Goal: Transaction & Acquisition: Book appointment/travel/reservation

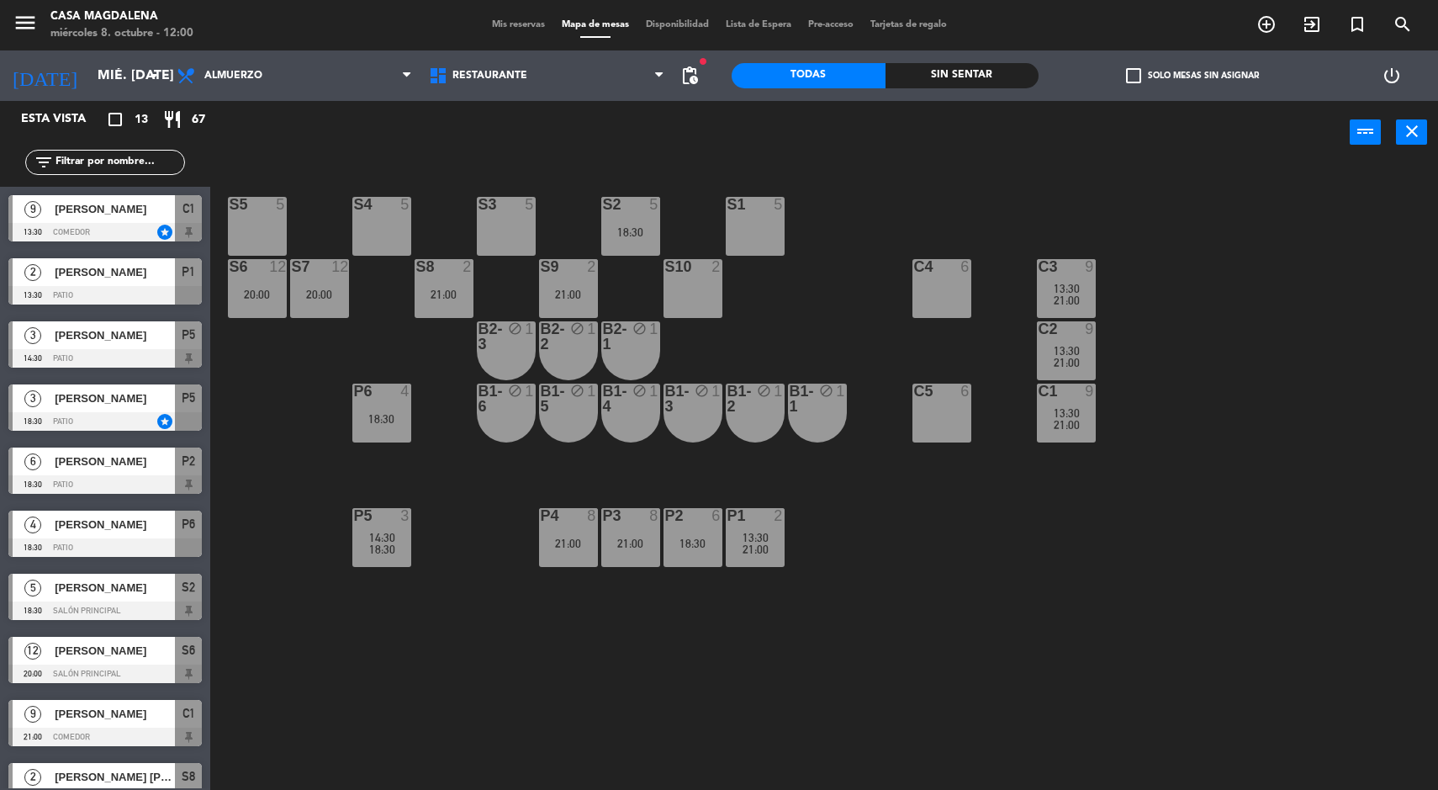
click at [62, 347] on div "[PERSON_NAME]" at bounding box center [114, 335] width 122 height 28
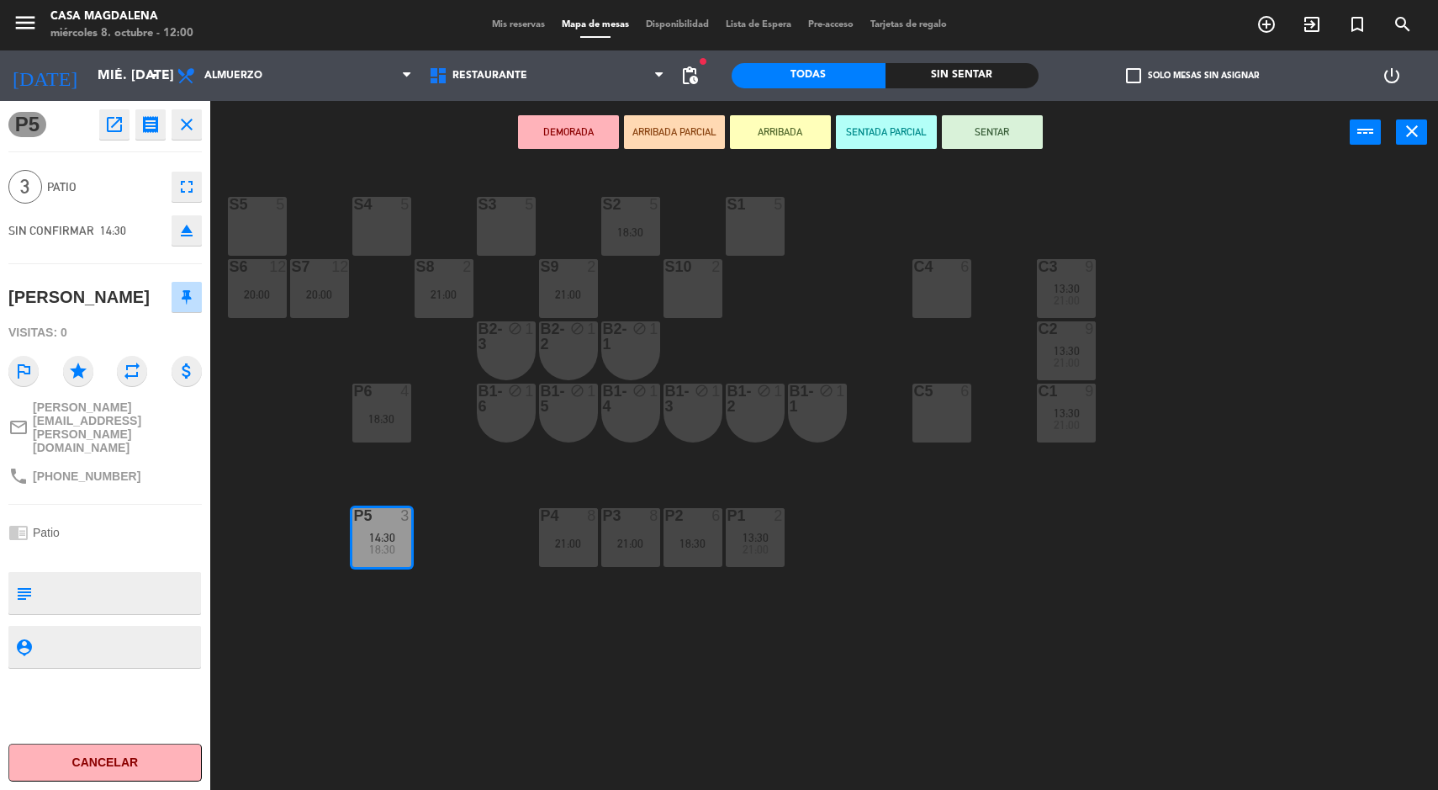
click at [111, 115] on icon "open_in_new" at bounding box center [114, 124] width 20 height 20
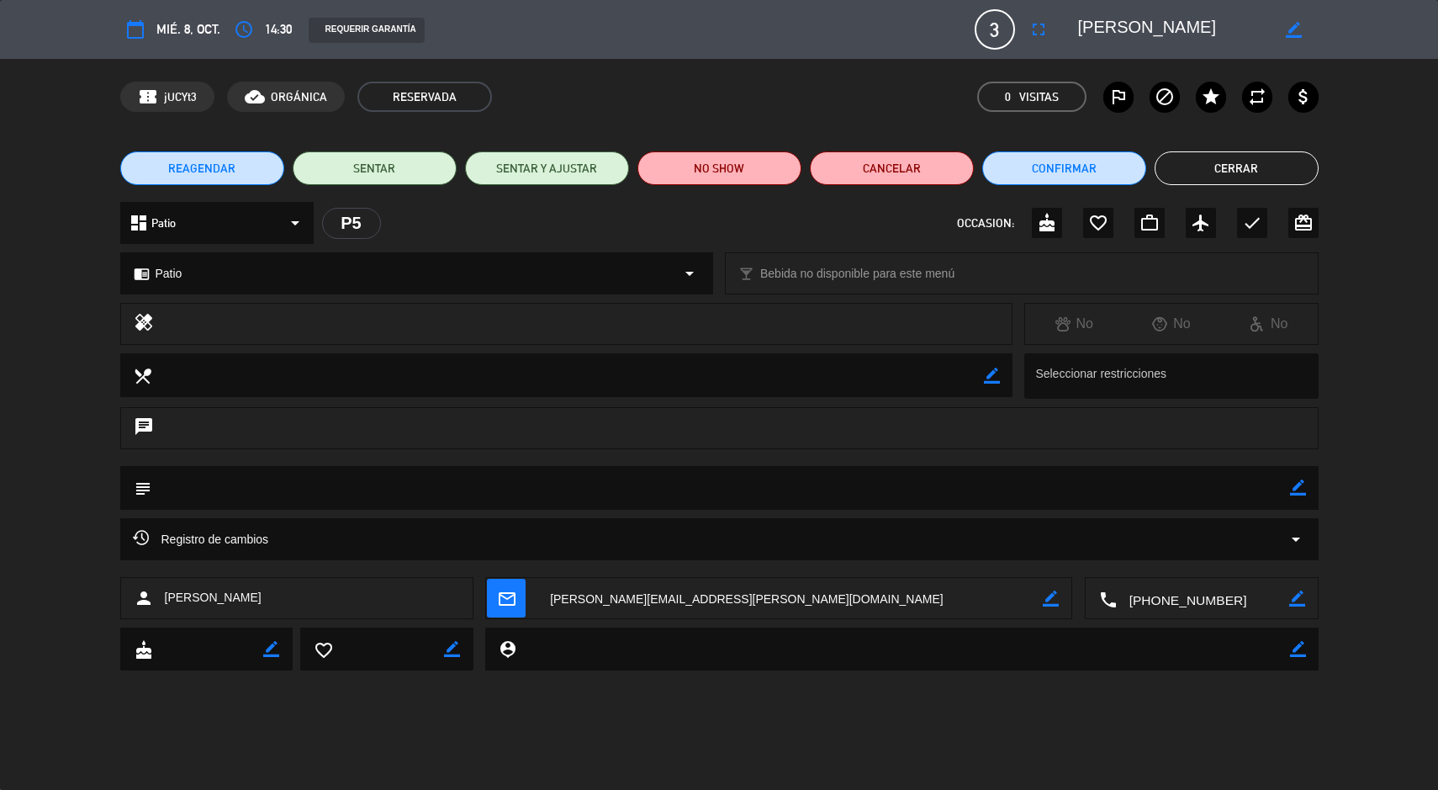
click at [234, 19] on icon "access_time" at bounding box center [244, 29] width 20 height 20
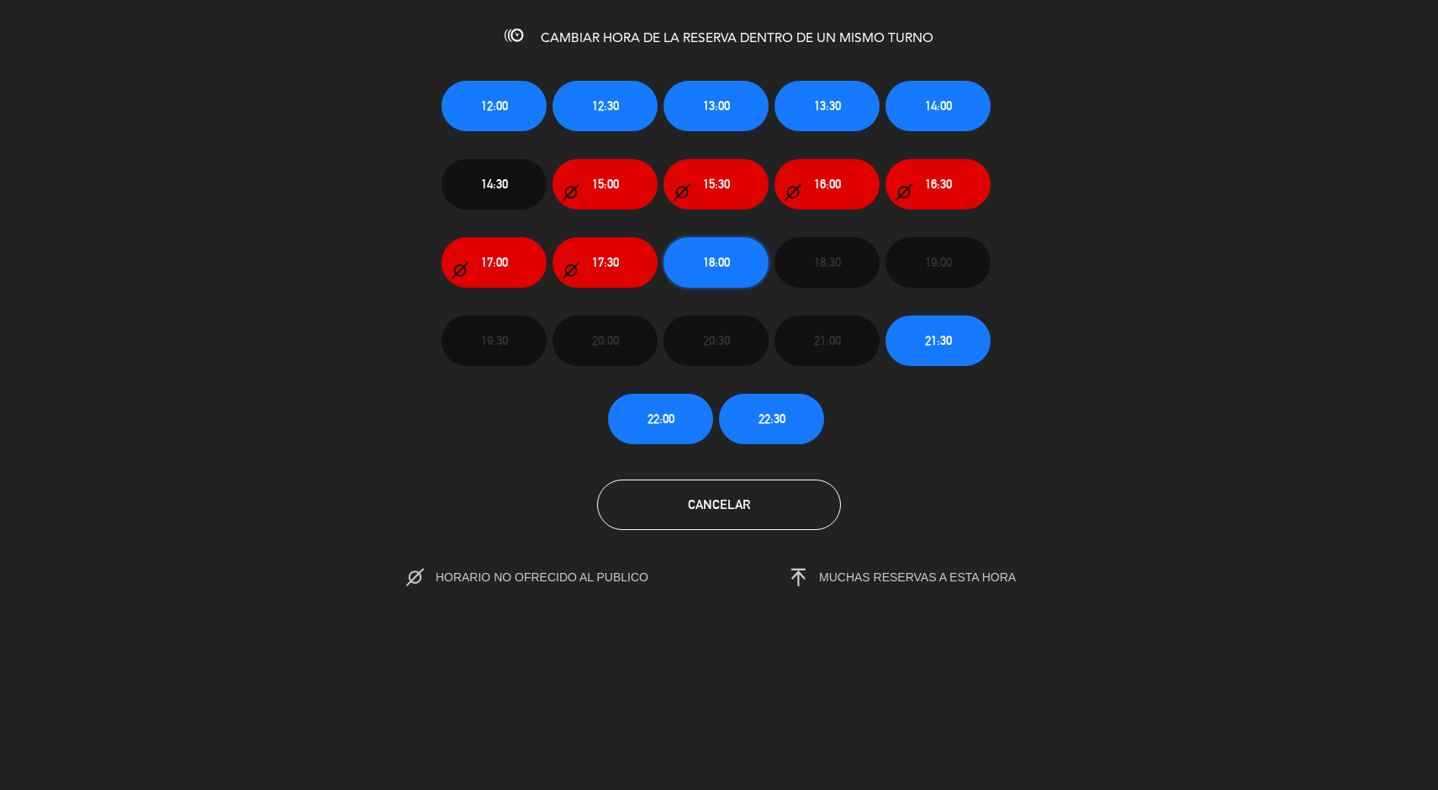
click at [719, 273] on button "18:00" at bounding box center [716, 262] width 105 height 50
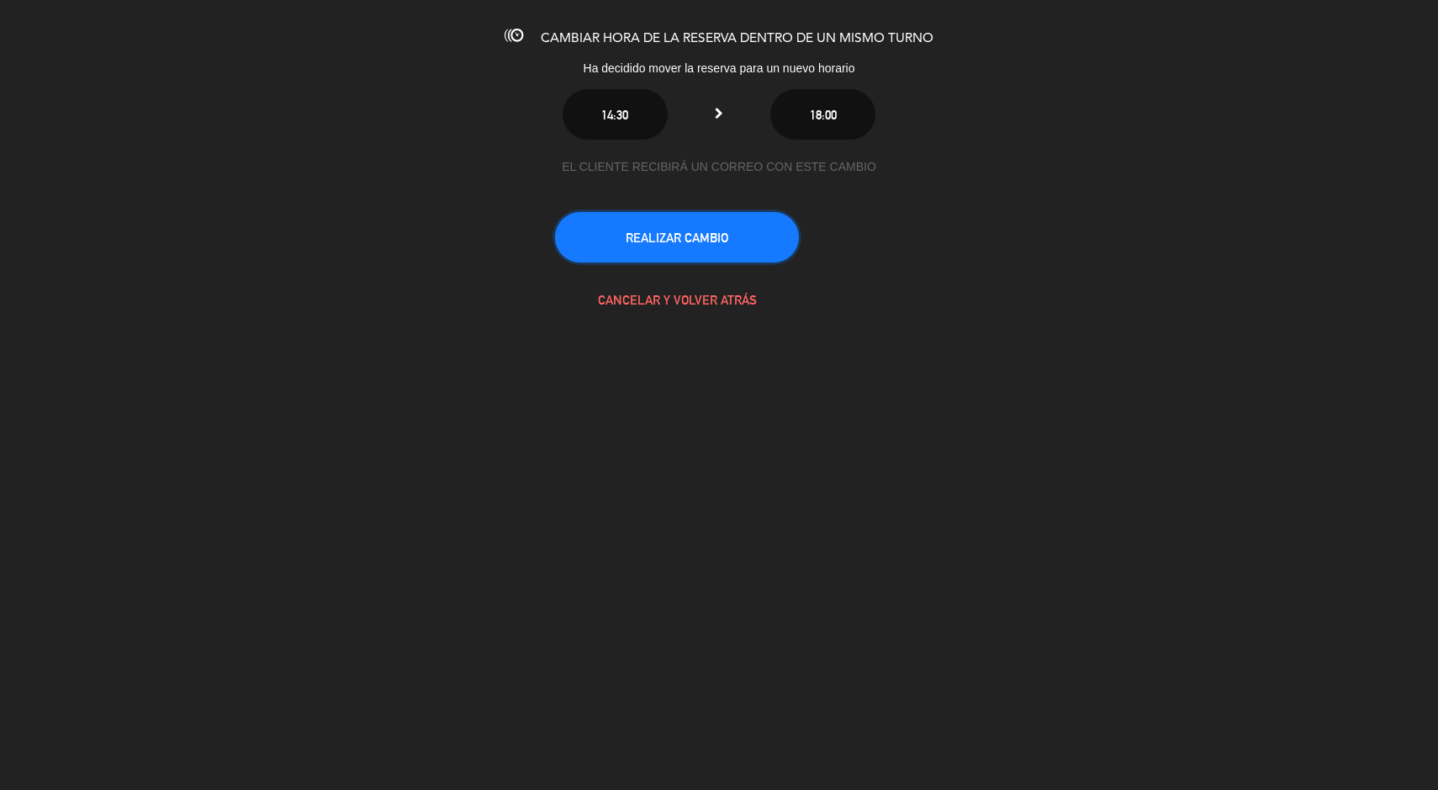
click at [713, 242] on button "REALIZAR CAMBIO" at bounding box center [677, 237] width 244 height 50
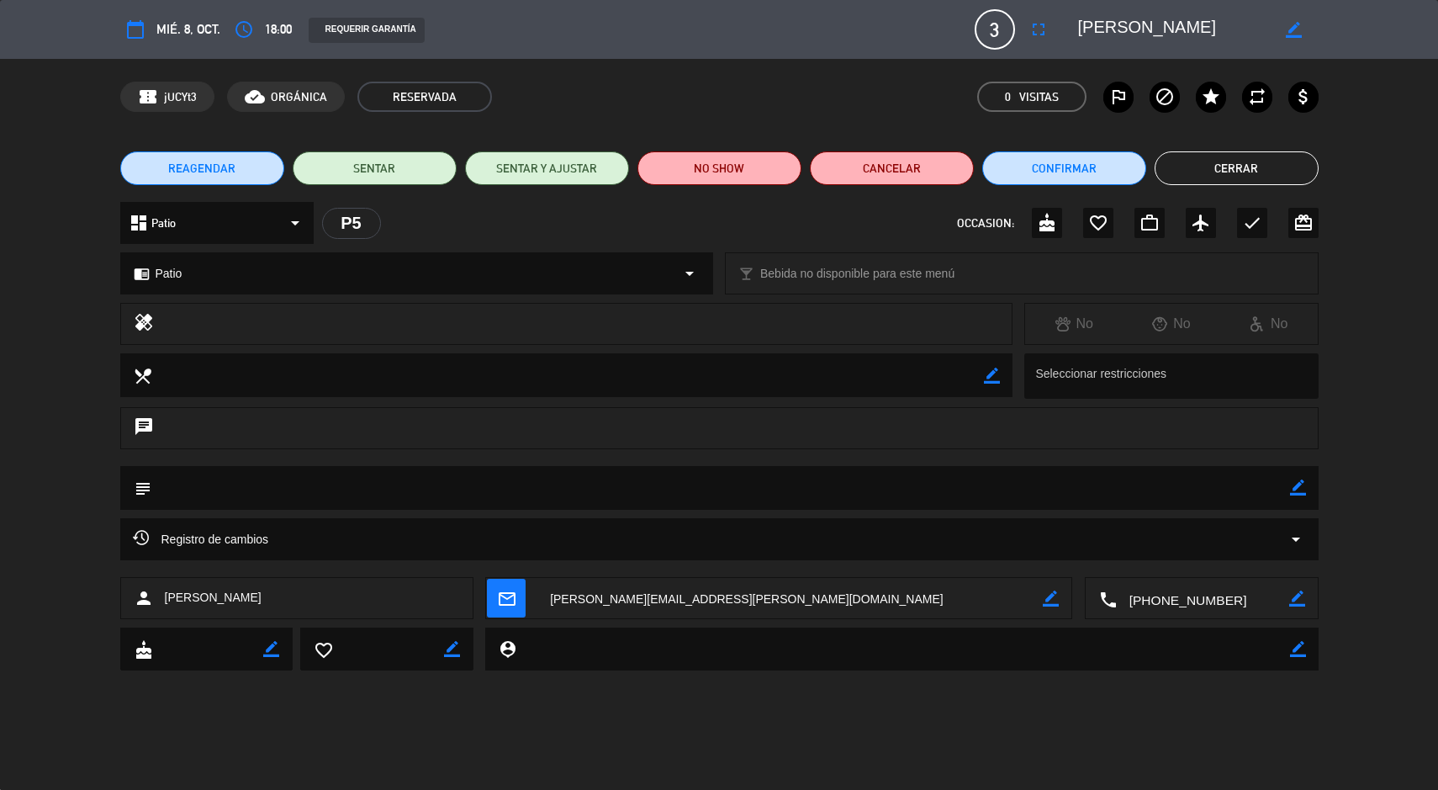
click at [1290, 172] on button "Cerrar" at bounding box center [1237, 168] width 164 height 34
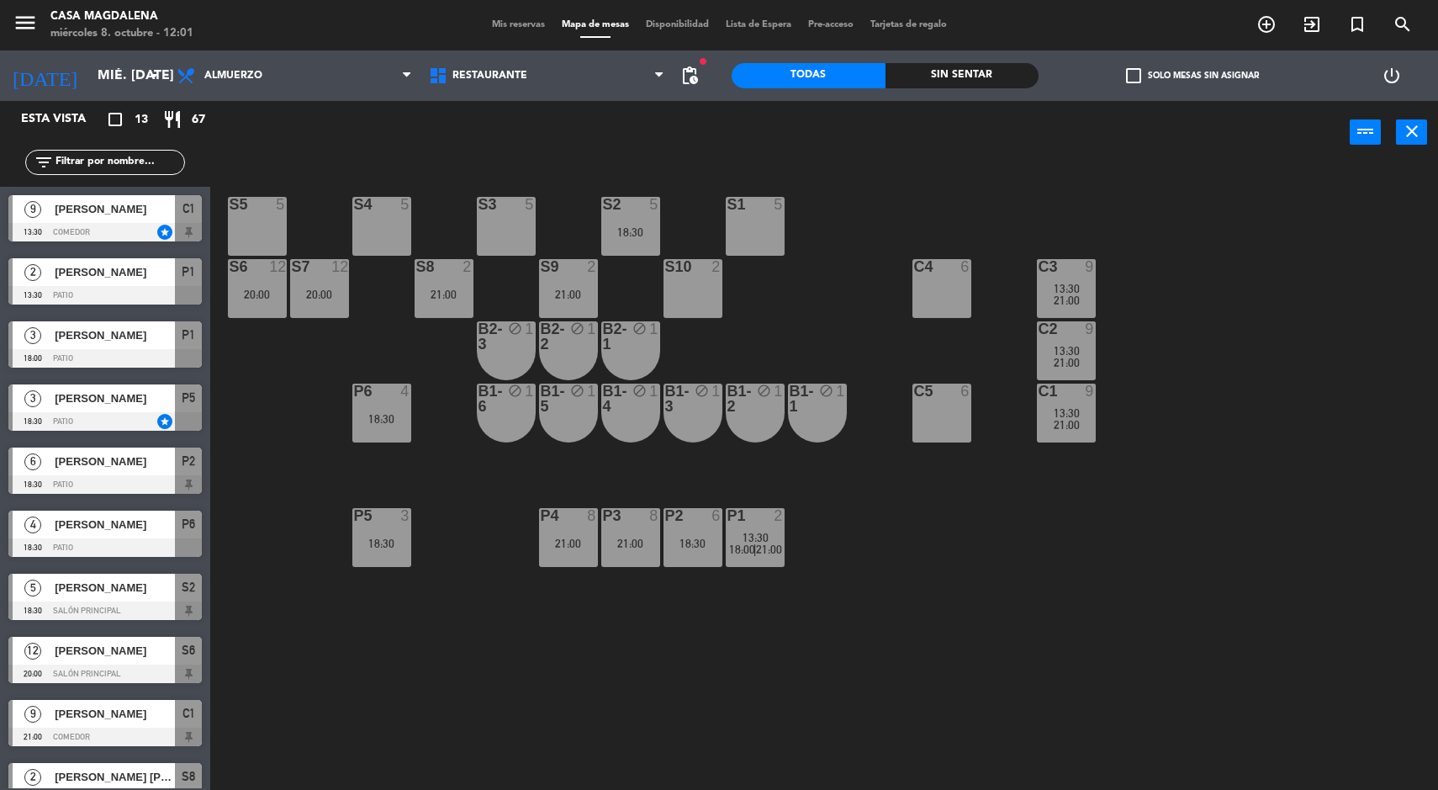
click at [892, 670] on div "S5 5 S4 5 S3 5 S2 5 18:30 S1 5 S6 12 20:00 S7 12 20:00 S8 2 21:00 S9 2 21:00 S1…" at bounding box center [832, 480] width 1214 height 626
click at [642, 209] on div at bounding box center [631, 204] width 28 height 15
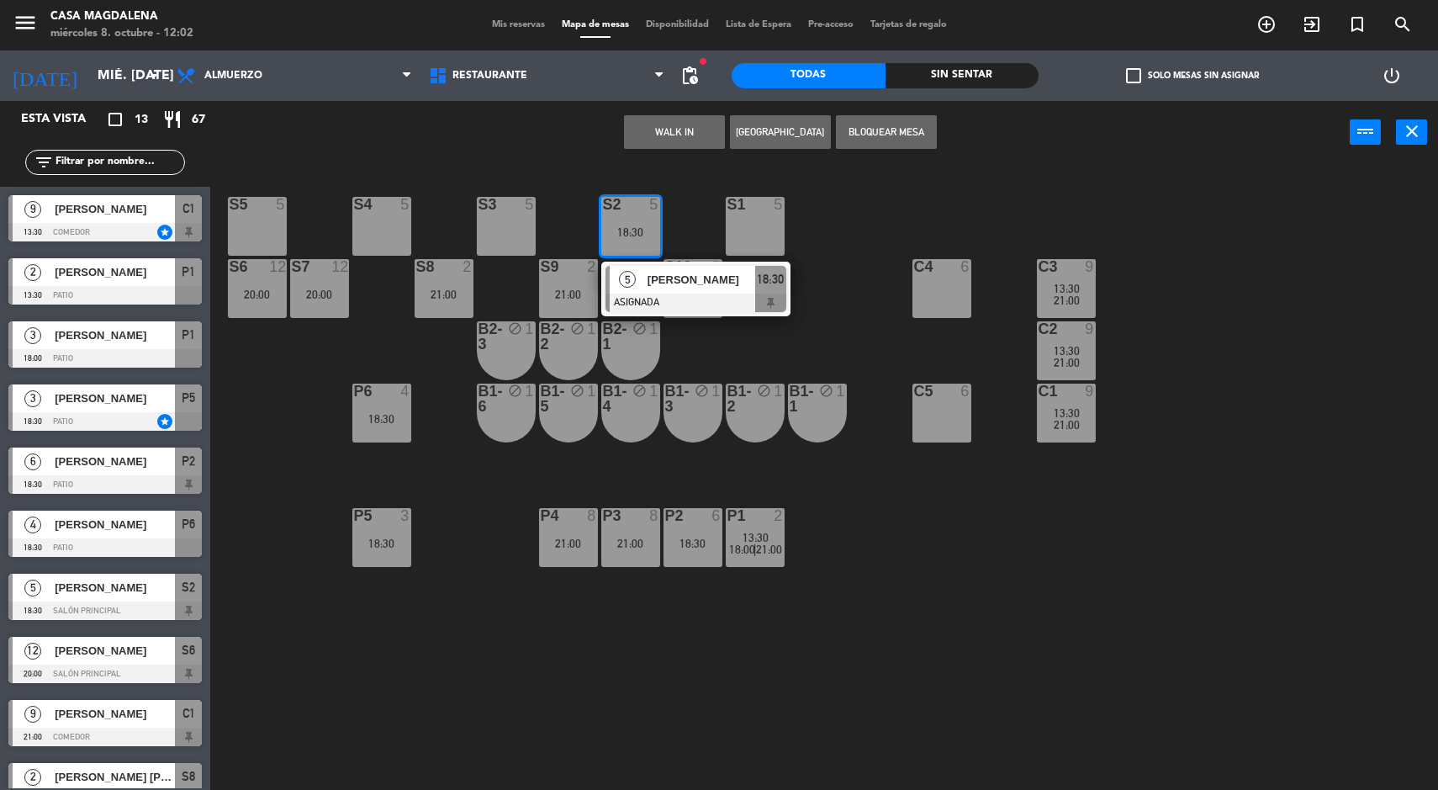
click at [675, 126] on button "WALK IN" at bounding box center [674, 132] width 101 height 34
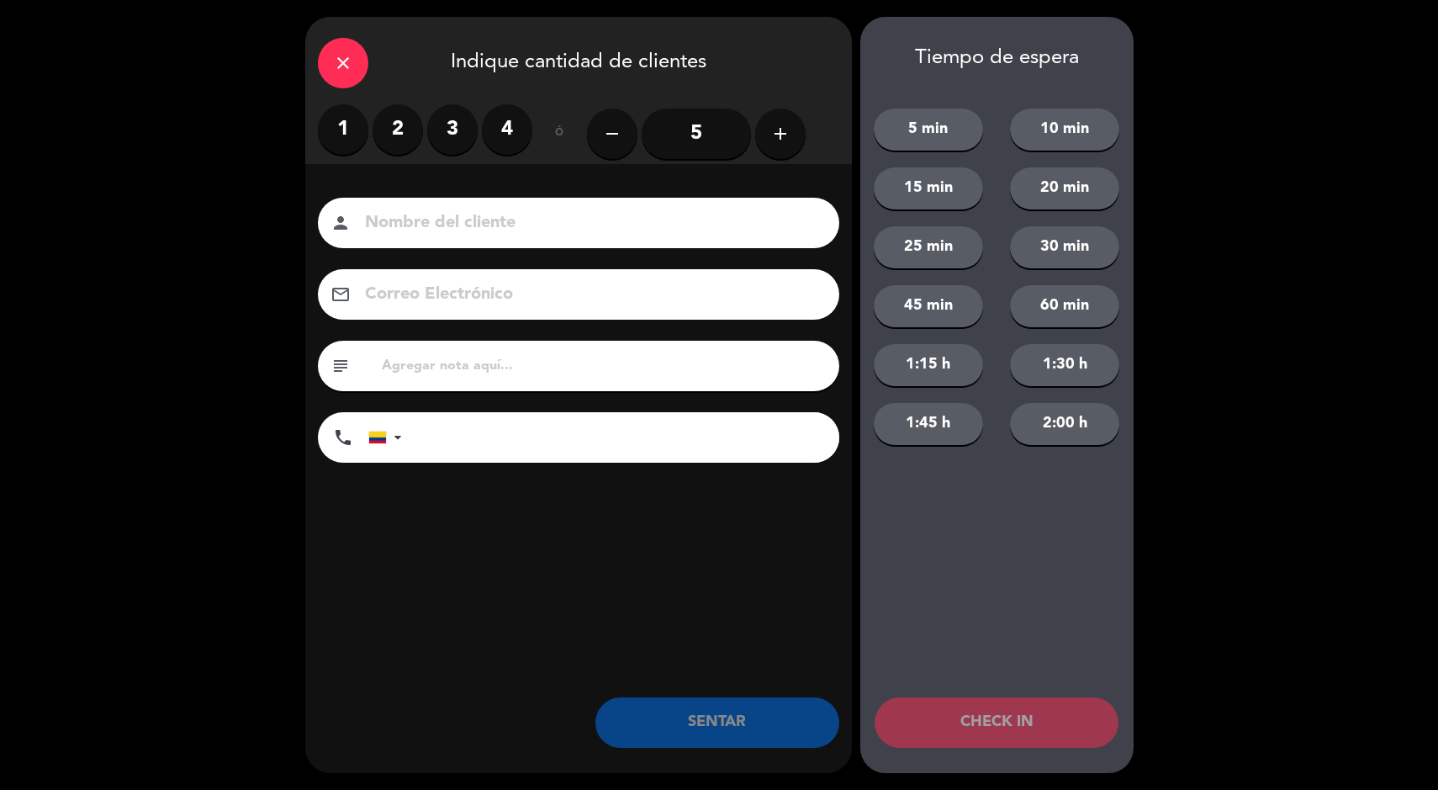
click at [452, 129] on label "3" at bounding box center [452, 129] width 50 height 50
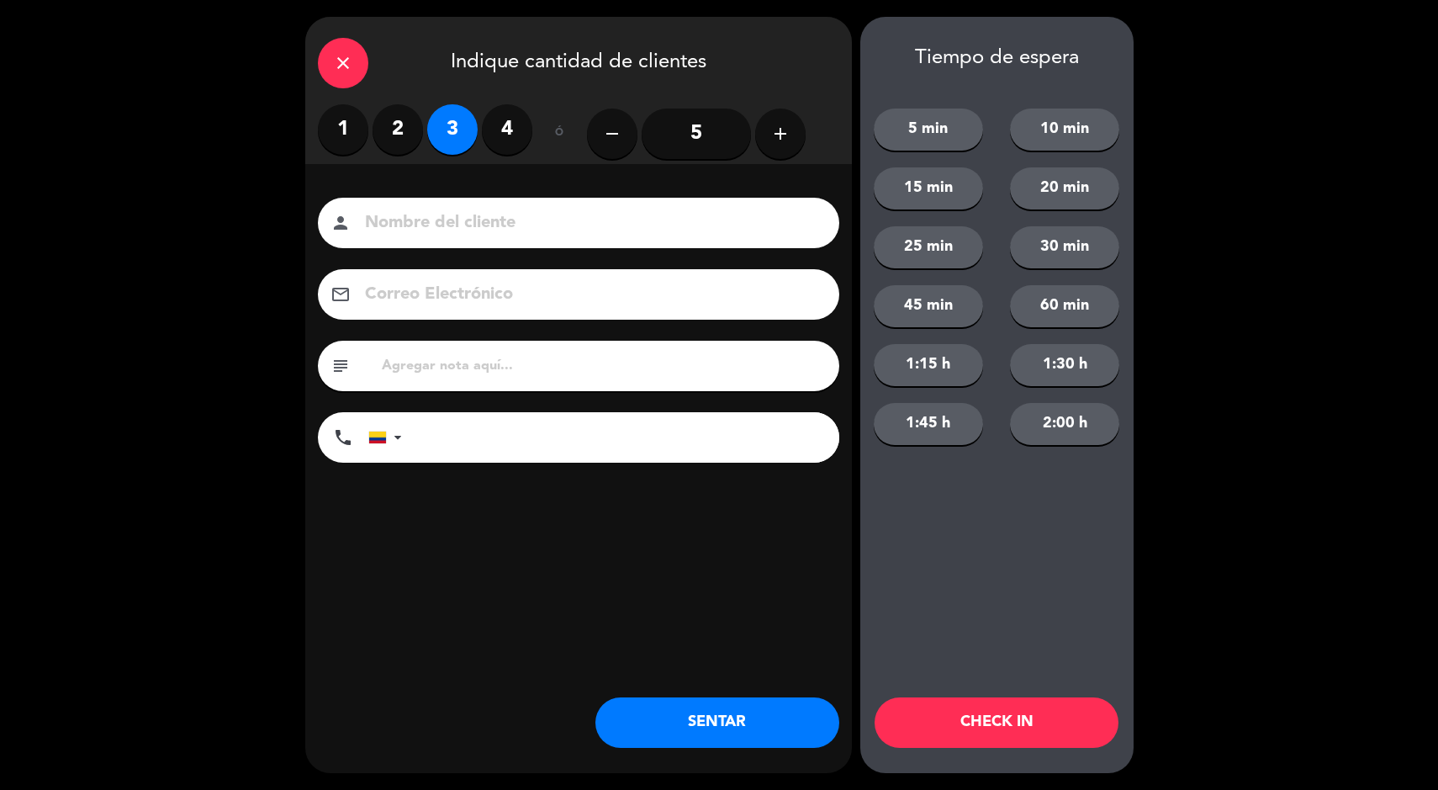
click at [633, 720] on button "SENTAR" at bounding box center [718, 722] width 244 height 50
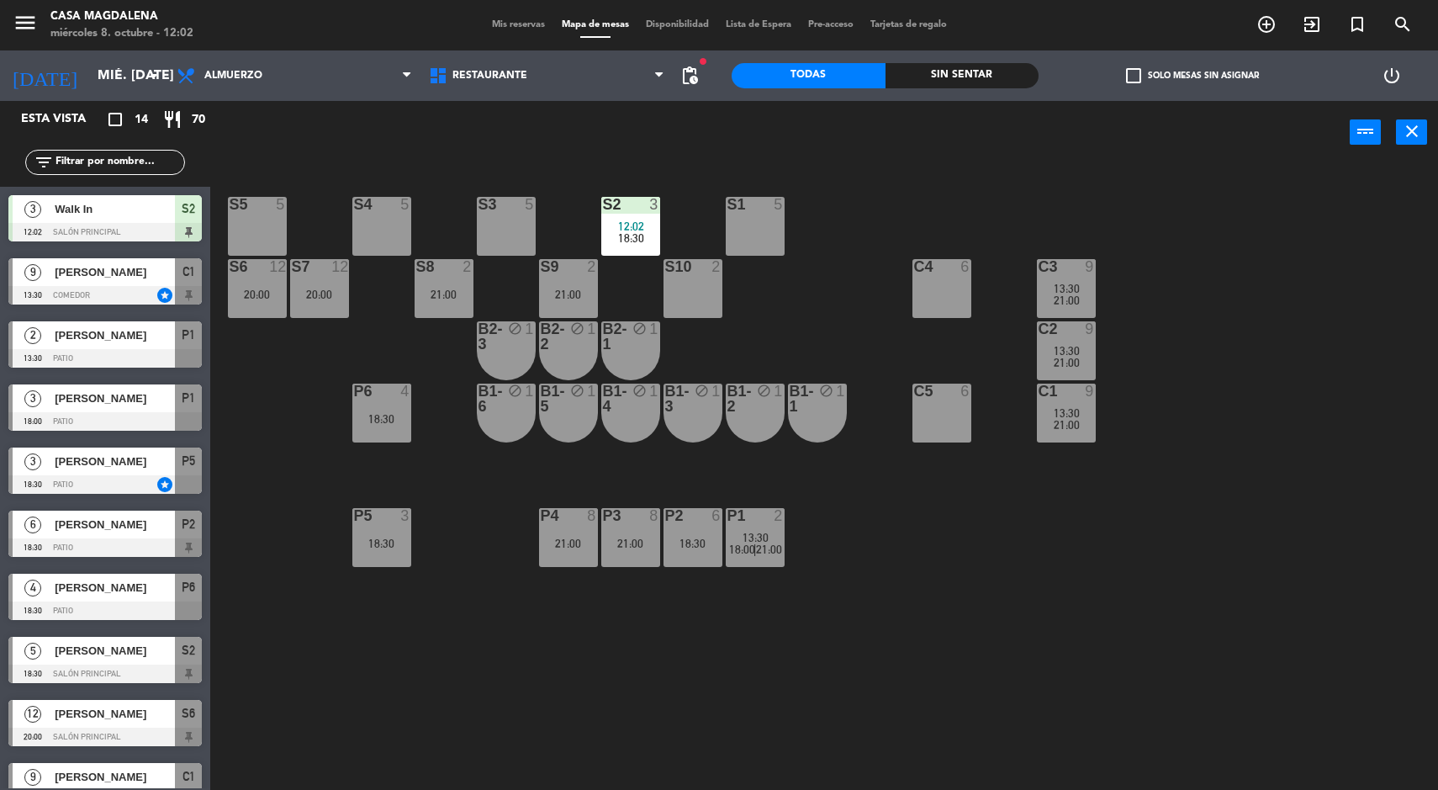
click at [778, 718] on div "S5 5 S4 5 S3 5 S2 3 12:02 18:30 S1 5 S6 12 20:00 S7 12 20:00 S8 2 21:00 S9 2 21…" at bounding box center [832, 480] width 1214 height 626
click at [721, 547] on div "18:30" at bounding box center [693, 544] width 59 height 12
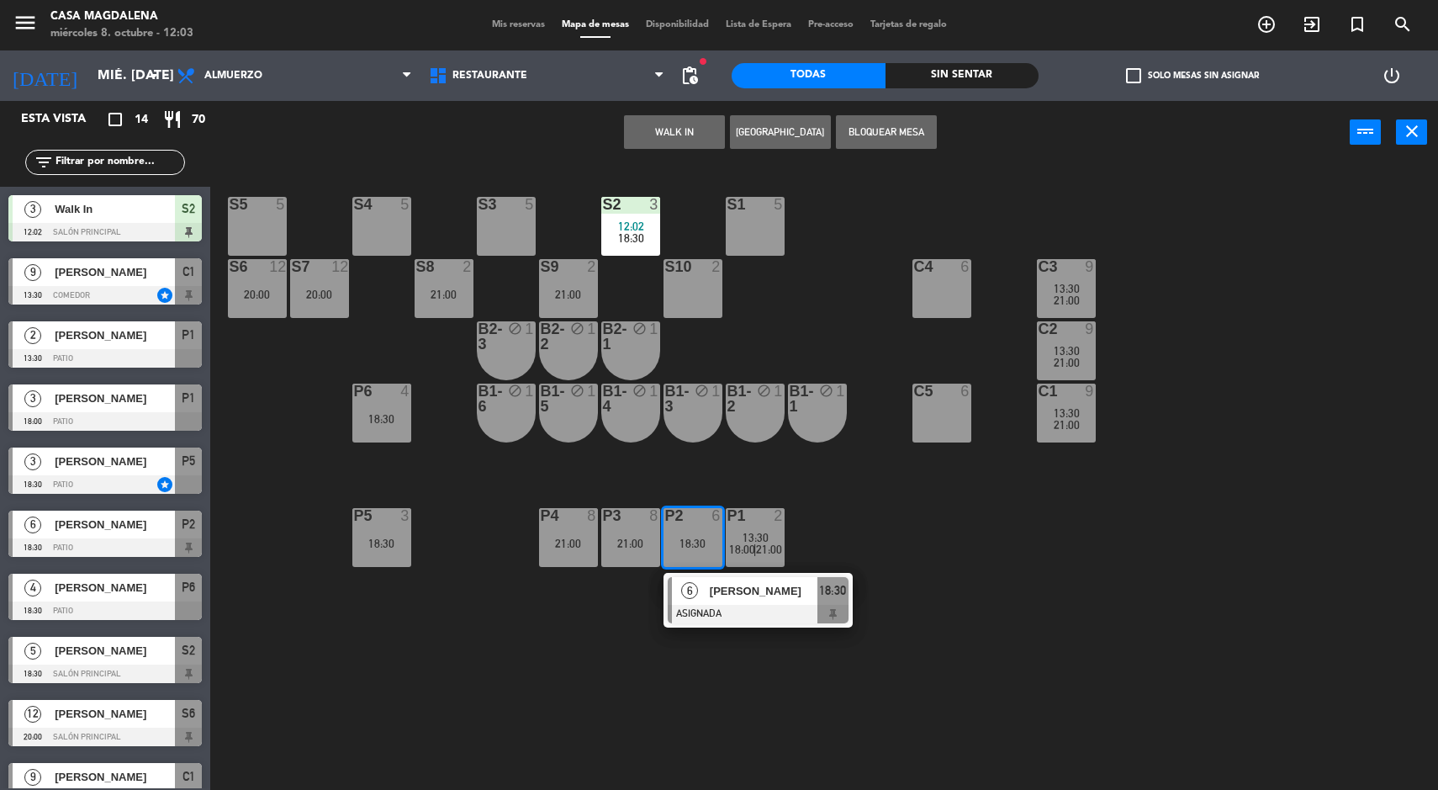
click at [1022, 596] on div "S5 5 S4 5 S3 5 S2 3 12:02 18:30 S1 5 S6 12 20:00 S7 12 20:00 S8 2 21:00 S9 2 21…" at bounding box center [832, 480] width 1214 height 626
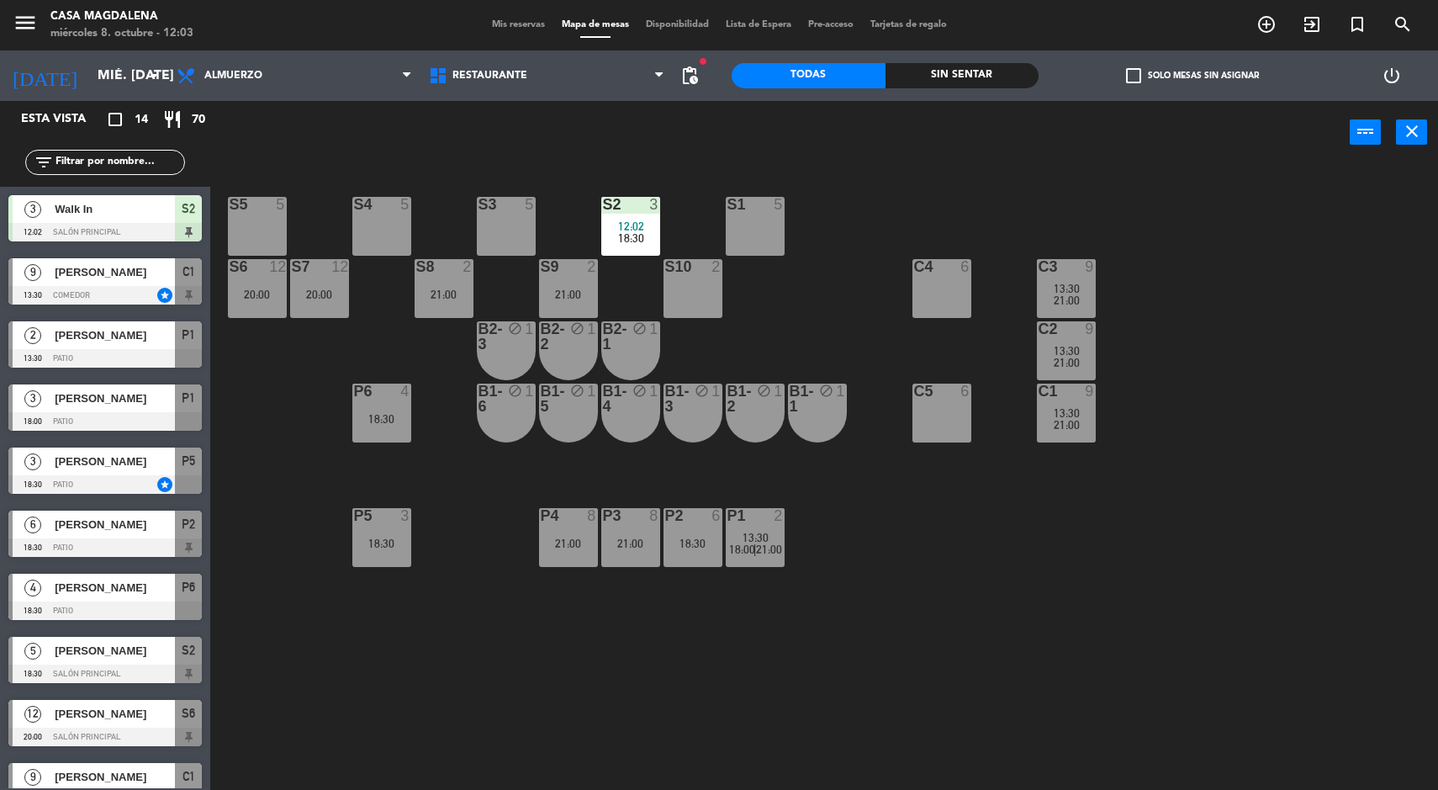
click at [764, 509] on div at bounding box center [755, 515] width 28 height 15
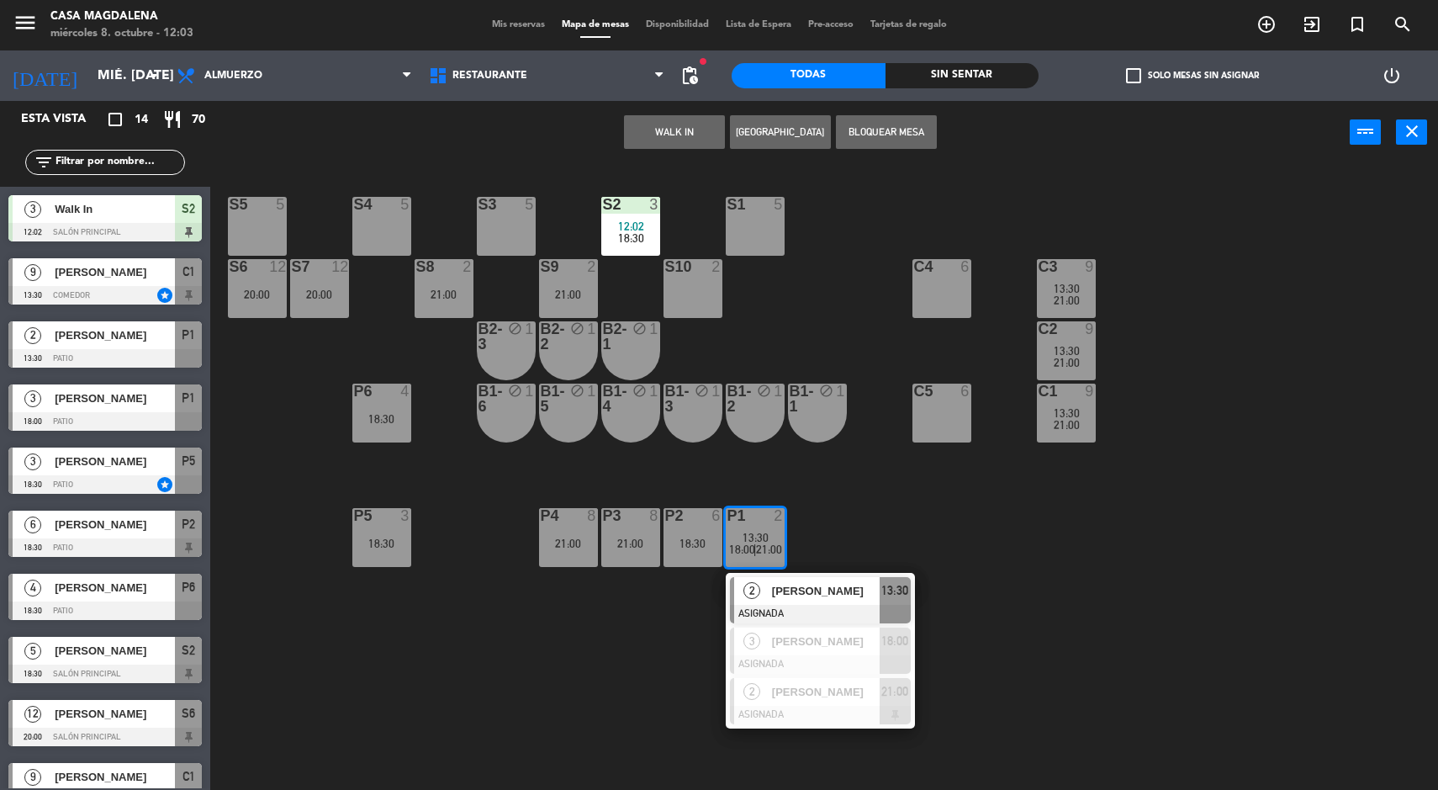
click at [862, 587] on span "[PERSON_NAME]" at bounding box center [826, 591] width 108 height 18
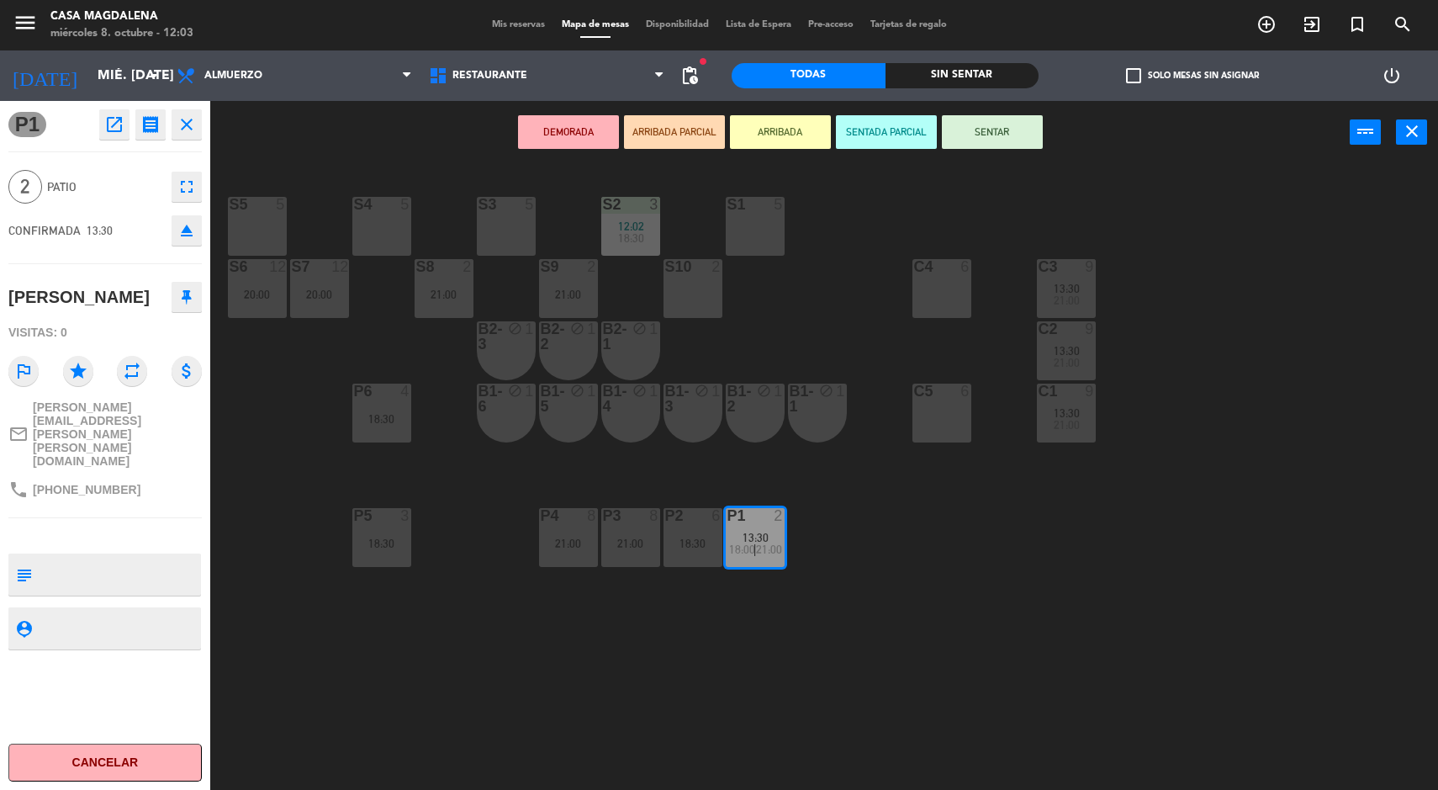
click at [376, 513] on div at bounding box center [382, 515] width 28 height 15
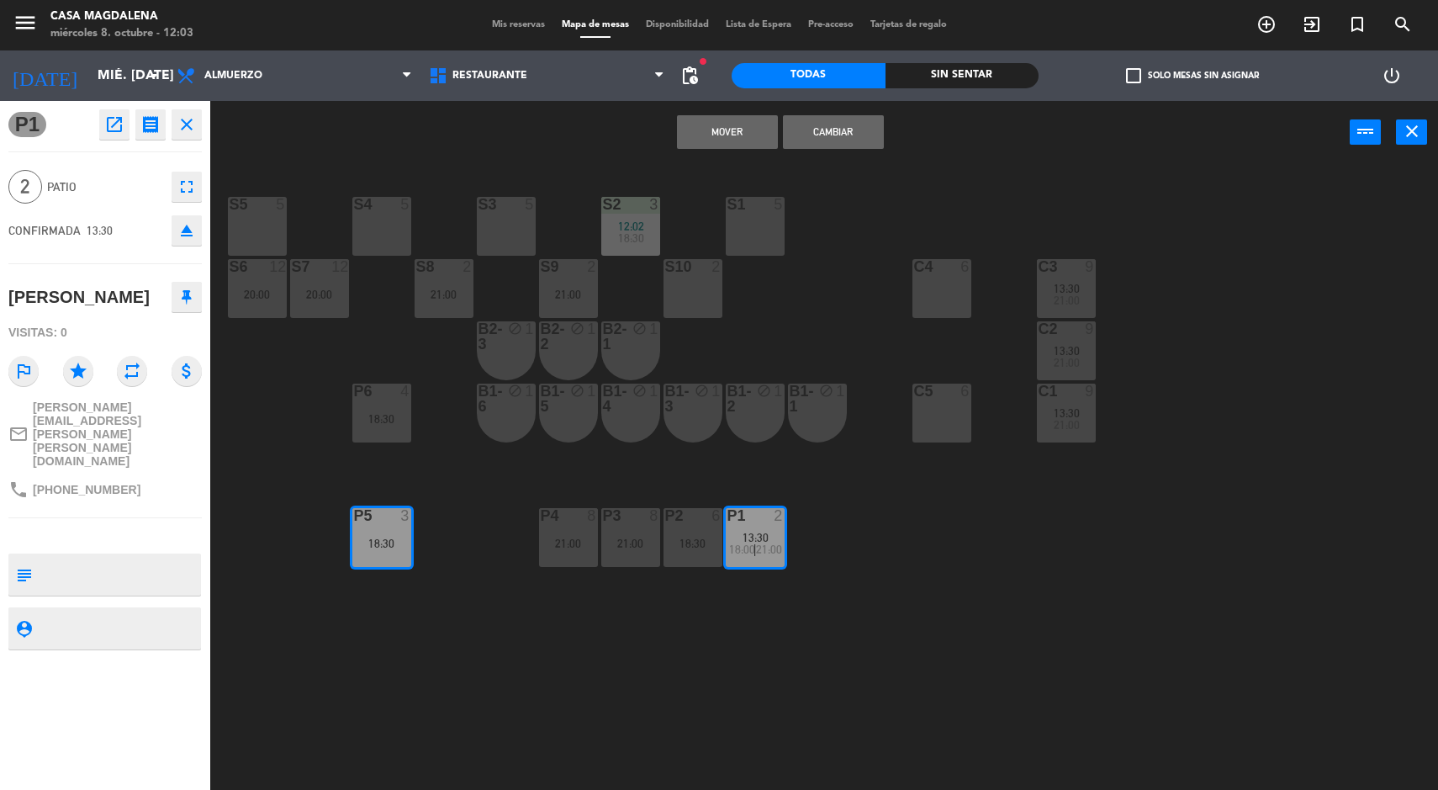
click at [712, 135] on button "Mover" at bounding box center [727, 132] width 101 height 34
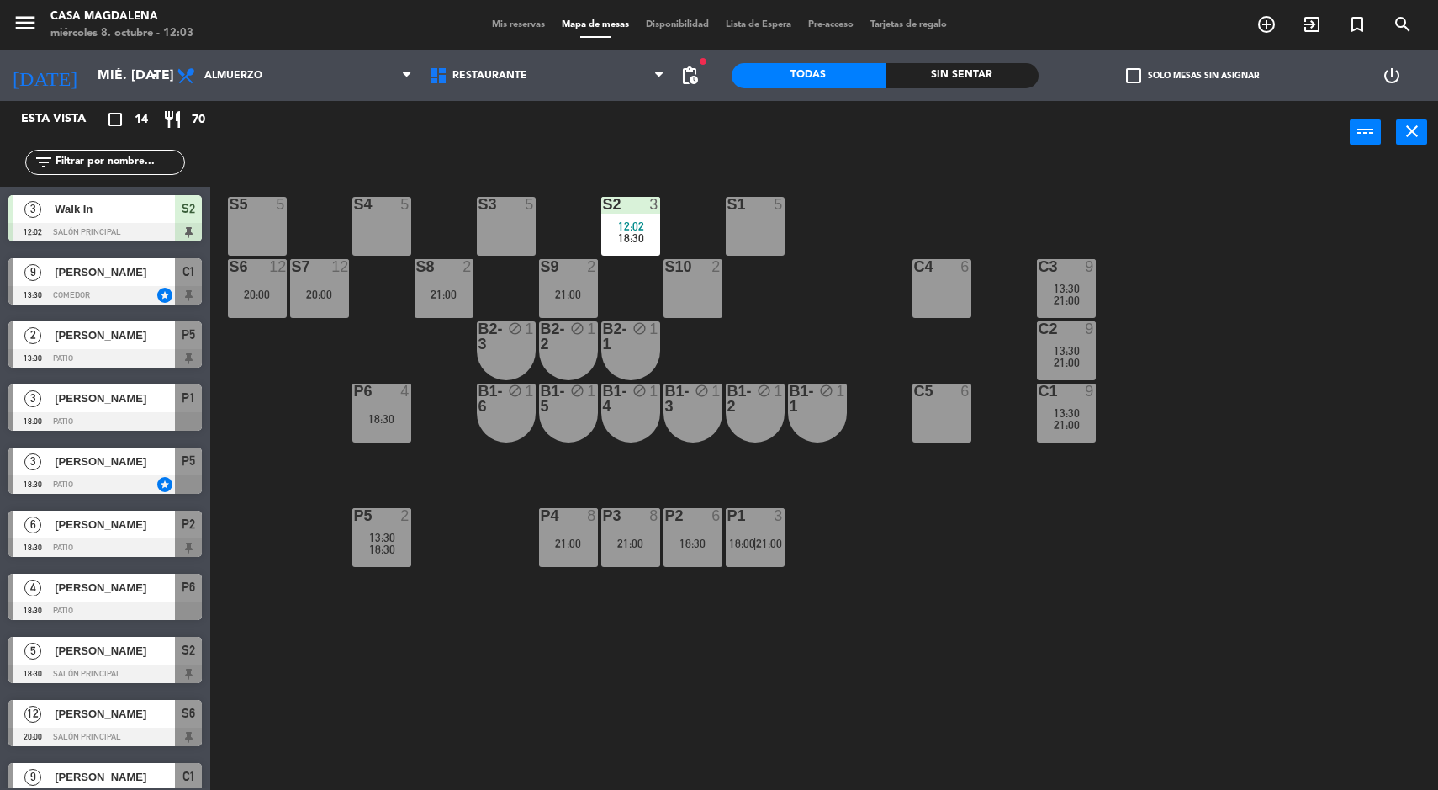
click at [741, 527] on div "P1 3 18:00 | 21:00" at bounding box center [755, 537] width 59 height 59
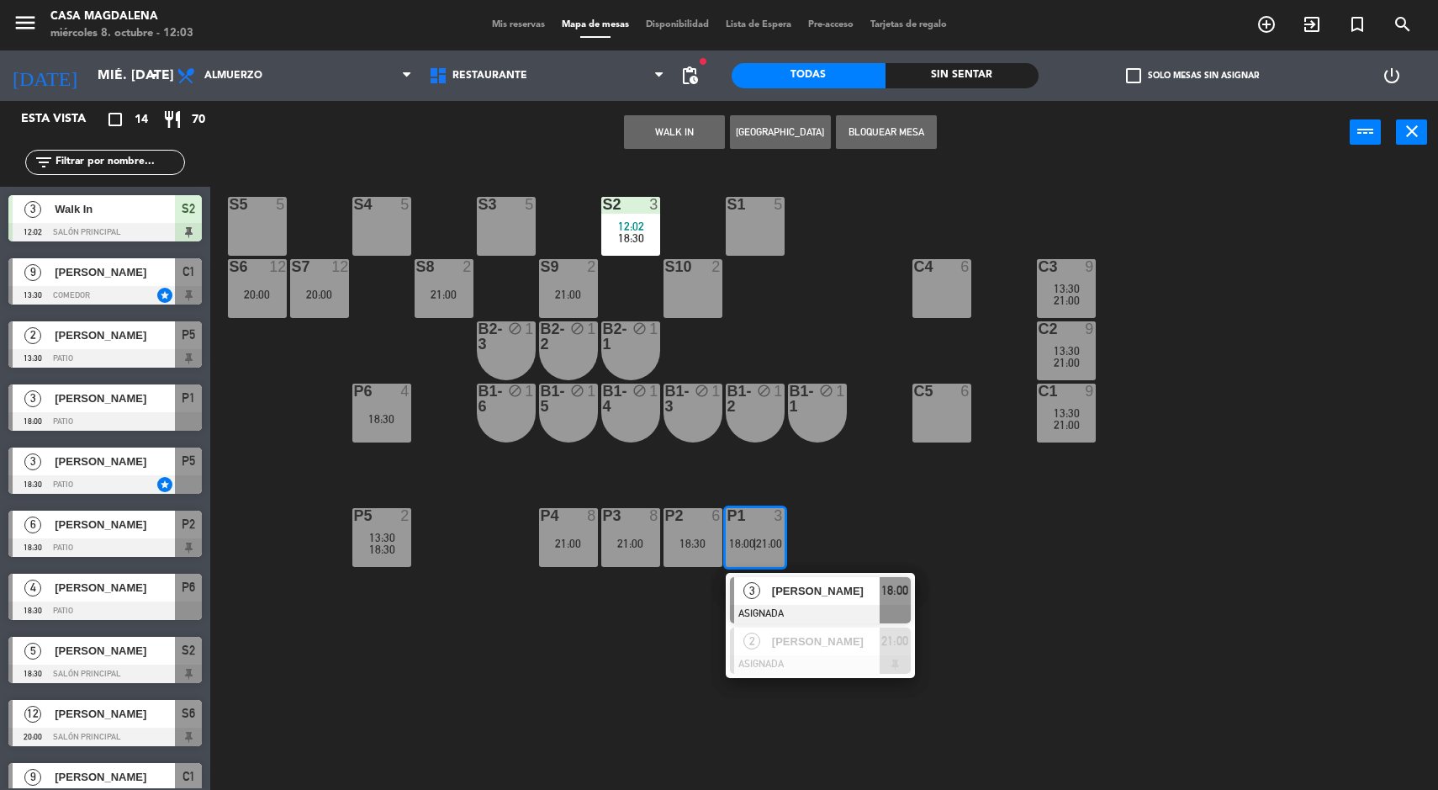
click at [989, 606] on div "S5 5 S4 5 S3 5 S2 3 12:02 18:30 S1 5 S6 12 20:00 S7 12 20:00 S8 2 21:00 S9 2 21…" at bounding box center [832, 480] width 1214 height 626
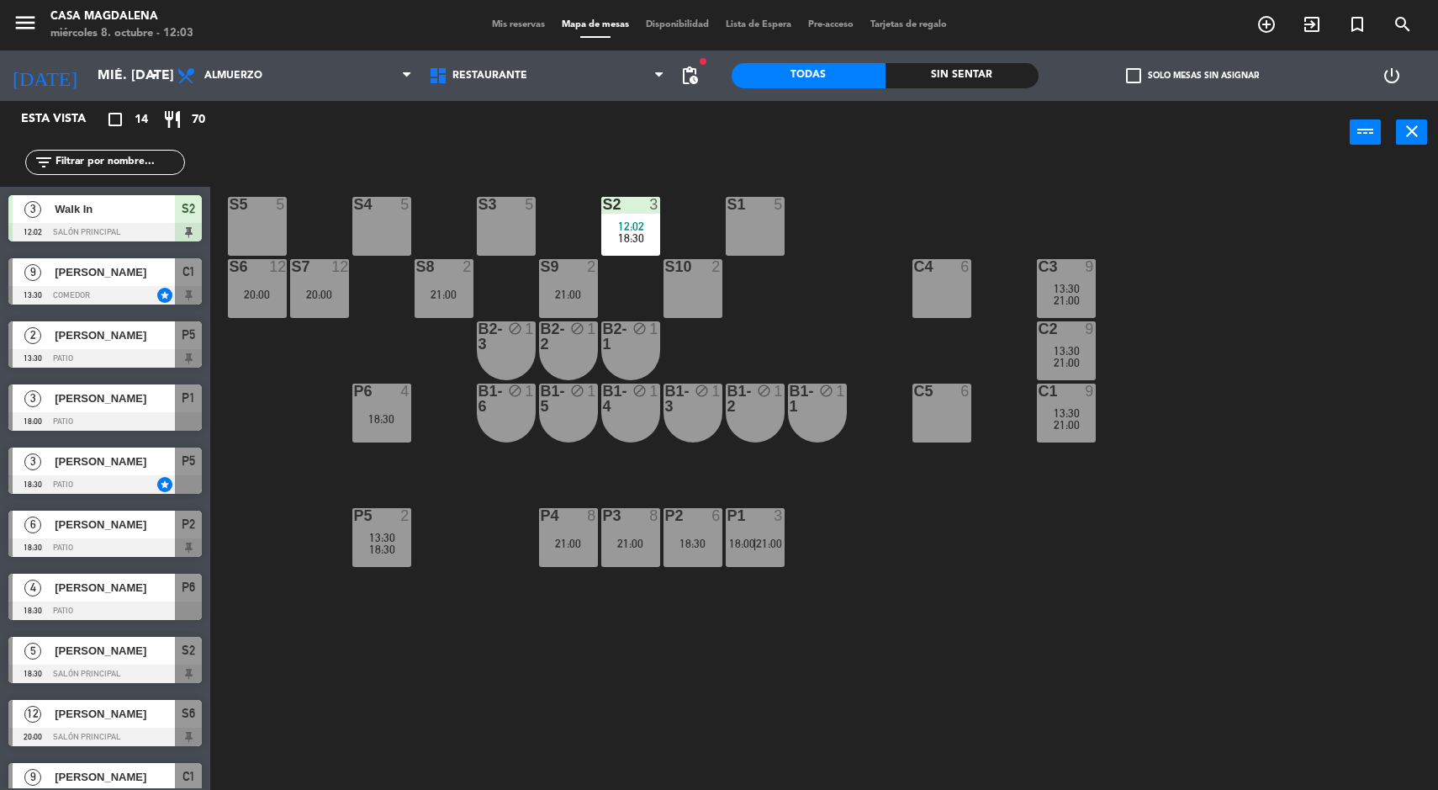
click at [933, 66] on div "Sin sentar" at bounding box center [963, 75] width 154 height 25
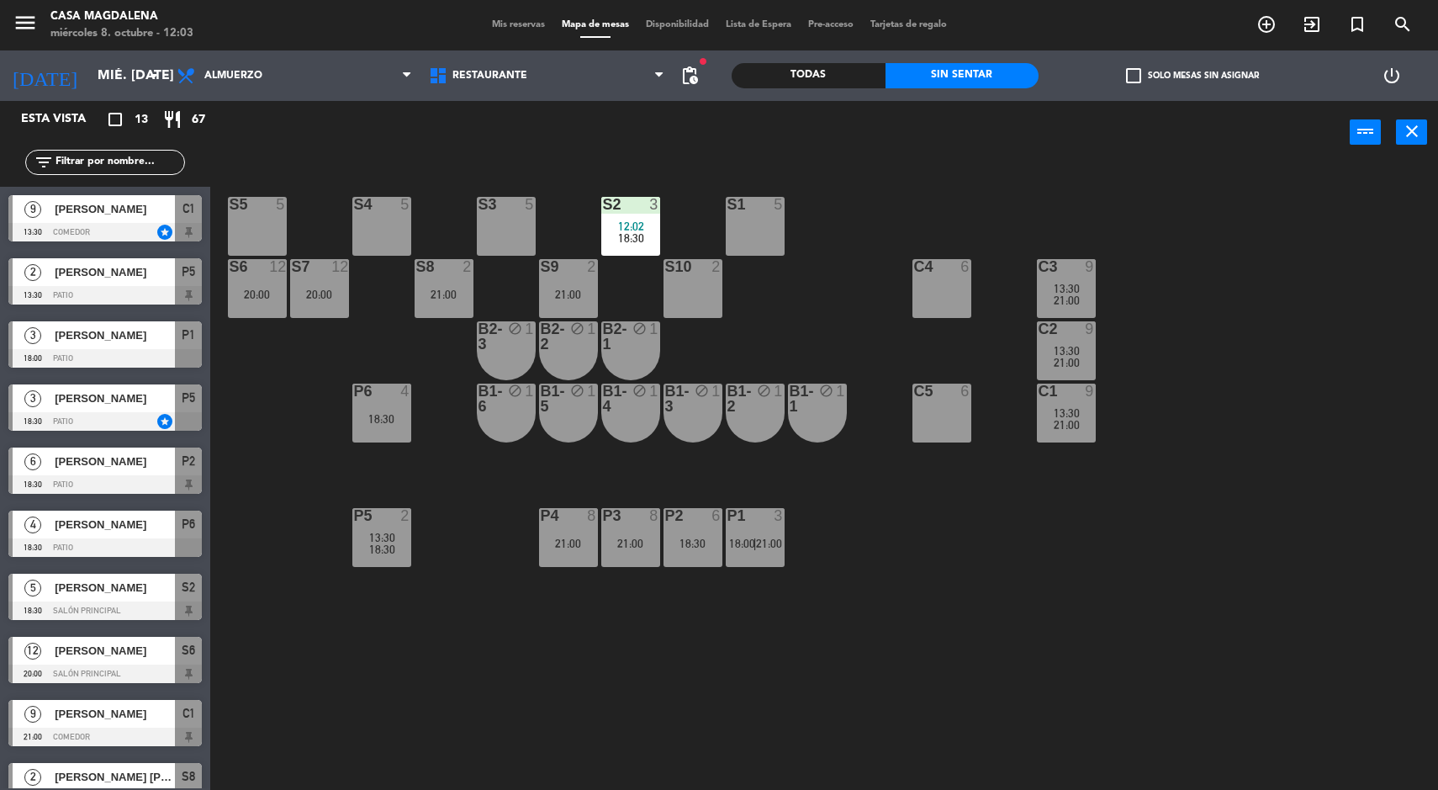
scroll to position [219, 0]
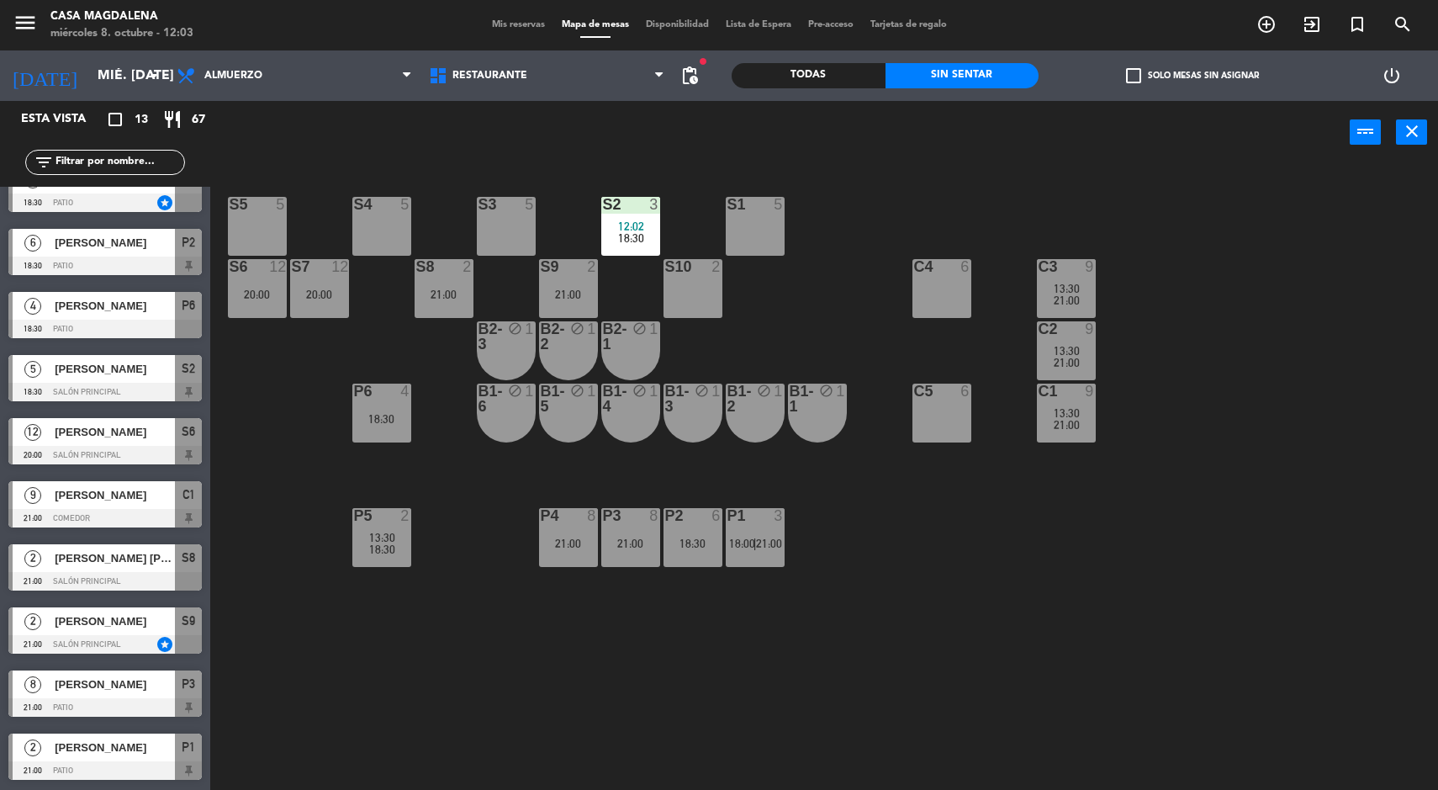
click at [749, 543] on span "18:00" at bounding box center [742, 543] width 26 height 13
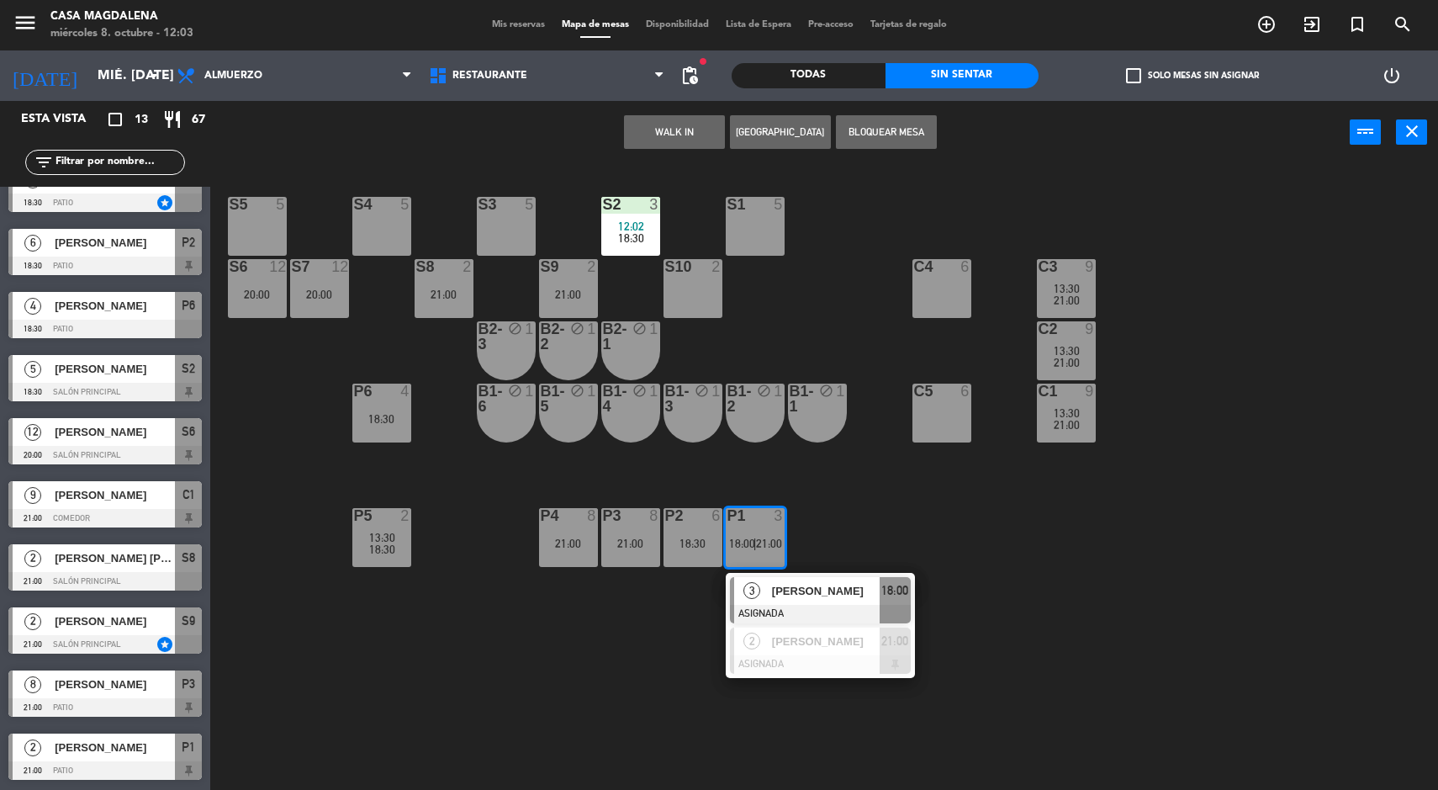
click at [1086, 602] on div "S5 5 S4 5 S3 5 S2 3 12:02 18:30 S1 5 S6 12 20:00 S7 12 20:00 S8 2 21:00 S9 2 21…" at bounding box center [832, 480] width 1214 height 626
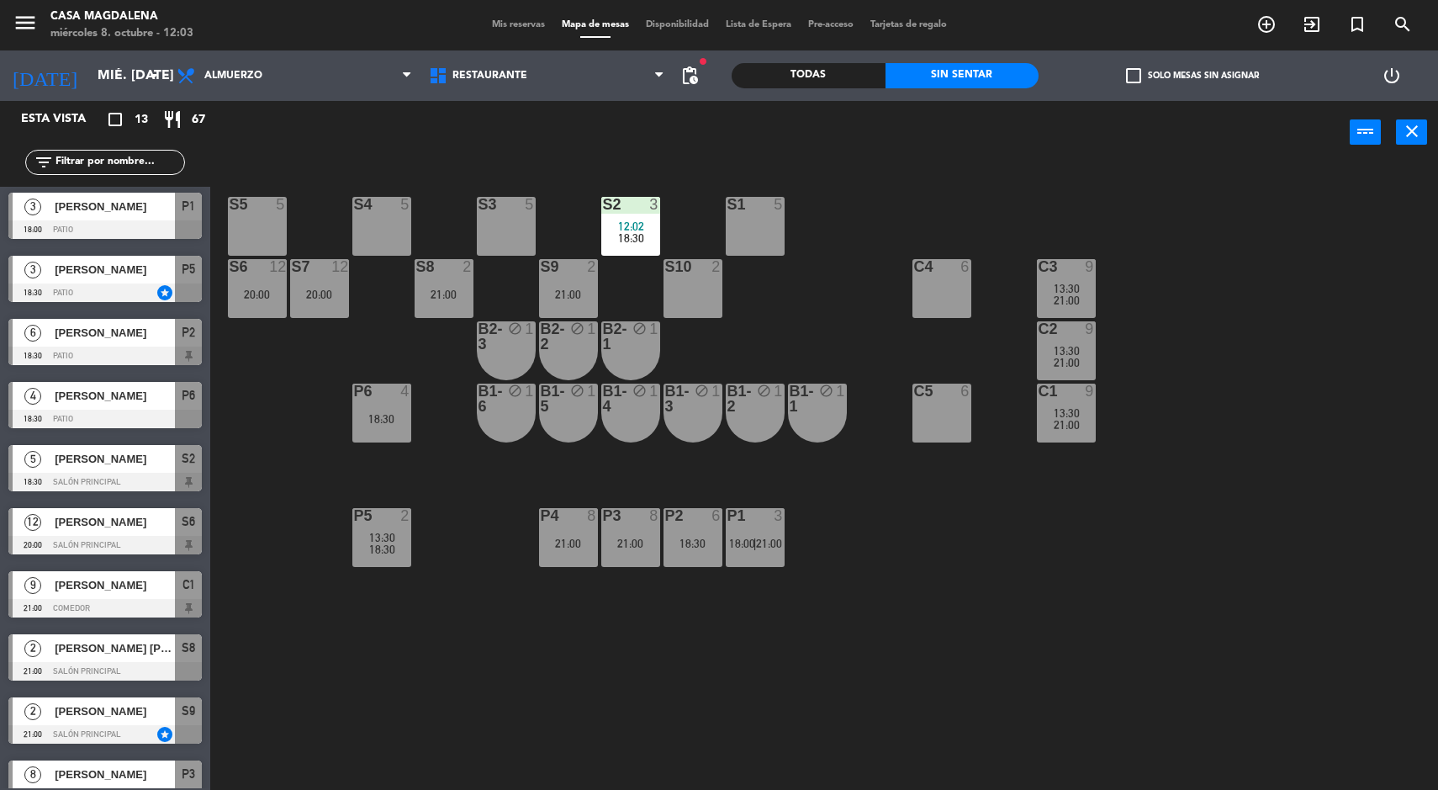
scroll to position [139, 0]
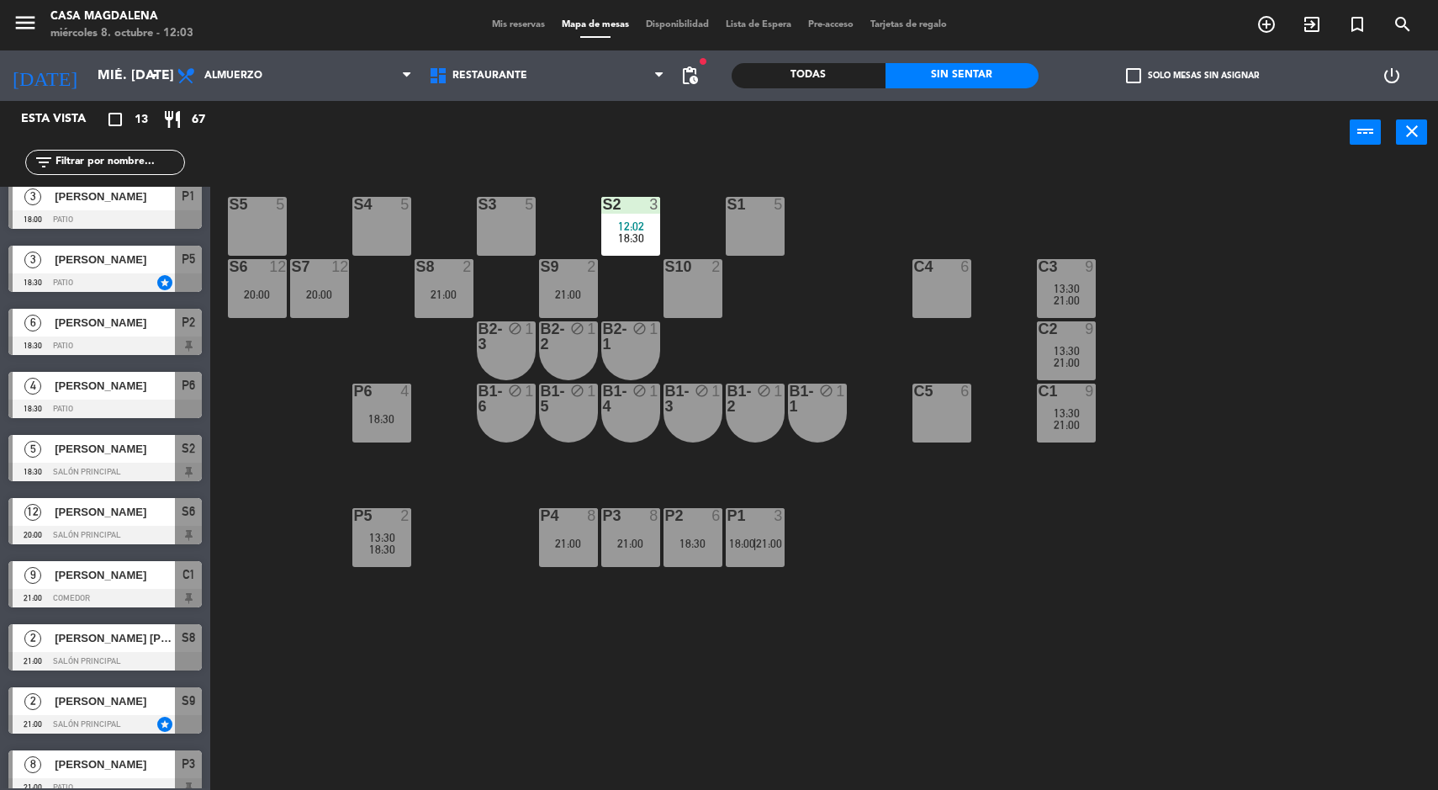
click at [164, 336] on div at bounding box center [104, 345] width 193 height 19
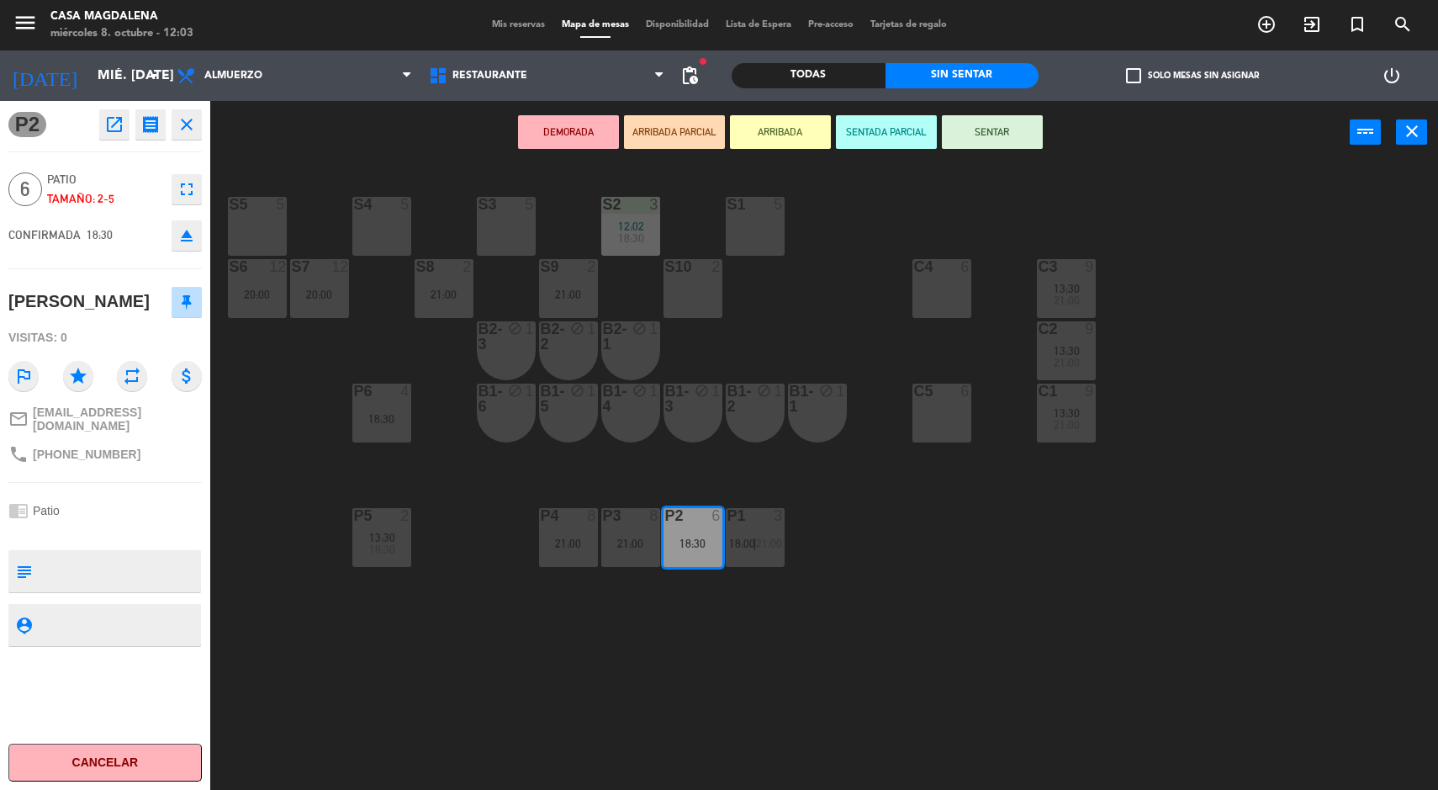
click at [235, 426] on div "S5 5 S4 5 S3 5 S2 3 12:02 18:30 S1 5 S6 12 20:00 S7 12 20:00 S8 2 21:00 S9 2 21…" at bounding box center [832, 480] width 1214 height 626
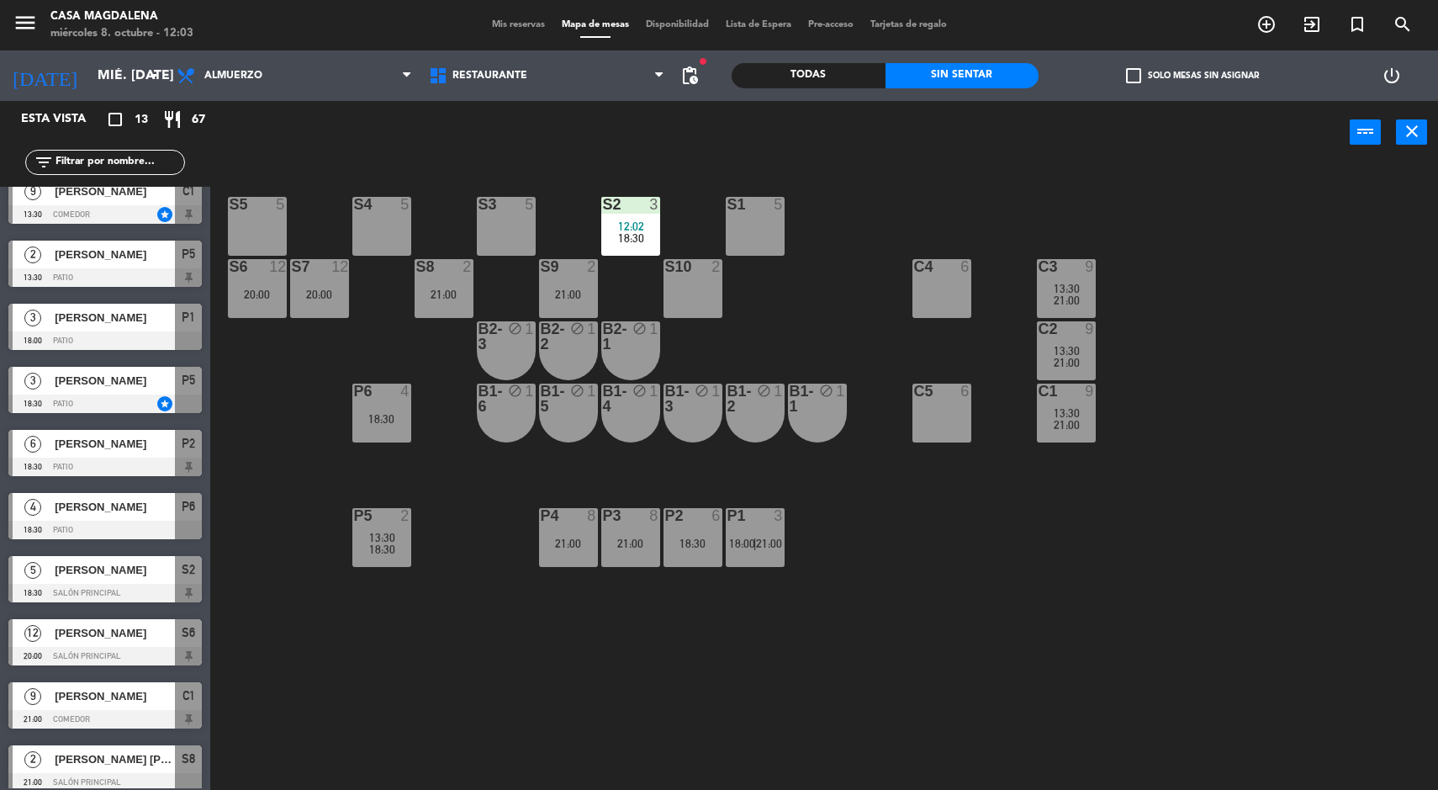
scroll to position [3, 0]
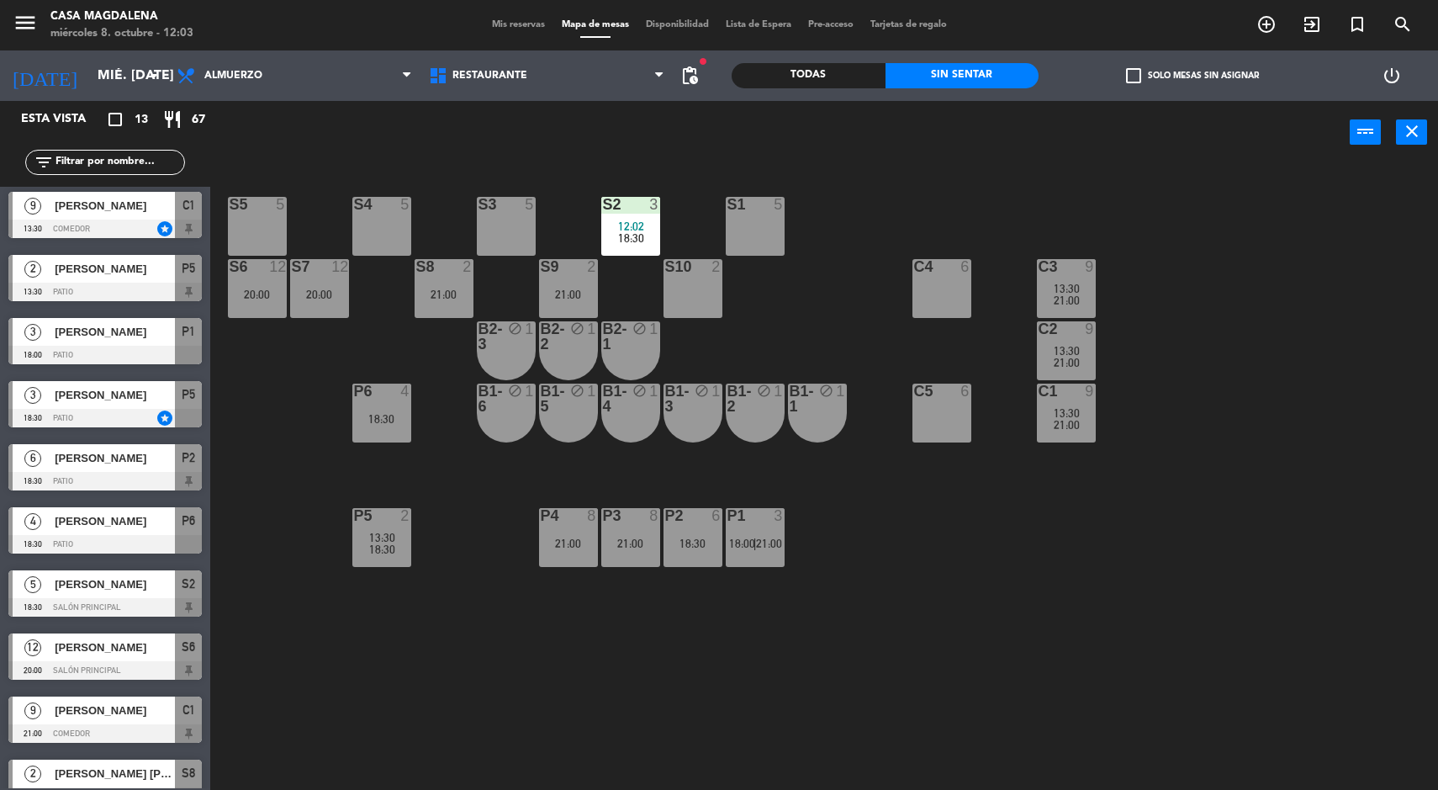
click at [162, 331] on span "[PERSON_NAME]" at bounding box center [115, 332] width 120 height 18
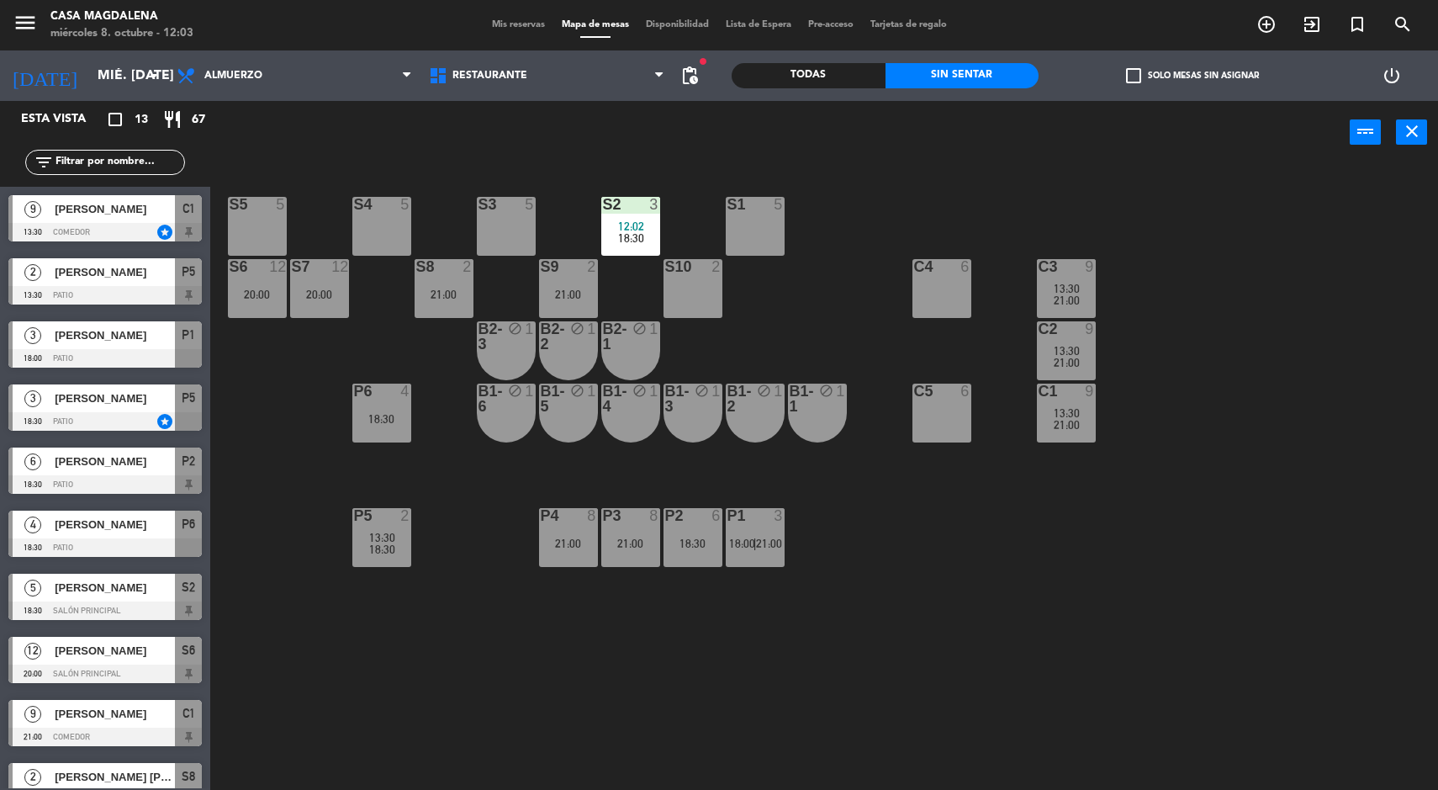
click at [1077, 628] on div "S5 5 S4 5 S3 5 S2 3 12:02 18:30 S1 5 S6 12 20:00 S7 12 20:00 S8 2 21:00 S9 2 21…" at bounding box center [832, 480] width 1214 height 626
click at [769, 518] on div "3" at bounding box center [783, 515] width 28 height 15
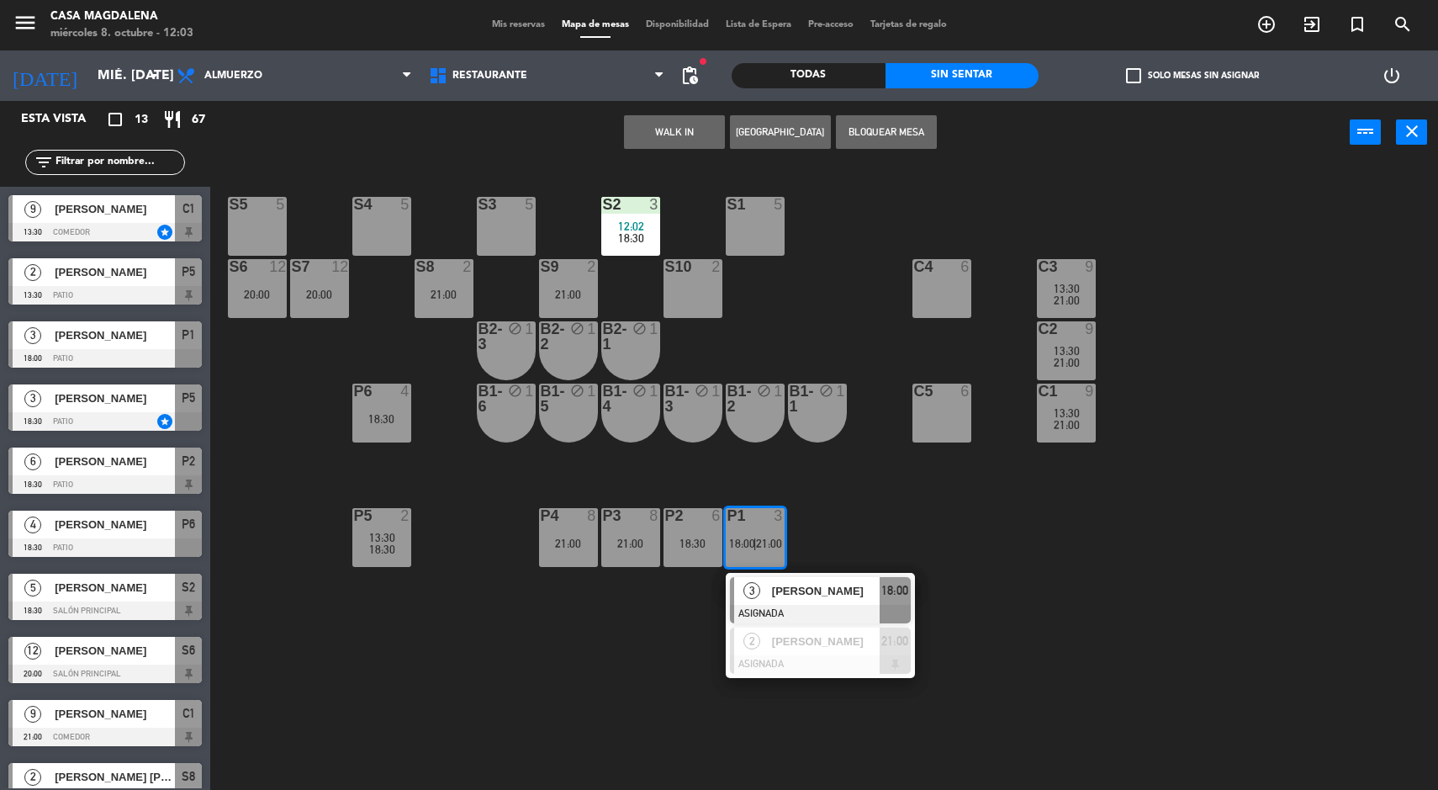
click at [1106, 637] on div "S5 5 S4 5 S3 5 S2 3 12:02 18:30 S1 5 S6 12 20:00 S7 12 20:00 S8 2 21:00 S9 2 21…" at bounding box center [832, 480] width 1214 height 626
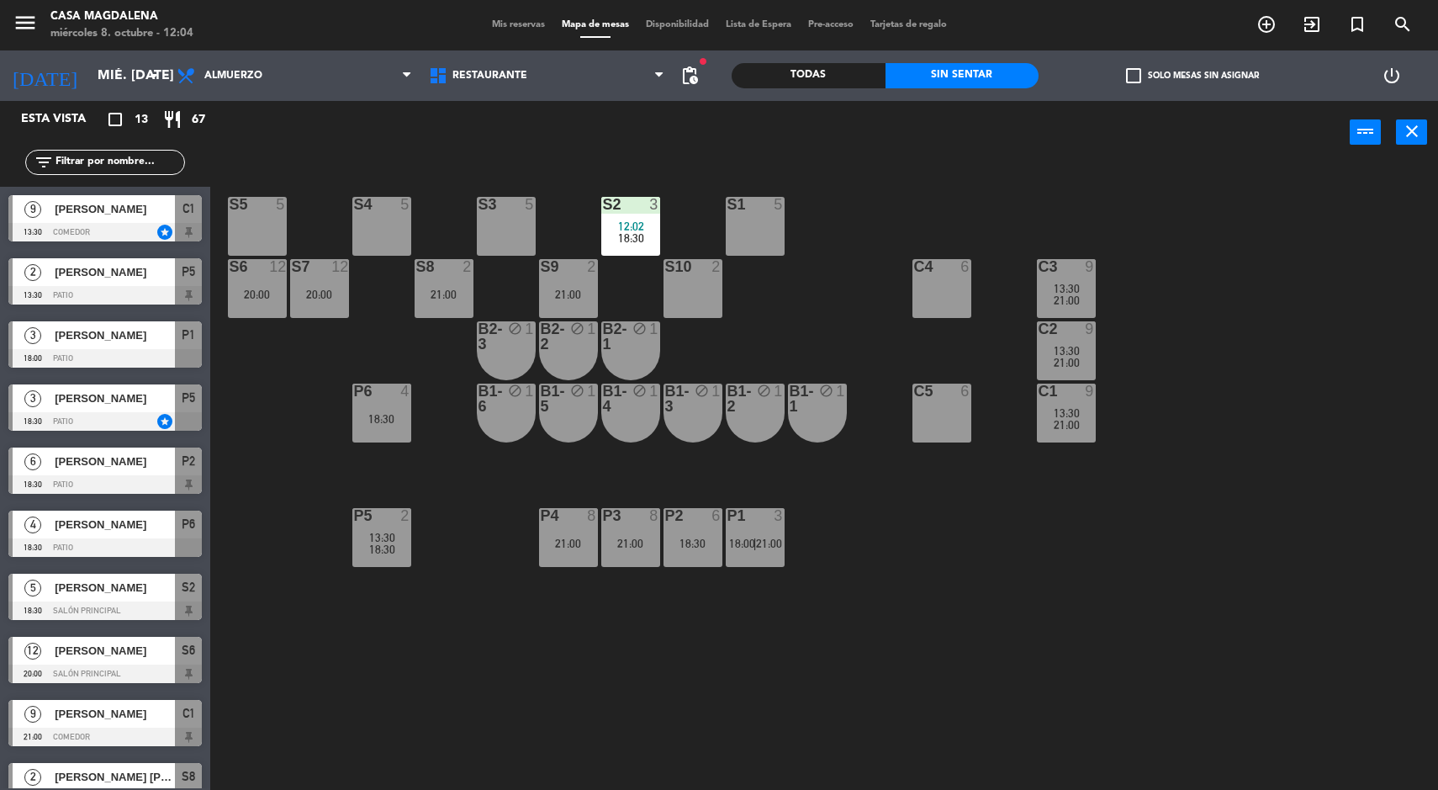
click at [575, 561] on div "P4 8 21:00" at bounding box center [568, 537] width 59 height 59
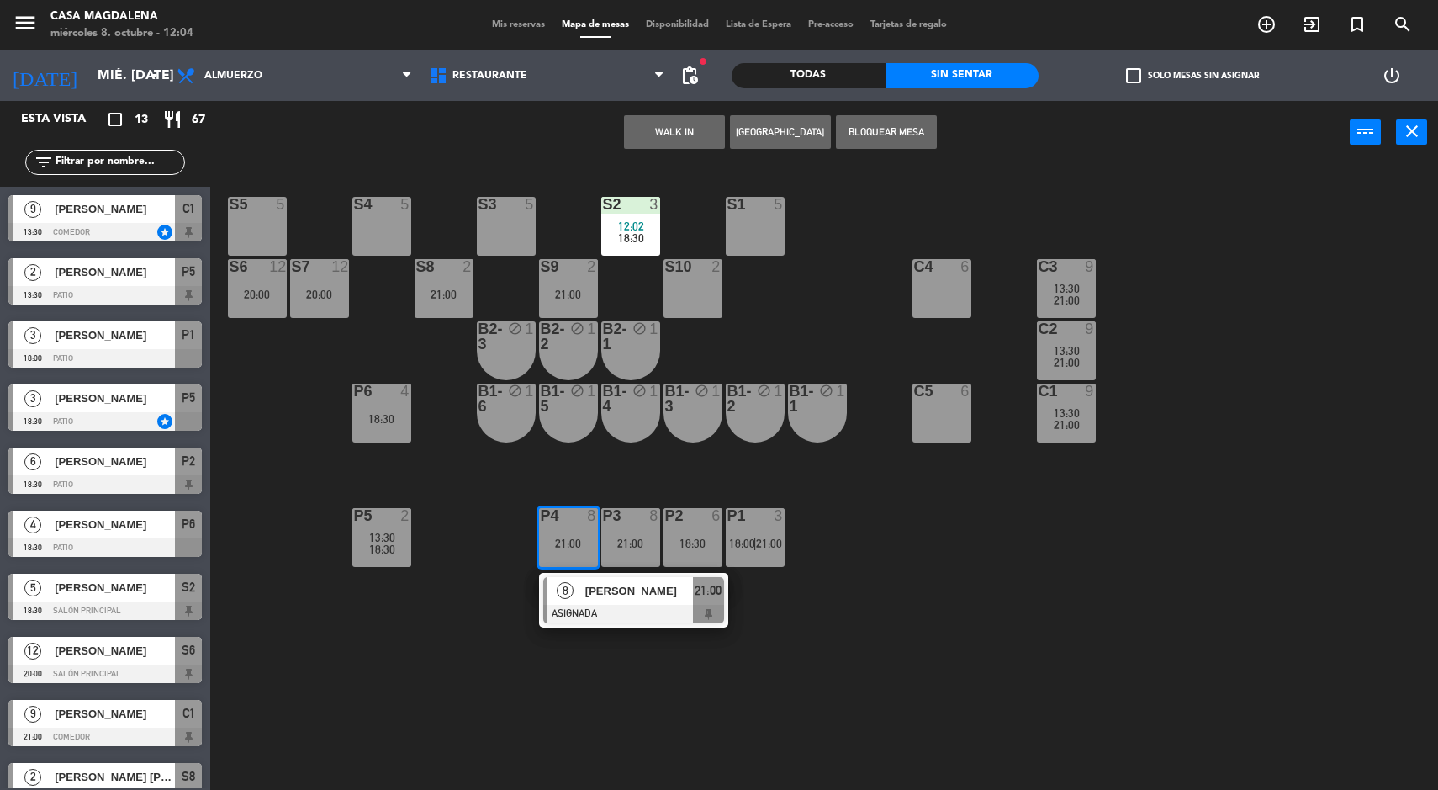
click at [618, 595] on span "[PERSON_NAME]" at bounding box center [639, 591] width 108 height 18
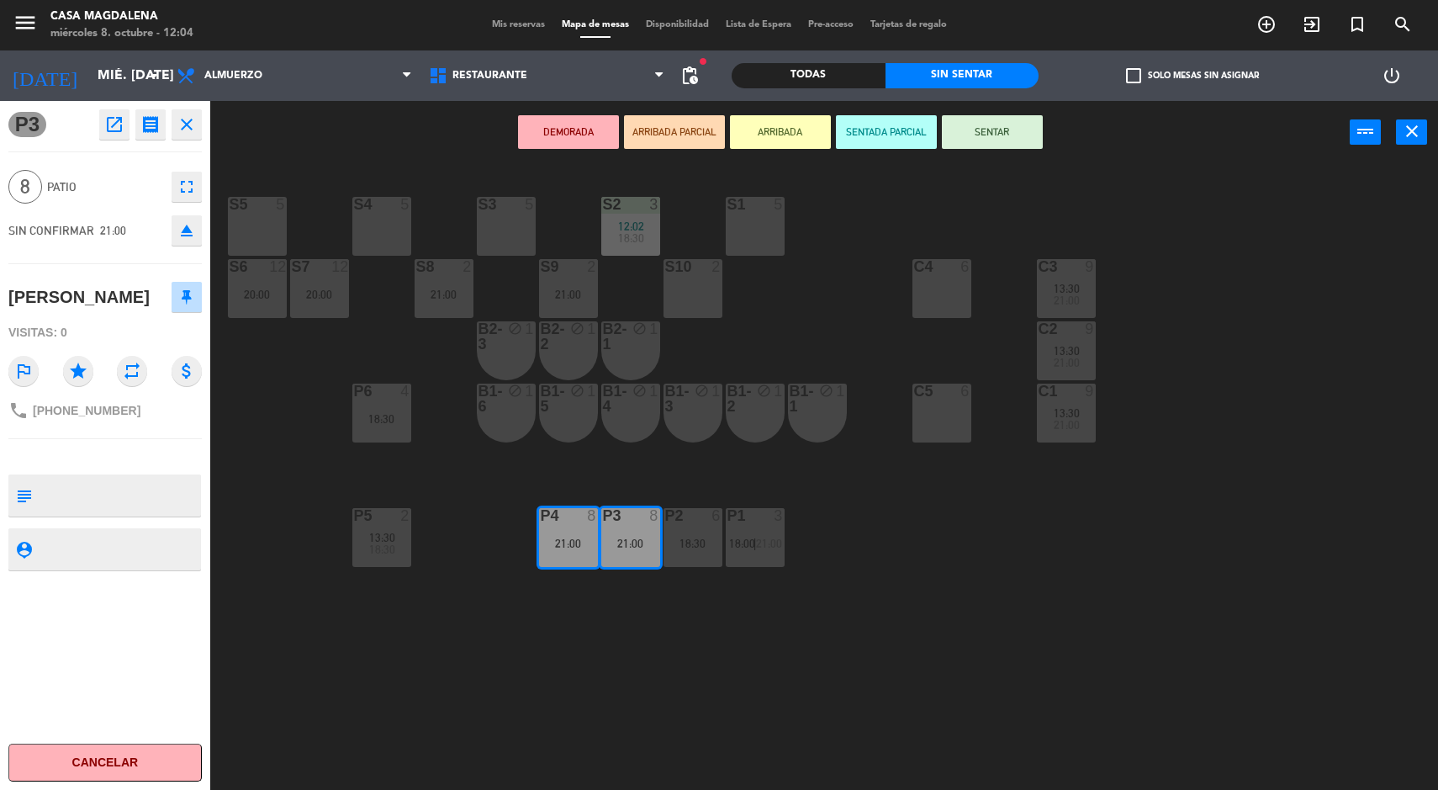
click at [141, 780] on button "Cancelar" at bounding box center [104, 763] width 193 height 38
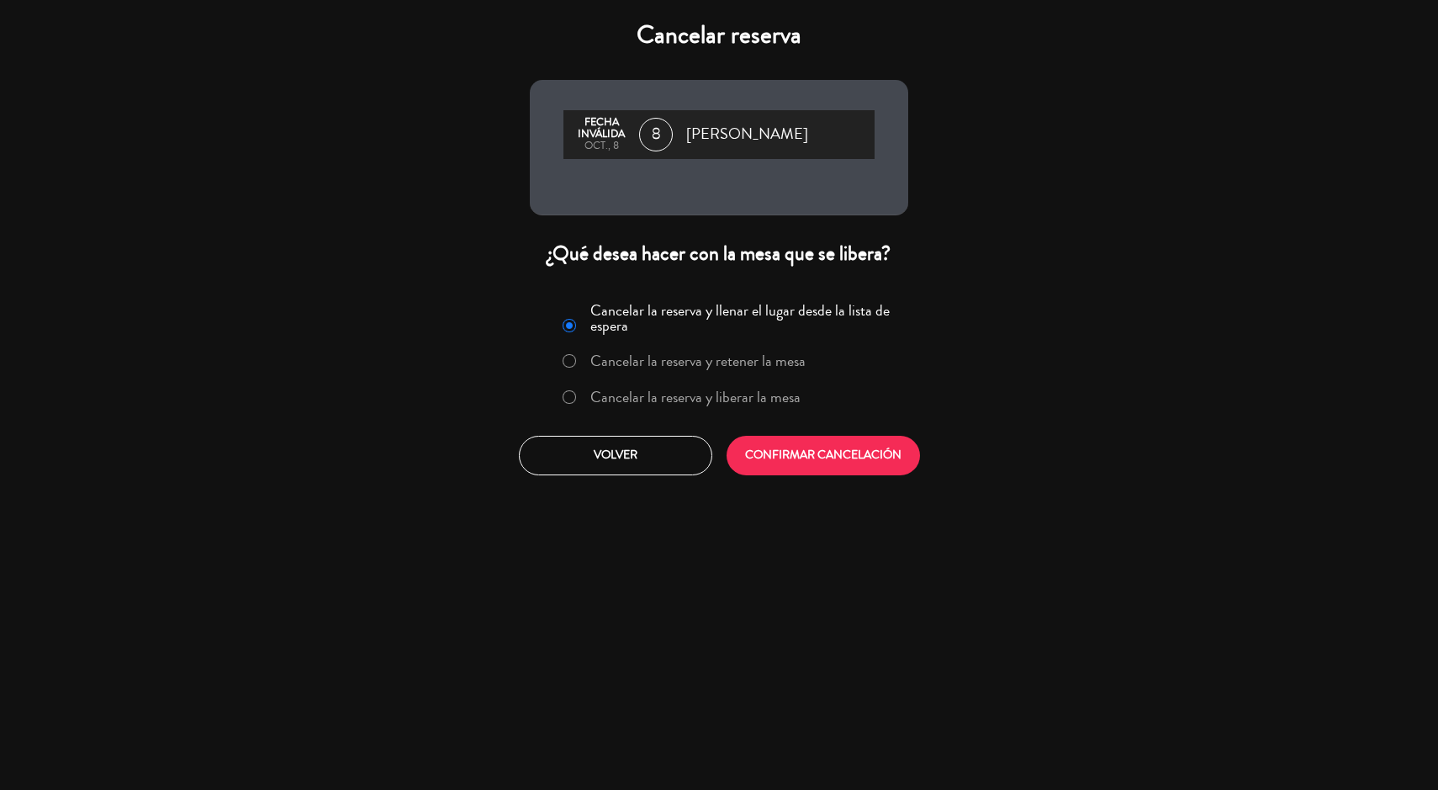
click at [837, 449] on button "CONFIRMAR CANCELACIÓN" at bounding box center [823, 456] width 193 height 40
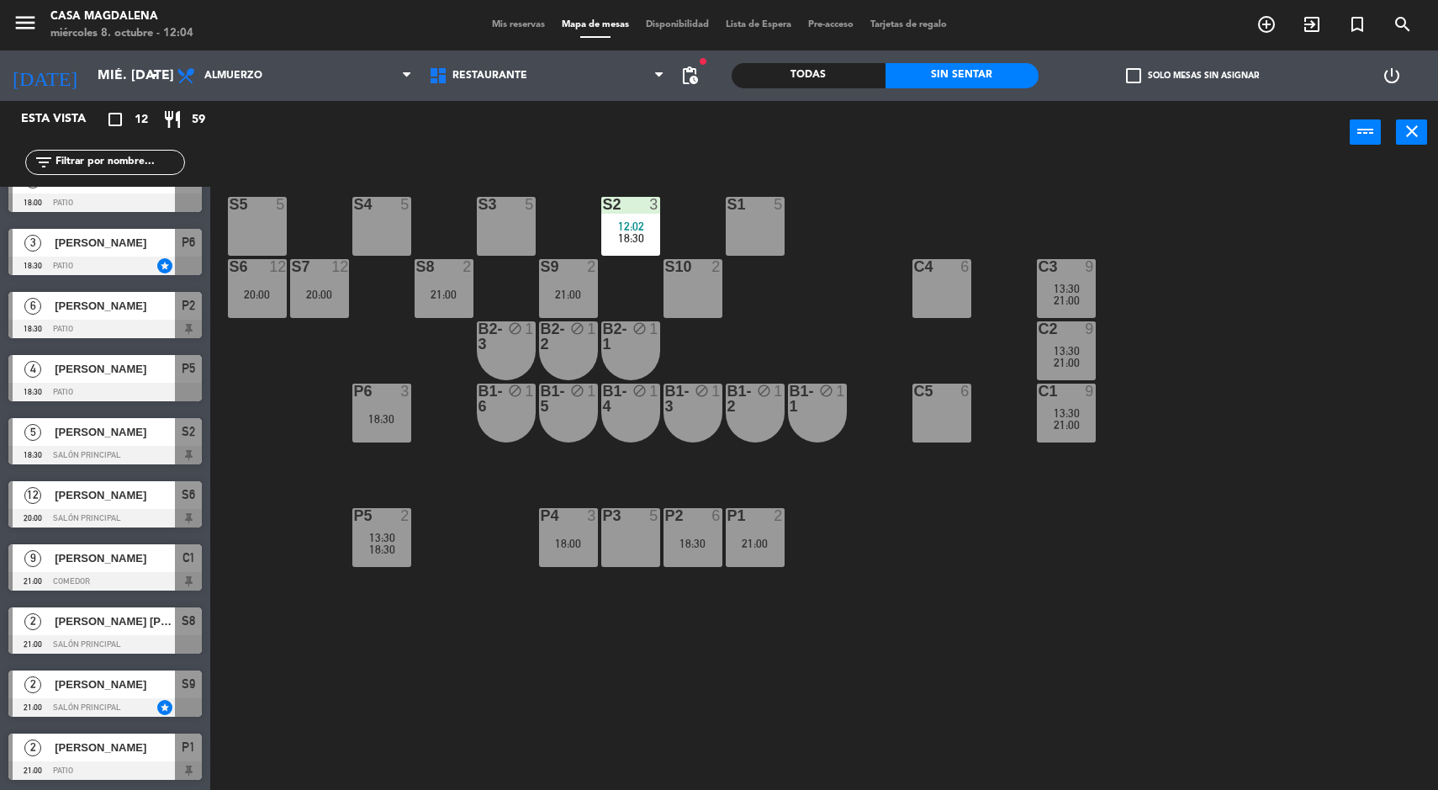
scroll to position [156, 0]
click at [516, 57] on span "Restaurante" at bounding box center [547, 75] width 252 height 37
click at [516, 22] on span "Mis reservas" at bounding box center [519, 24] width 70 height 9
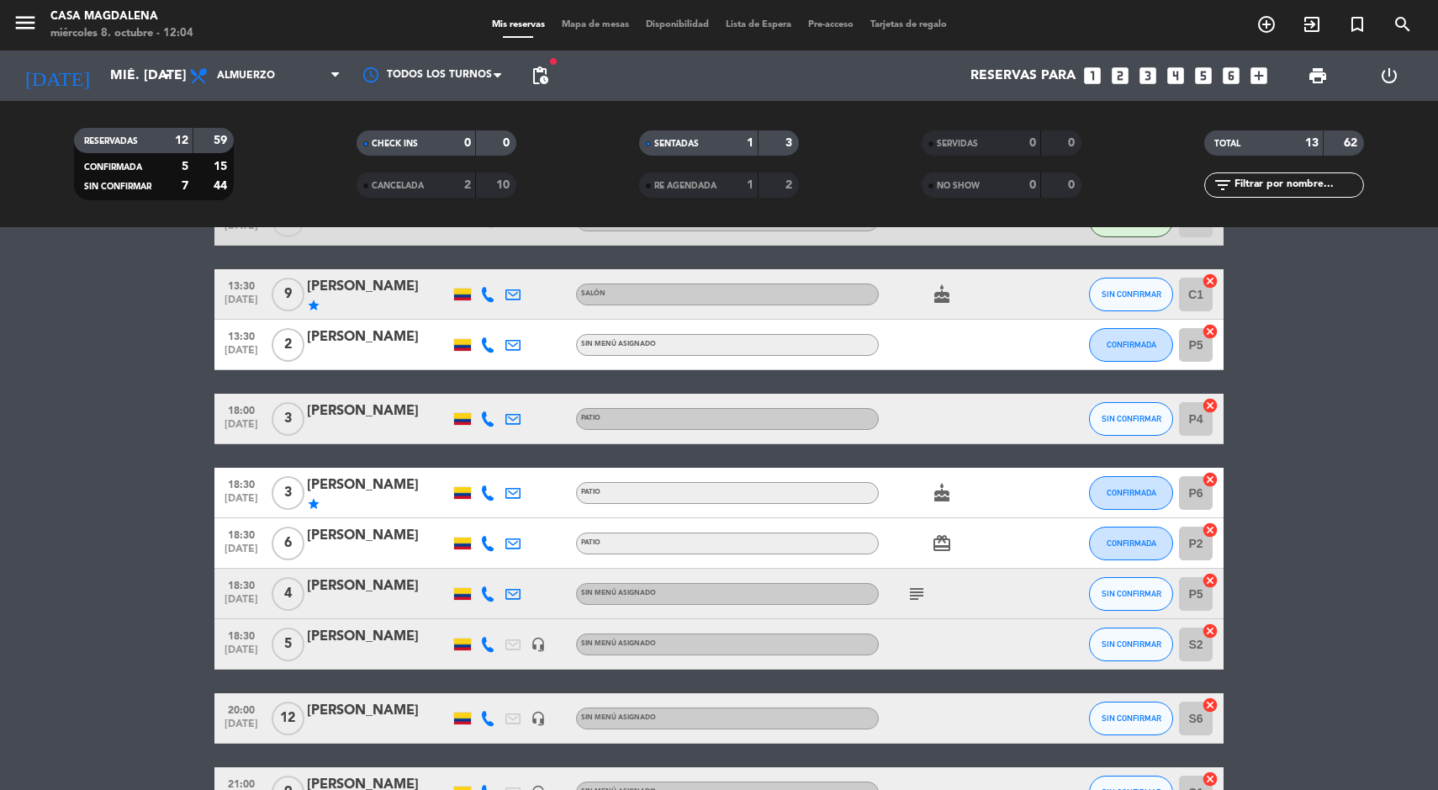
scroll to position [116, 0]
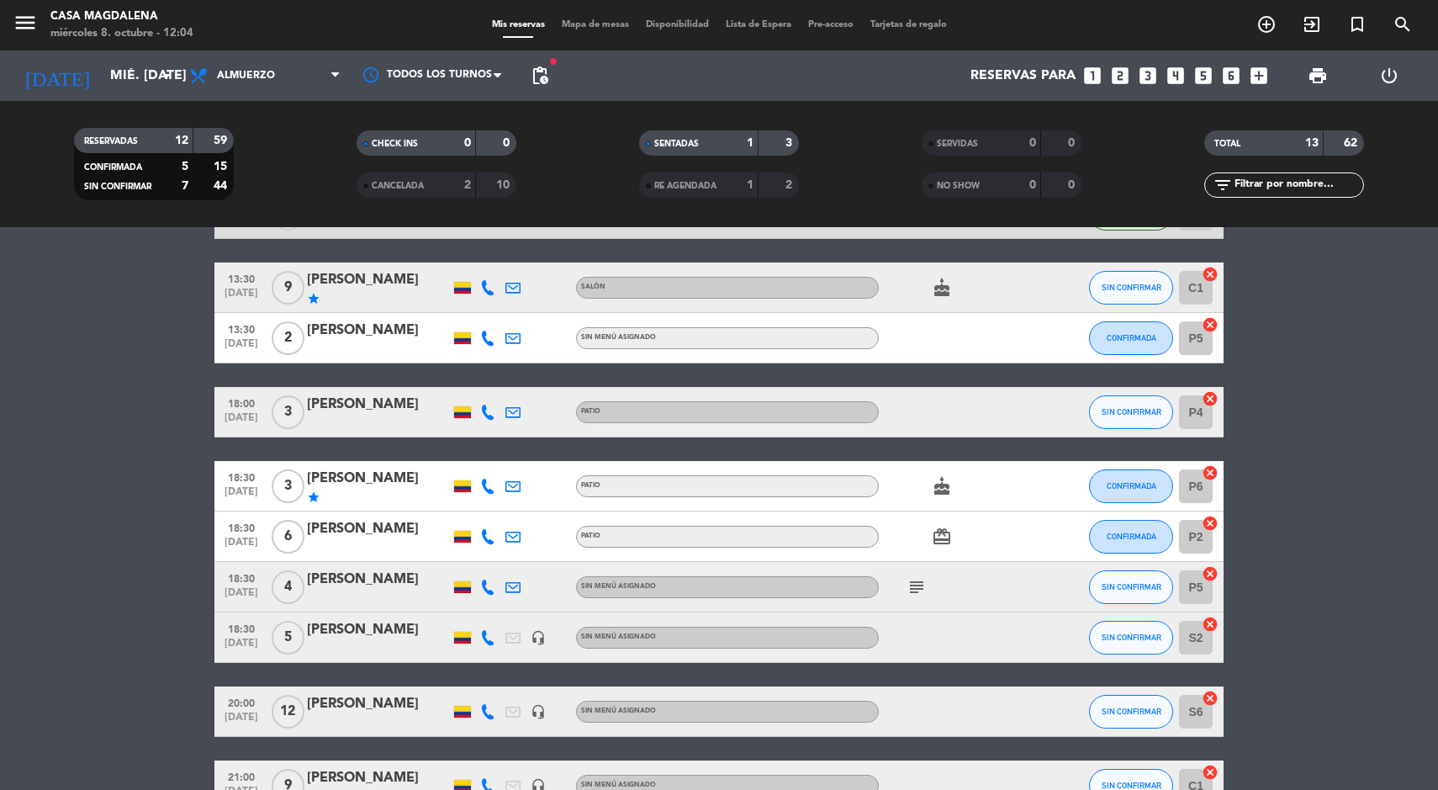
click at [911, 585] on icon "subject" at bounding box center [917, 587] width 20 height 20
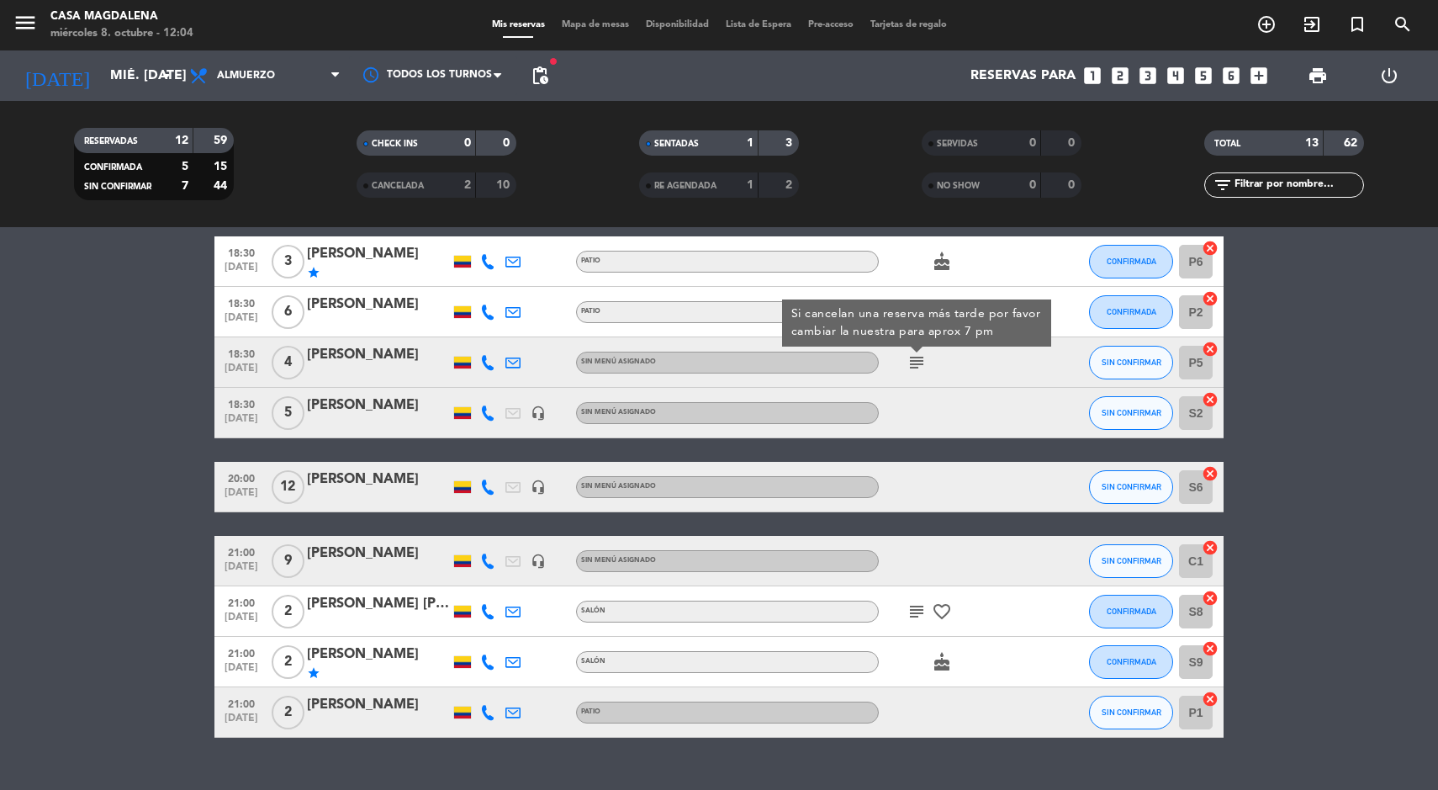
scroll to position [341, 0]
click at [914, 610] on icon "subject" at bounding box center [917, 611] width 20 height 20
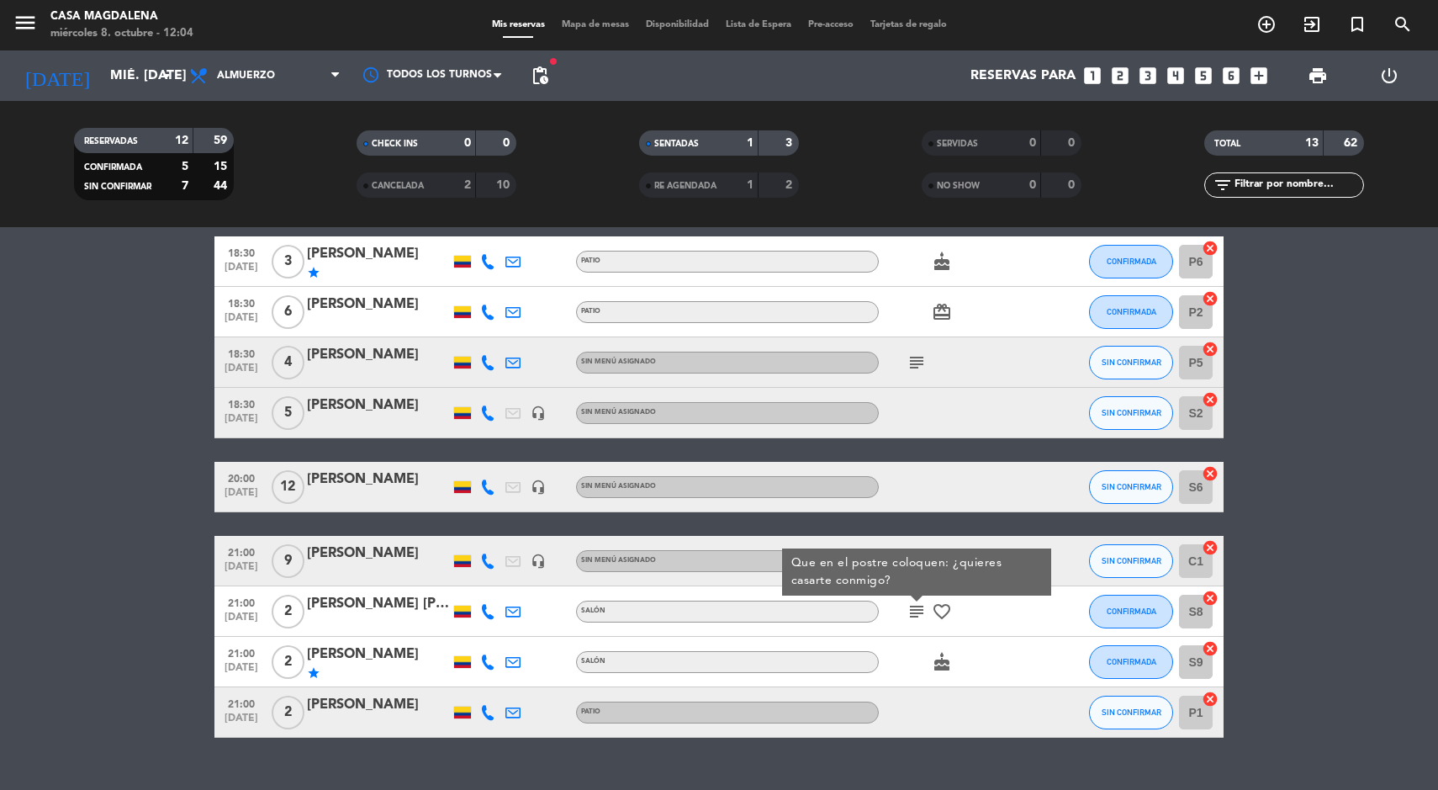
click at [940, 656] on icon "cake" at bounding box center [942, 662] width 20 height 20
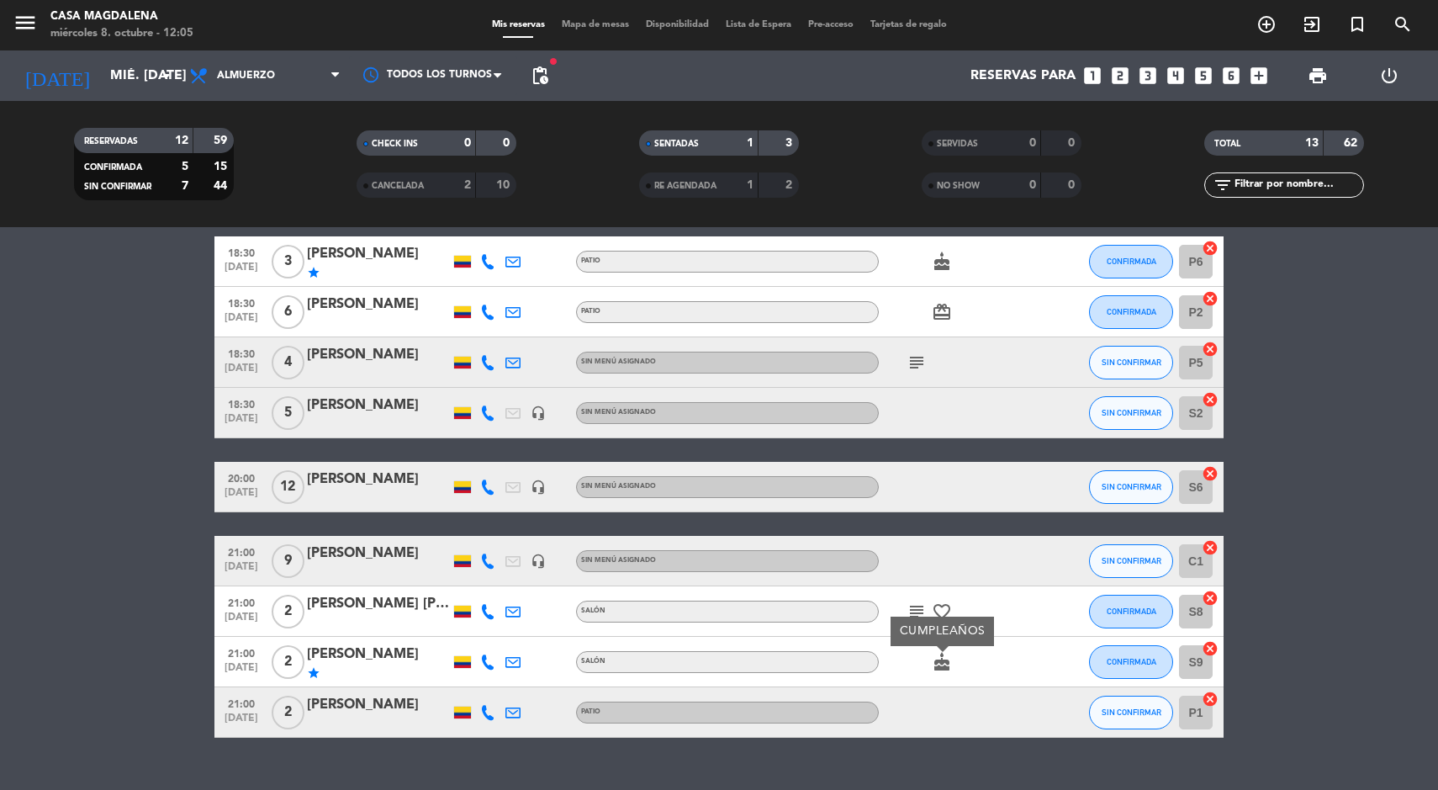
click at [940, 749] on div "No hay notas para este servicio. Haz clic para agregar una 12:02 [DATE] 3 Walk …" at bounding box center [719, 508] width 1438 height 563
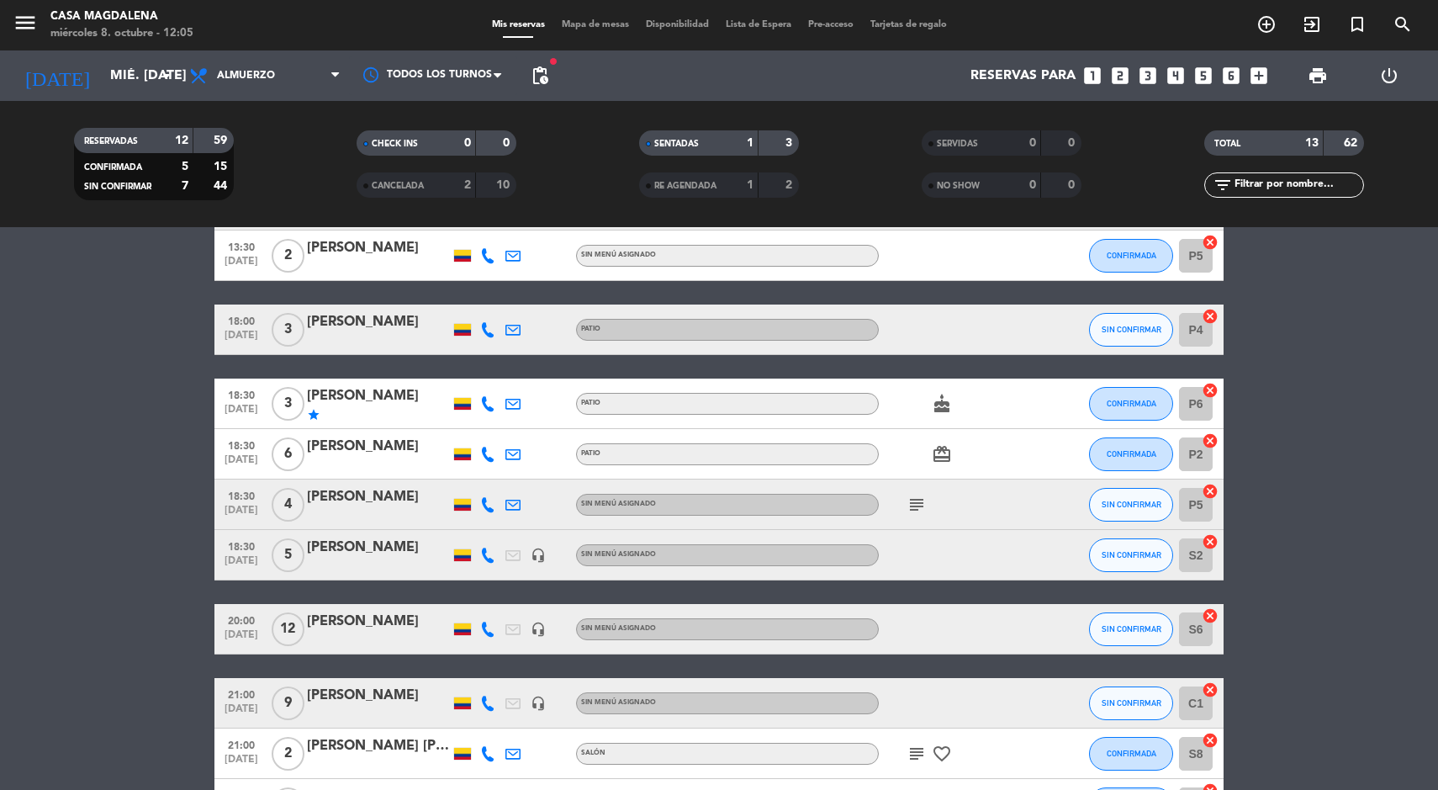
scroll to position [202, 0]
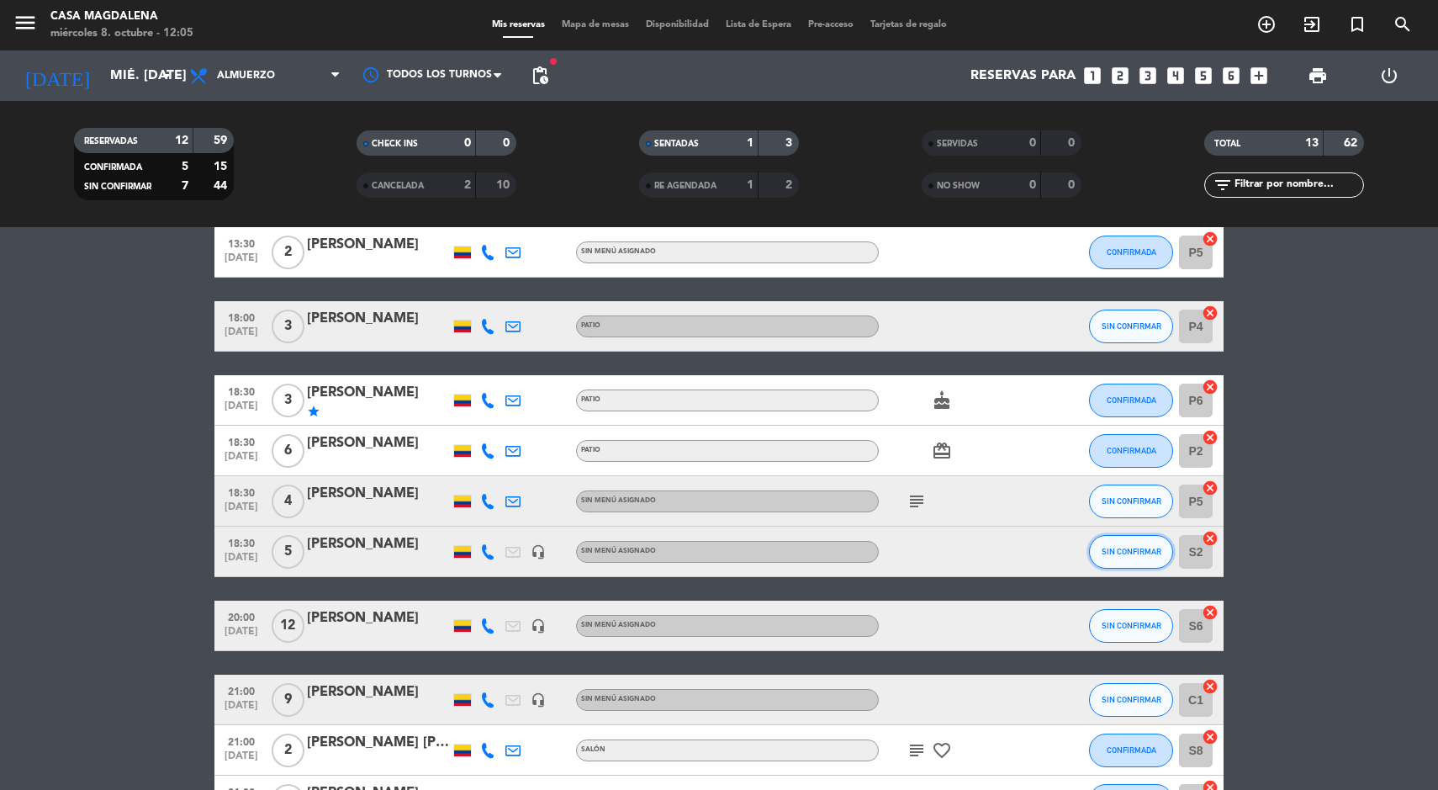
click at [1128, 551] on span "SIN CONFIRMAR" at bounding box center [1132, 551] width 60 height 9
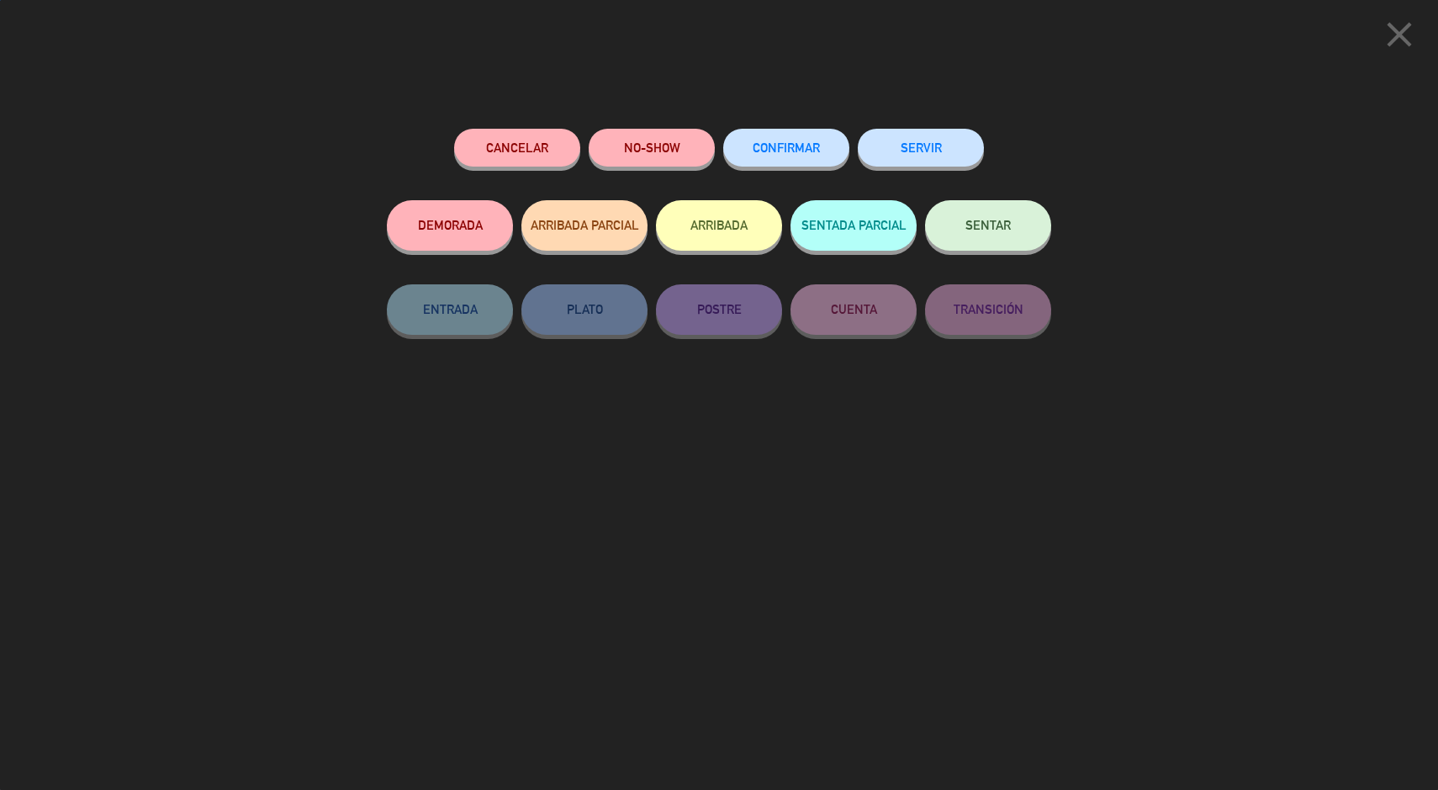
click at [761, 135] on button "CONFIRMAR" at bounding box center [786, 148] width 126 height 38
click at [811, 151] on span "CONFIRMAR" at bounding box center [786, 147] width 67 height 14
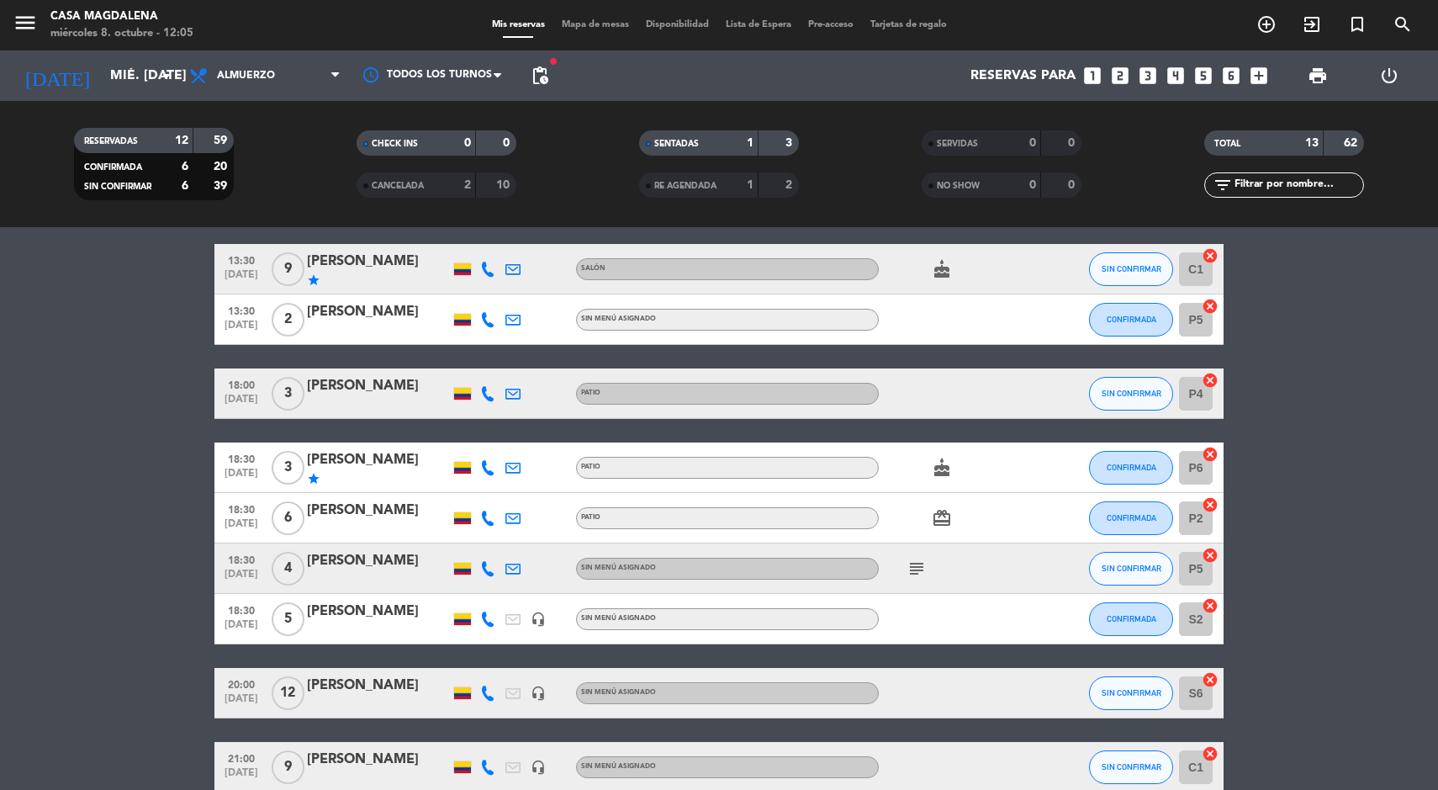
scroll to position [125, 0]
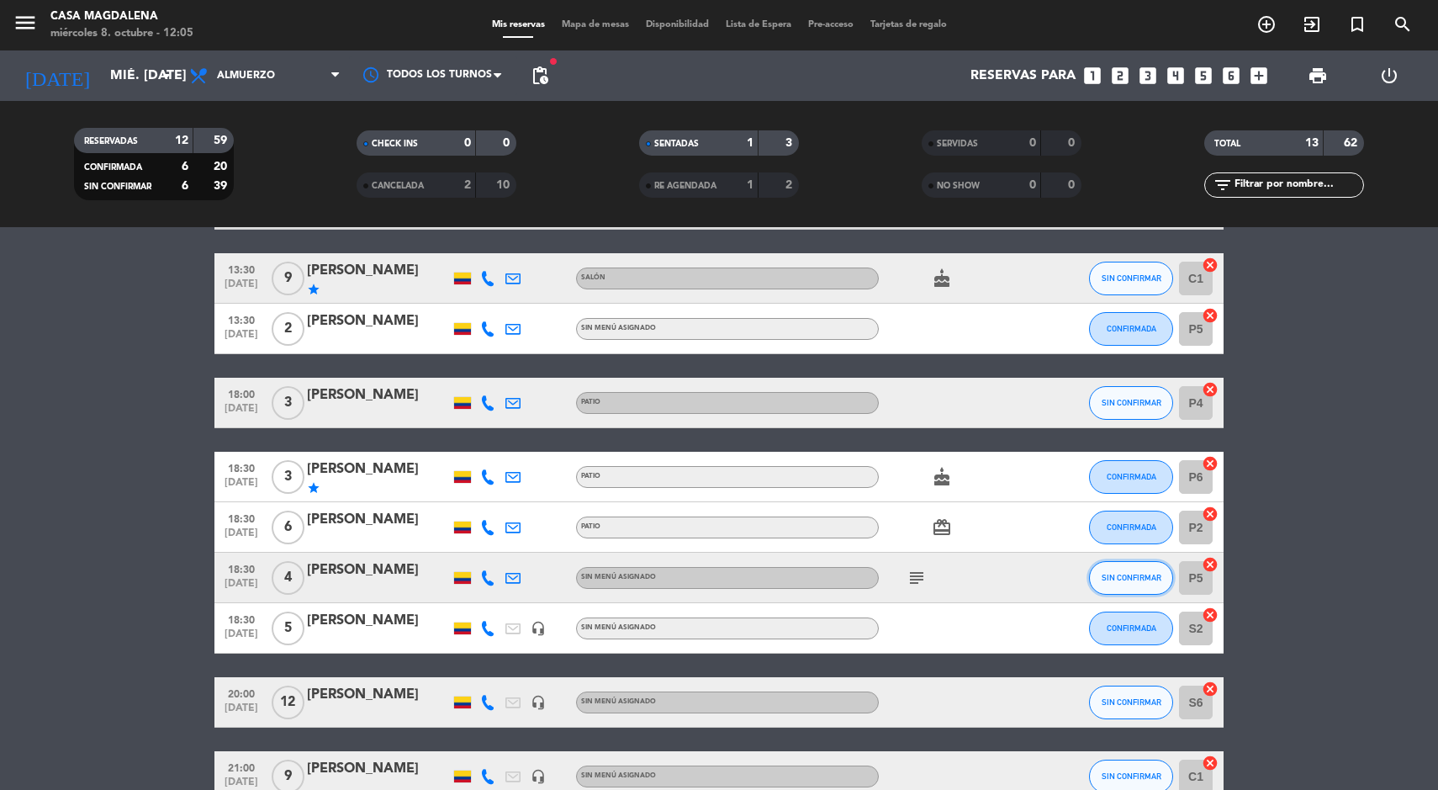
click at [1138, 577] on span "SIN CONFIRMAR" at bounding box center [1132, 577] width 60 height 9
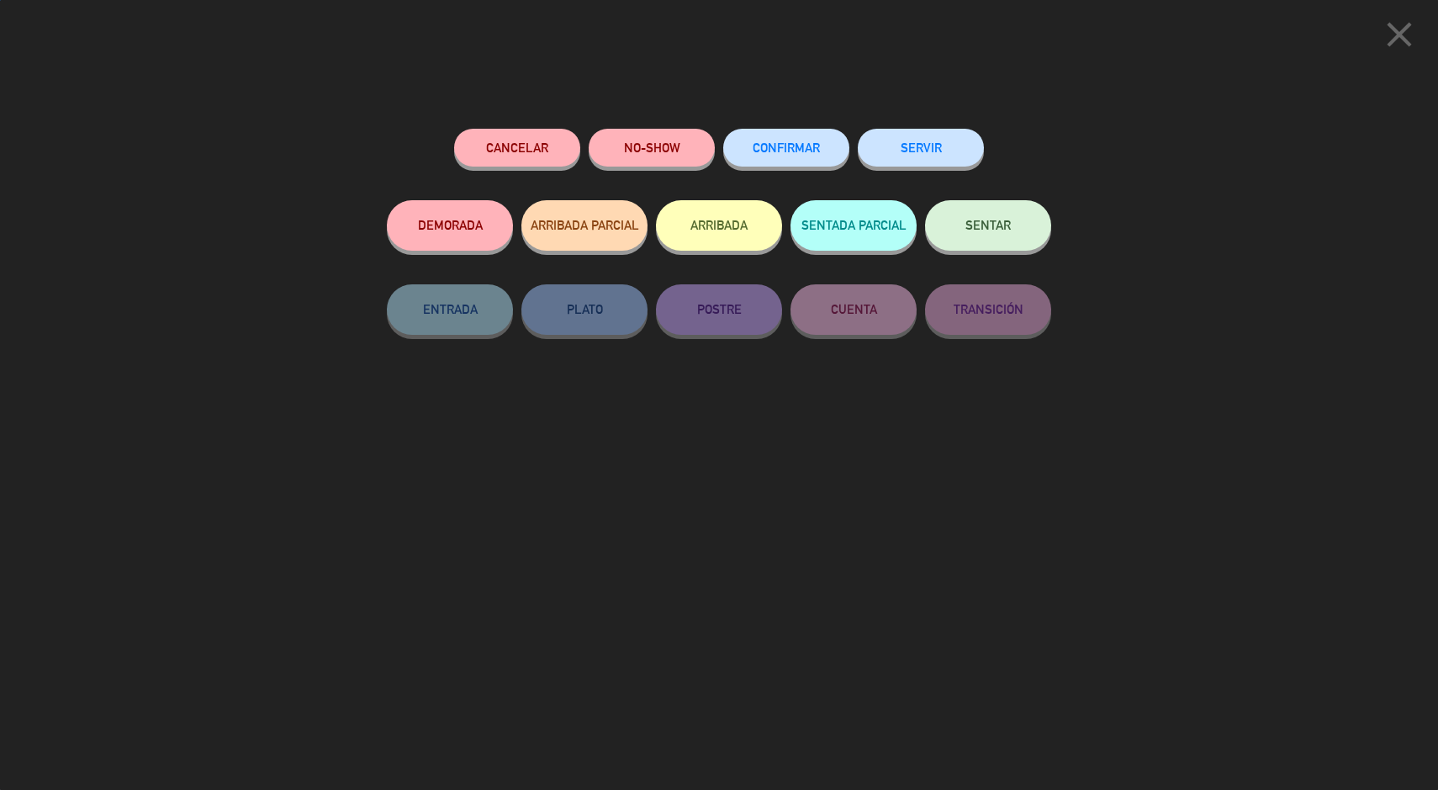
click at [795, 148] on span "CONFIRMAR" at bounding box center [786, 147] width 67 height 14
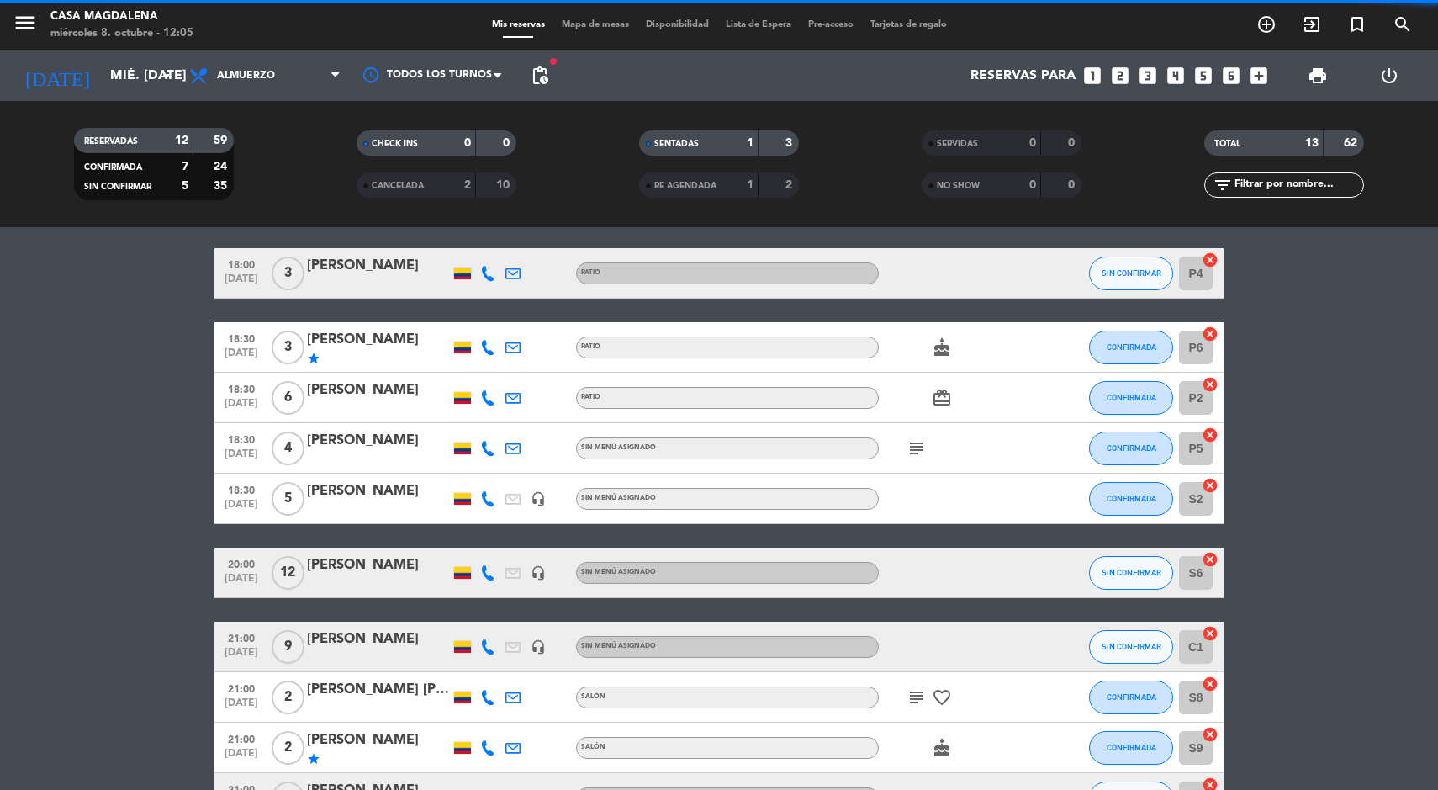
scroll to position [309, 0]
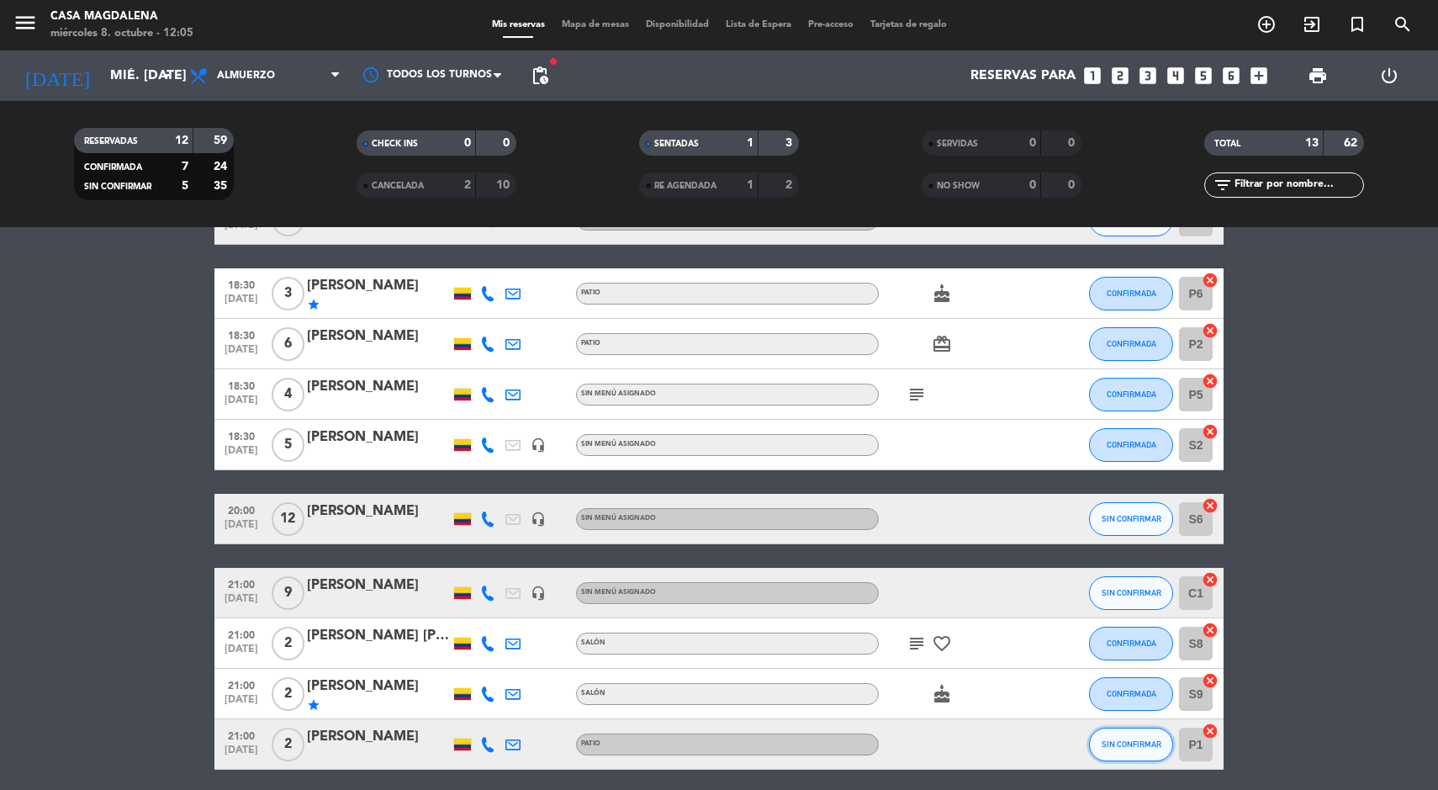
click at [1125, 739] on span "SIN CONFIRMAR" at bounding box center [1132, 743] width 60 height 9
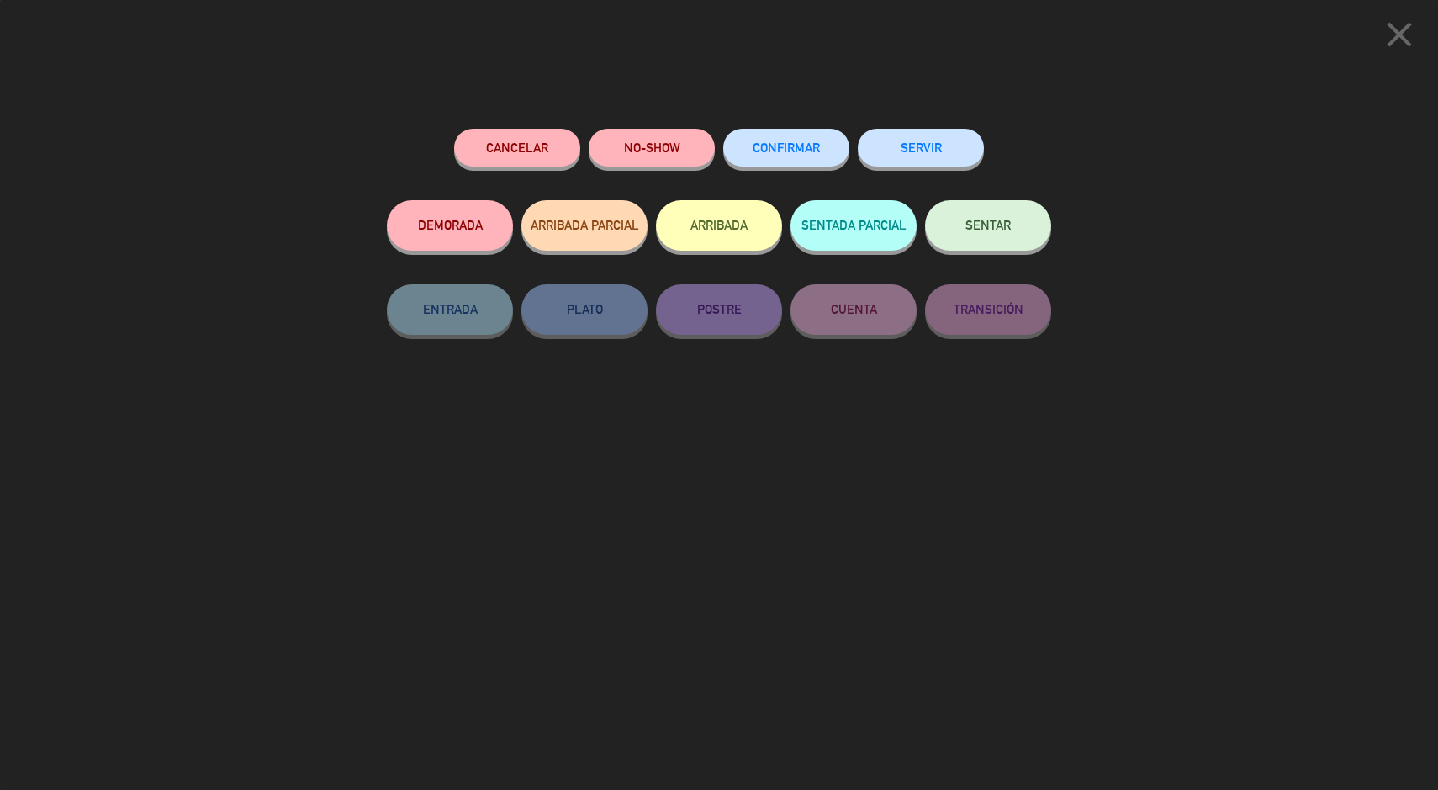
click at [755, 132] on button "CONFIRMAR" at bounding box center [786, 148] width 126 height 38
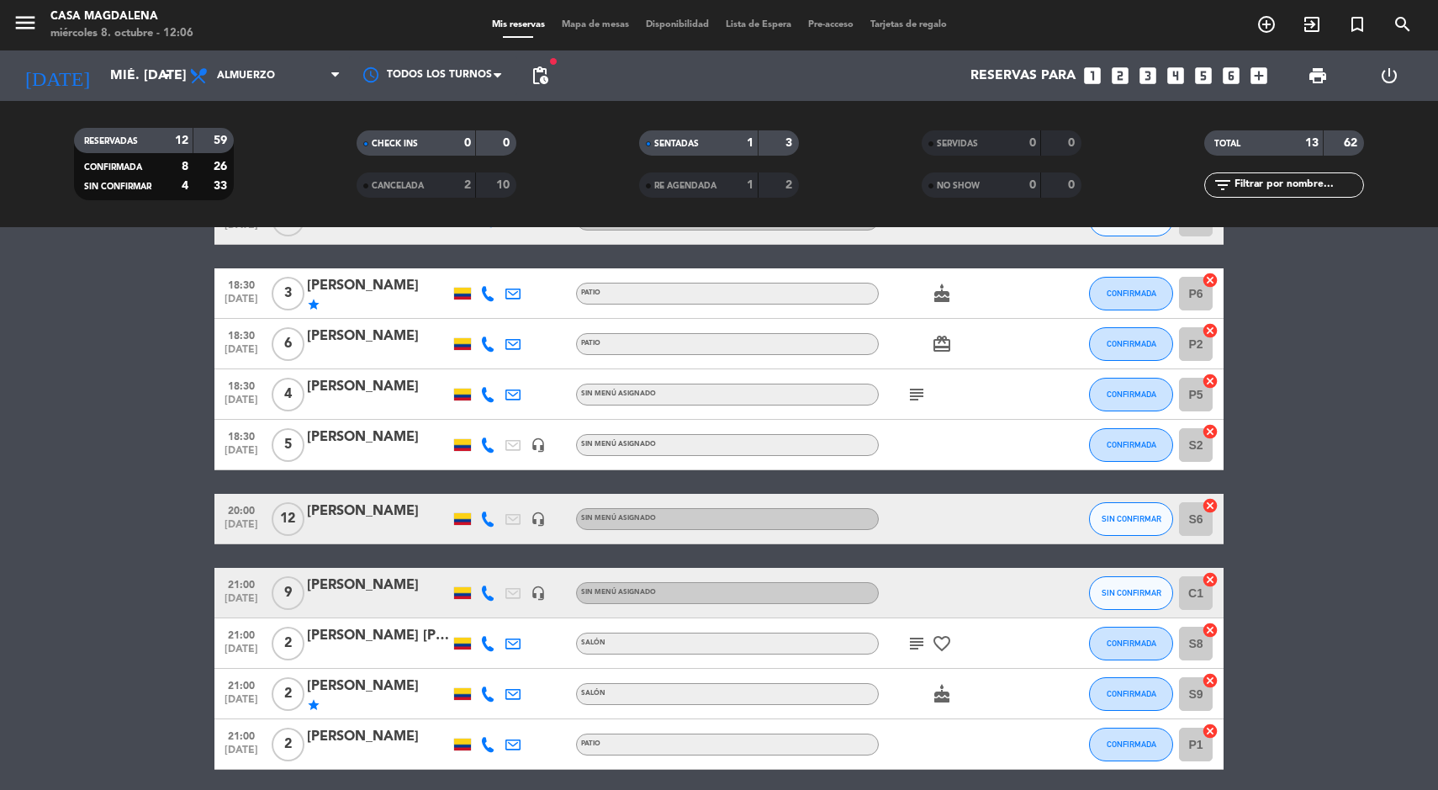
click at [592, 29] on span "Mapa de mesas" at bounding box center [595, 24] width 84 height 9
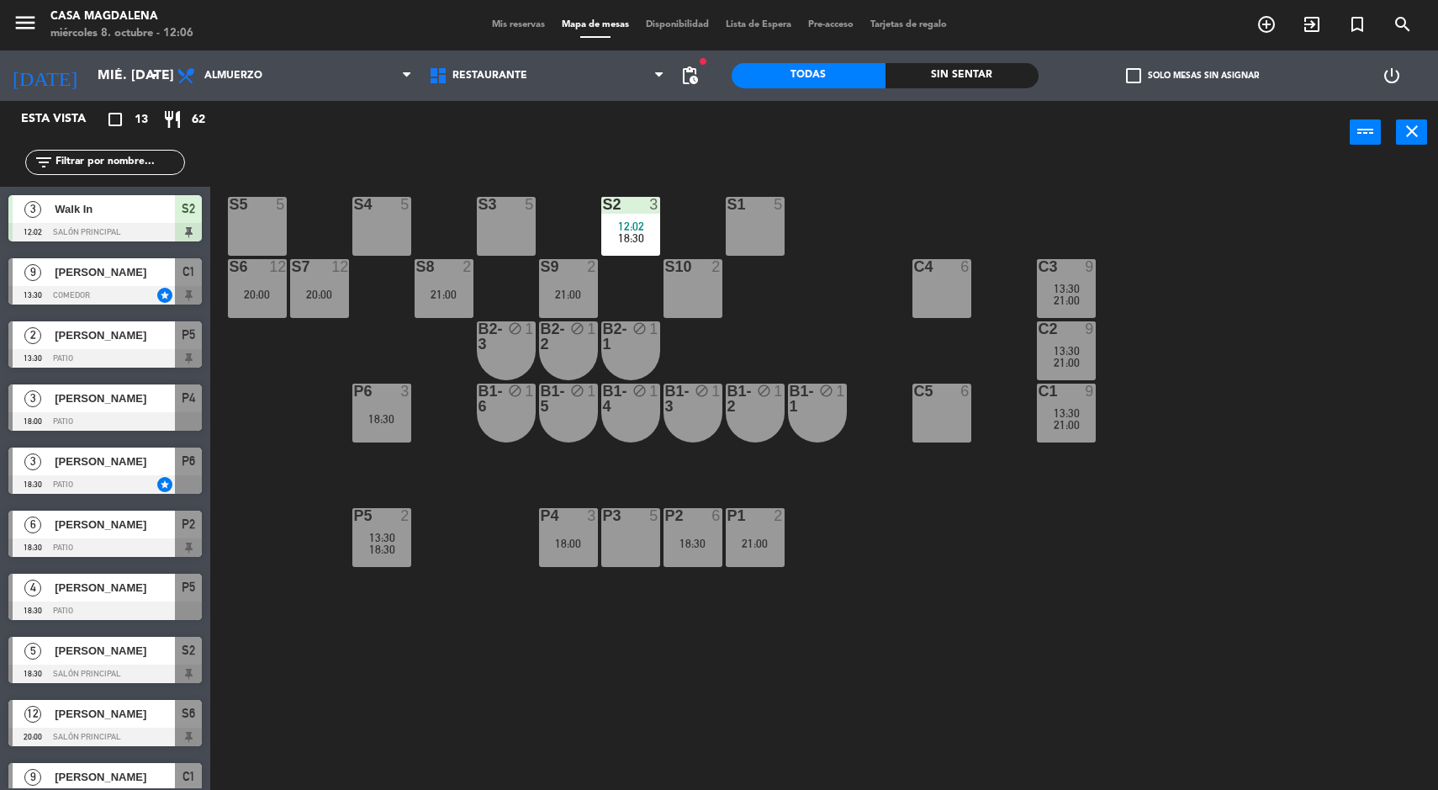
click at [94, 76] on input "mié. [DATE]" at bounding box center [177, 76] width 177 height 33
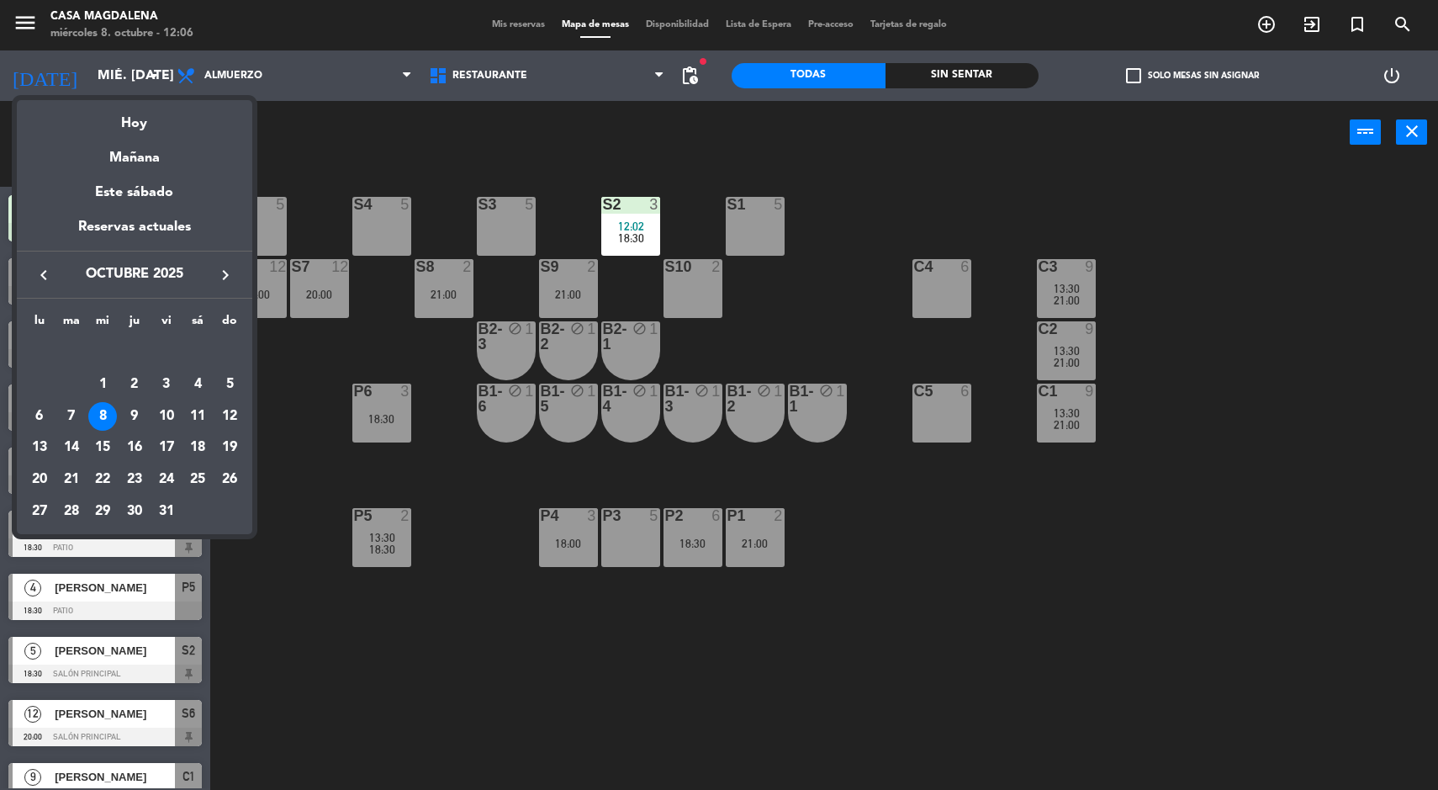
click at [230, 415] on div "12" at bounding box center [229, 416] width 29 height 29
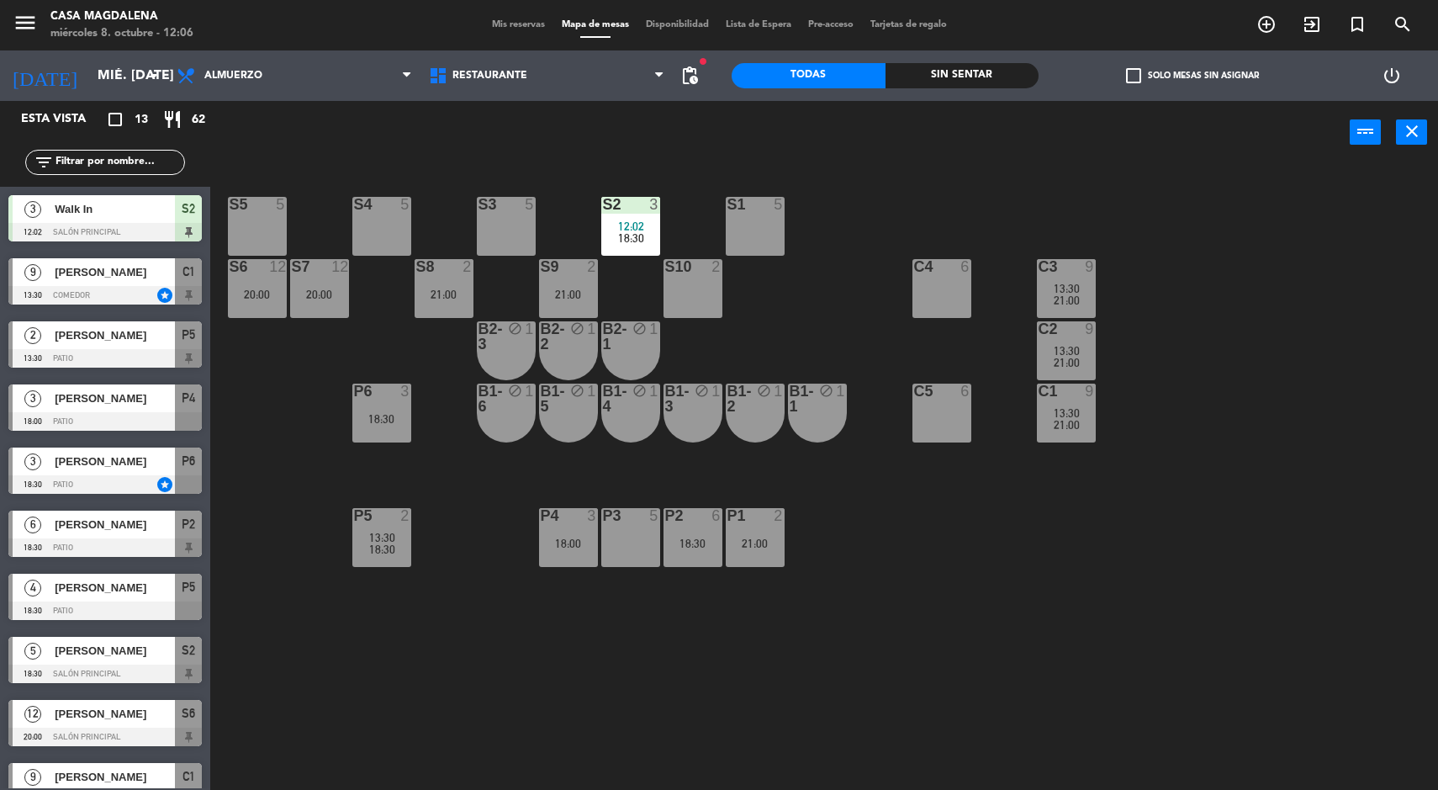
type input "dom. [DATE]"
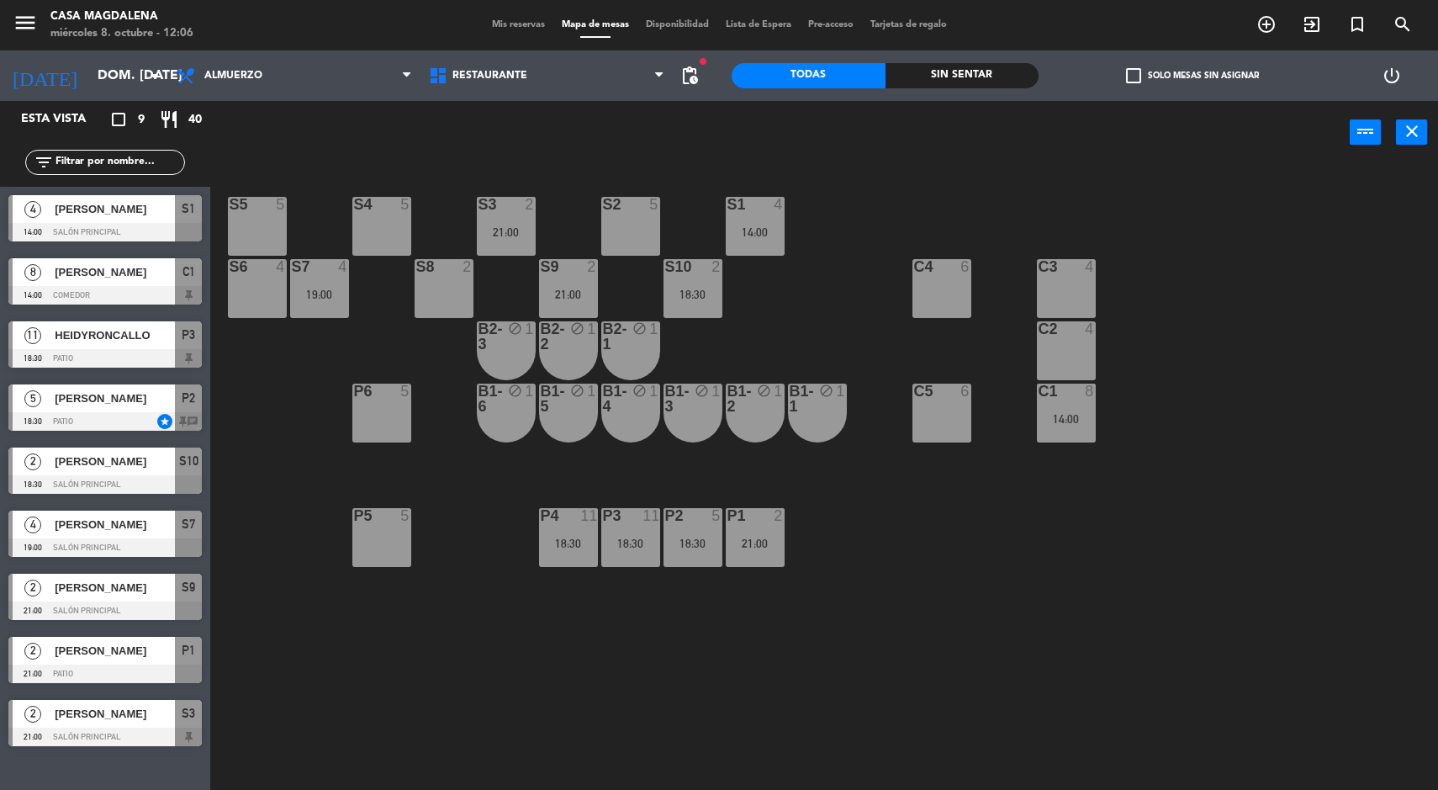
click at [617, 200] on div at bounding box center [631, 204] width 28 height 15
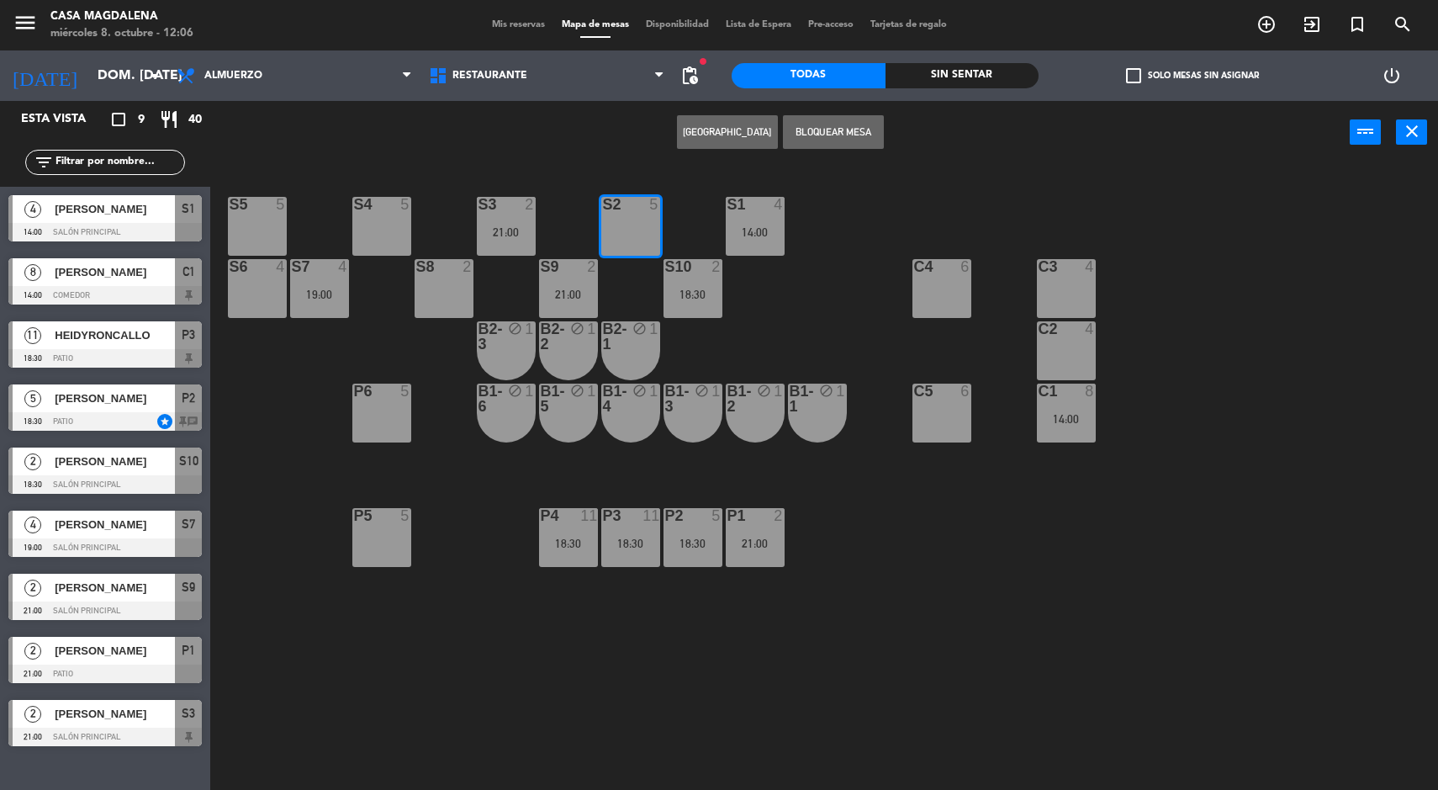
click at [724, 119] on button "[GEOGRAPHIC_DATA]" at bounding box center [727, 132] width 101 height 34
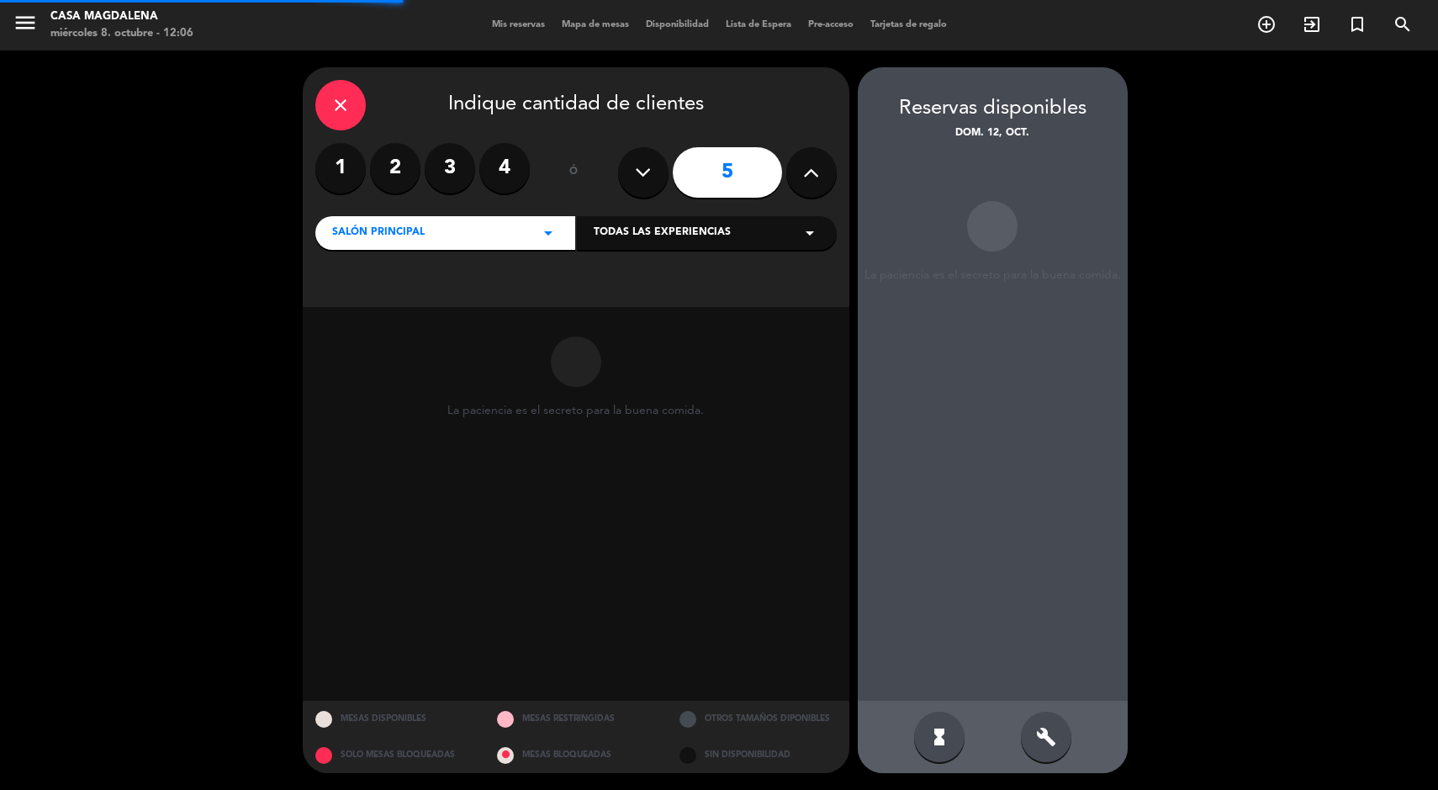
click at [789, 148] on div "5" at bounding box center [727, 172] width 219 height 59
click at [824, 183] on button at bounding box center [812, 172] width 50 height 50
type input "6"
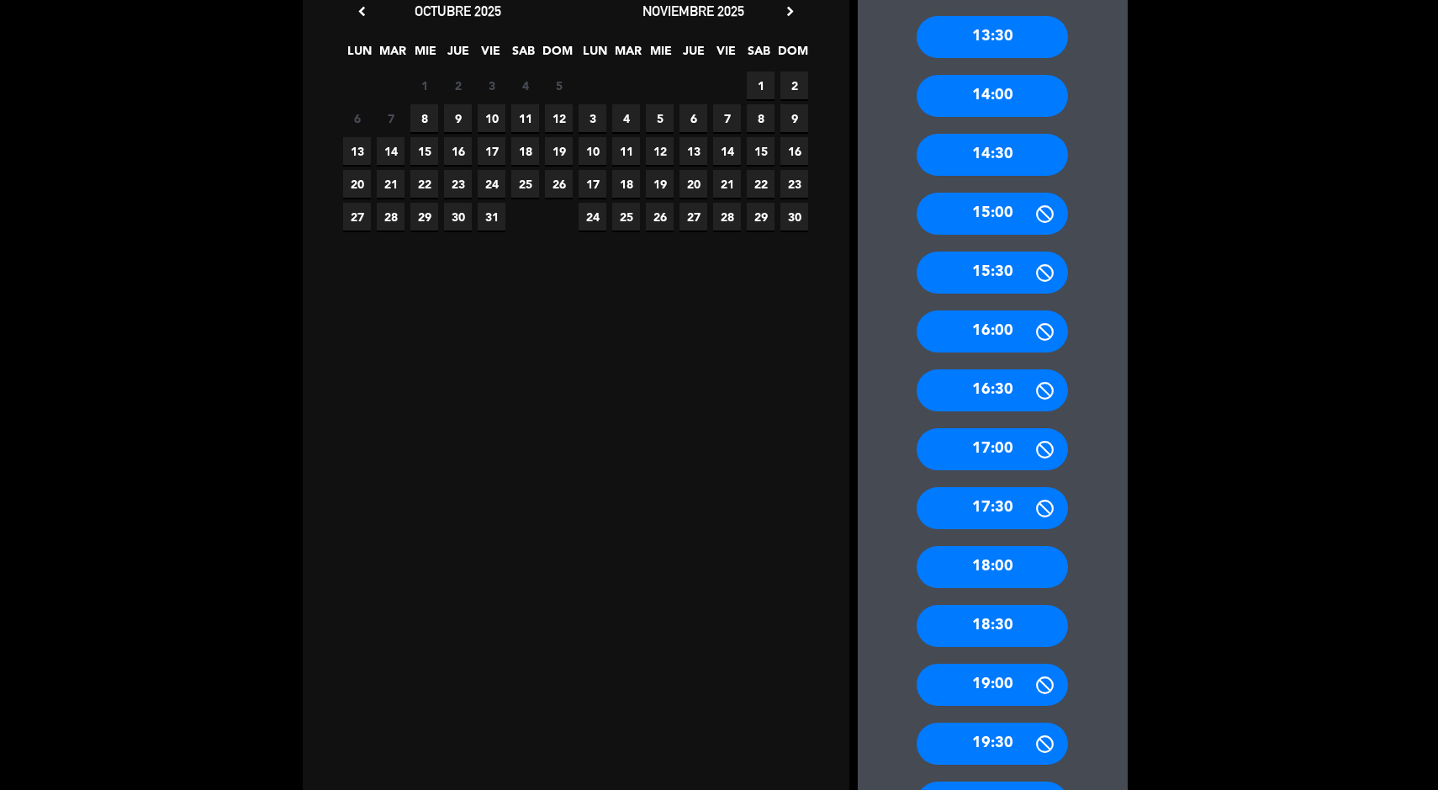
scroll to position [371, 0]
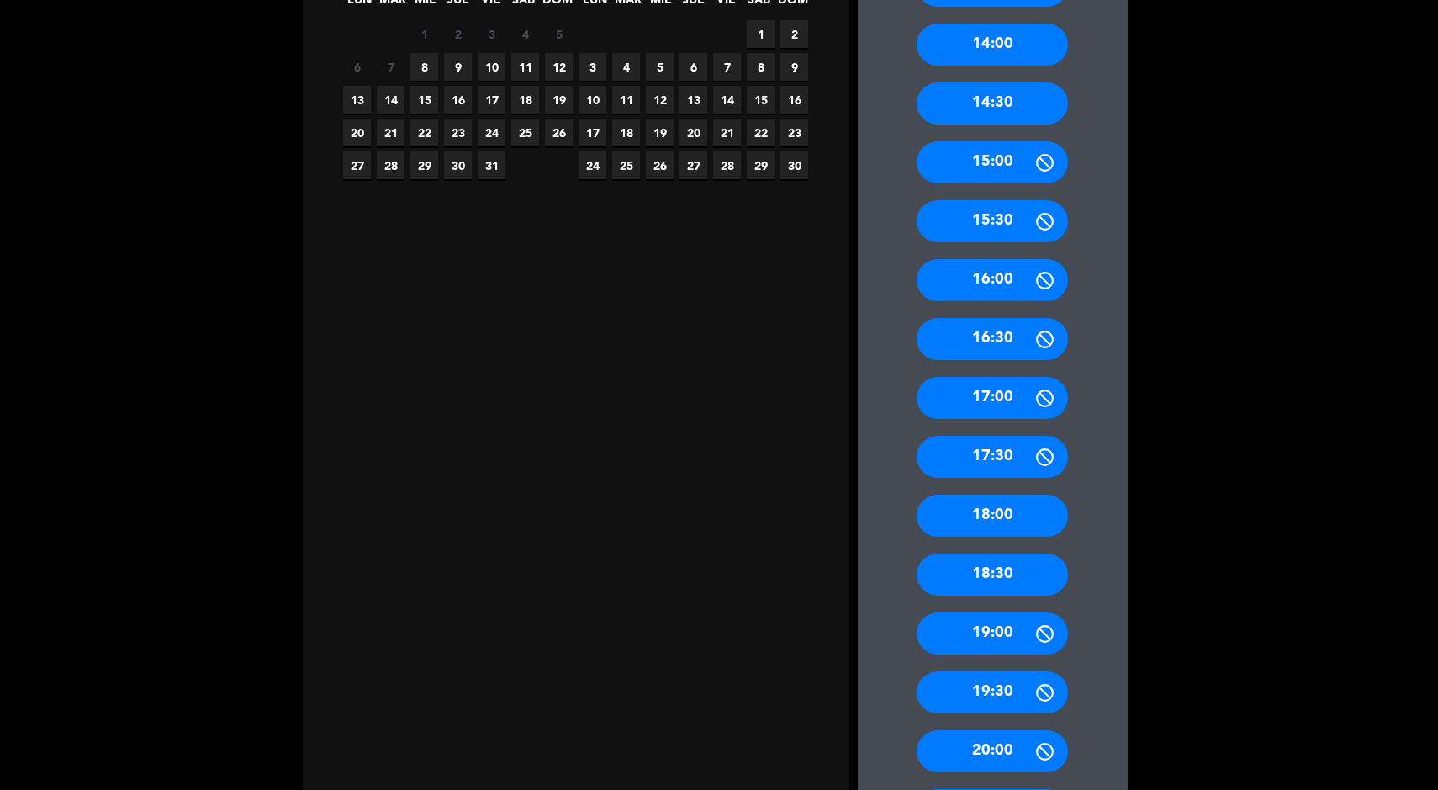
click at [972, 696] on div "19:30" at bounding box center [992, 692] width 151 height 42
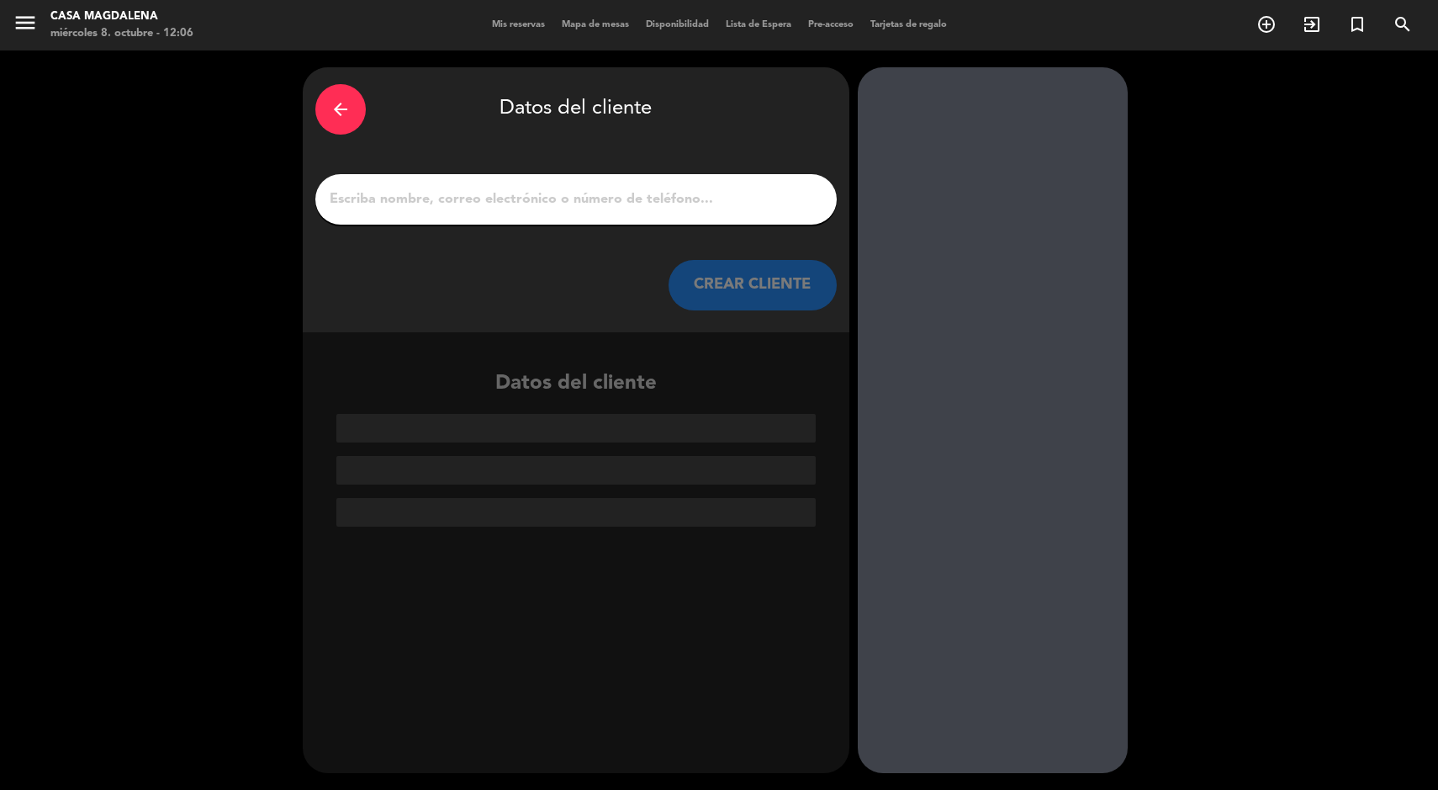
scroll to position [0, 0]
click at [635, 194] on input "1" at bounding box center [576, 200] width 496 height 24
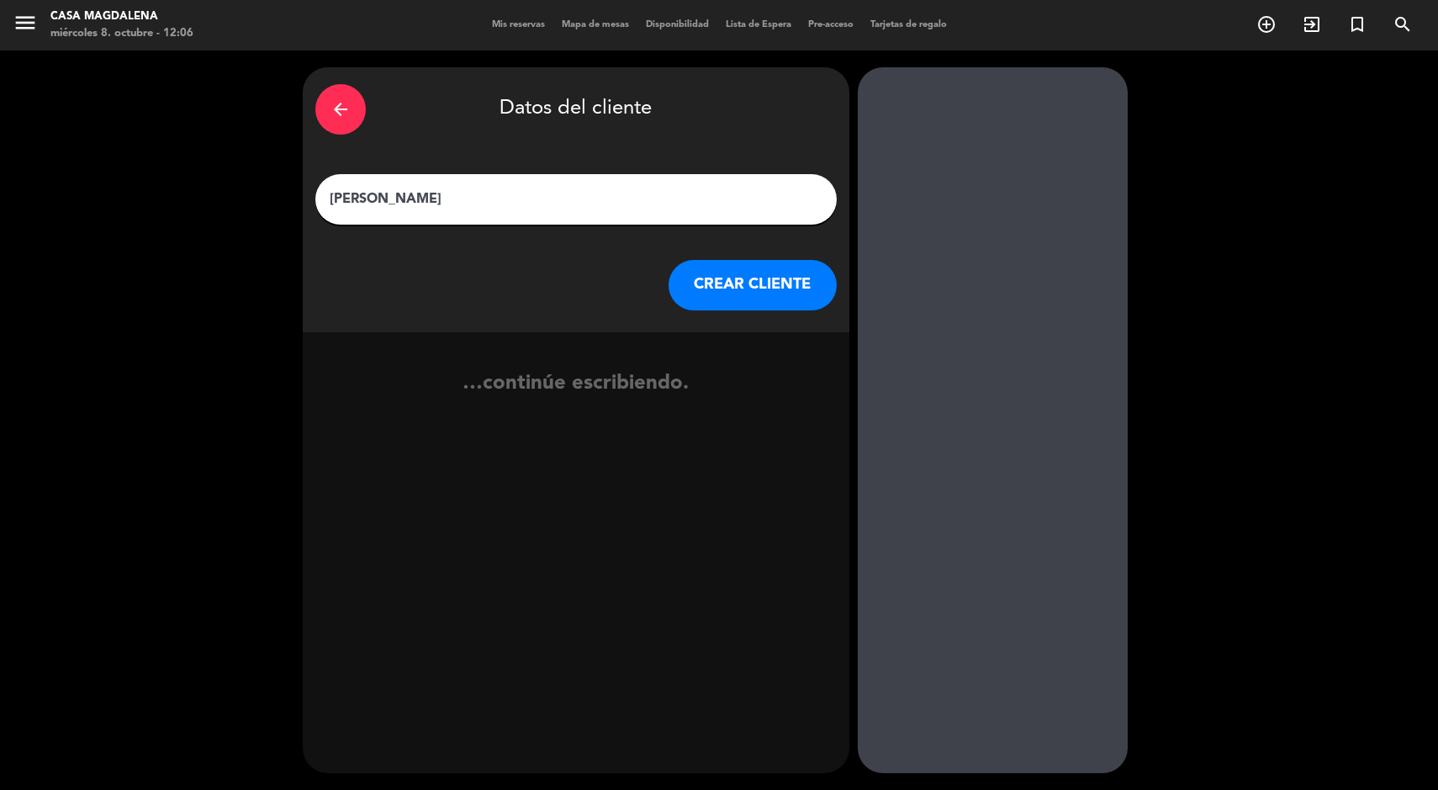
type input "[PERSON_NAME]"
click at [759, 282] on button "CREAR CLIENTE" at bounding box center [753, 285] width 168 height 50
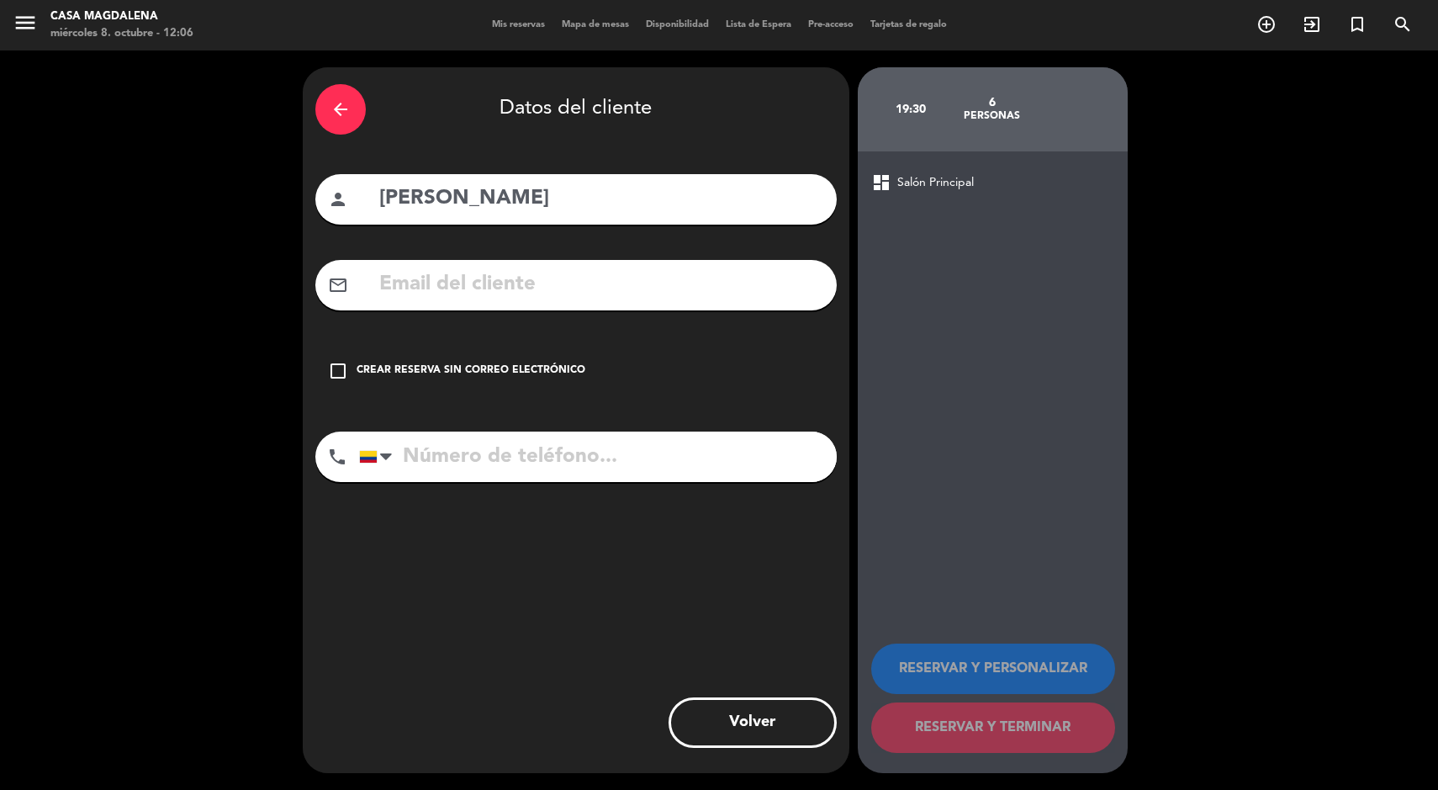
click at [607, 285] on input "text" at bounding box center [601, 284] width 447 height 34
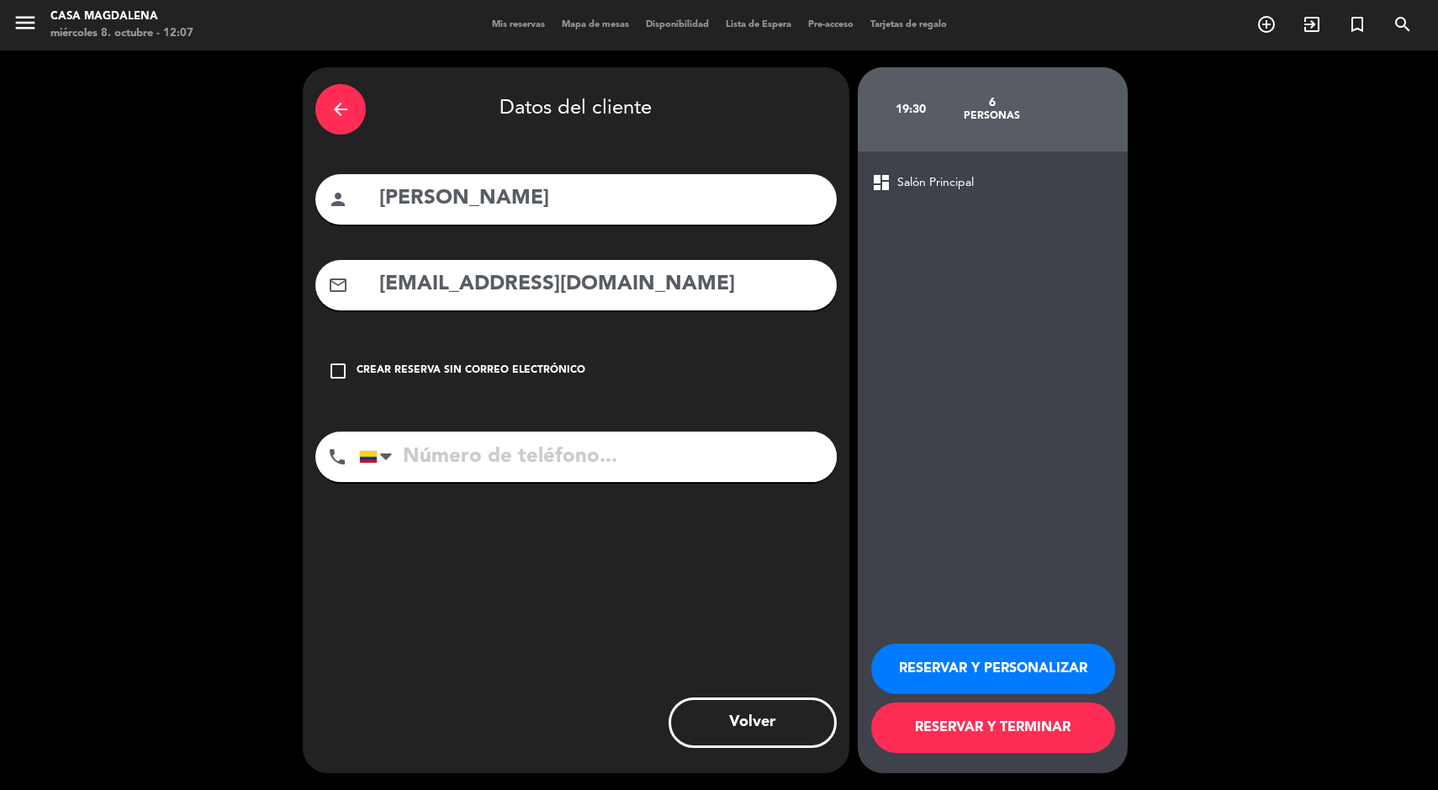
type input "[EMAIL_ADDRESS][DOMAIN_NAME]"
click at [733, 465] on input "tel" at bounding box center [598, 457] width 478 height 50
type input "3006239340"
click at [1056, 738] on button "RESERVAR Y TERMINAR" at bounding box center [993, 727] width 244 height 50
